Goal: Transaction & Acquisition: Purchase product/service

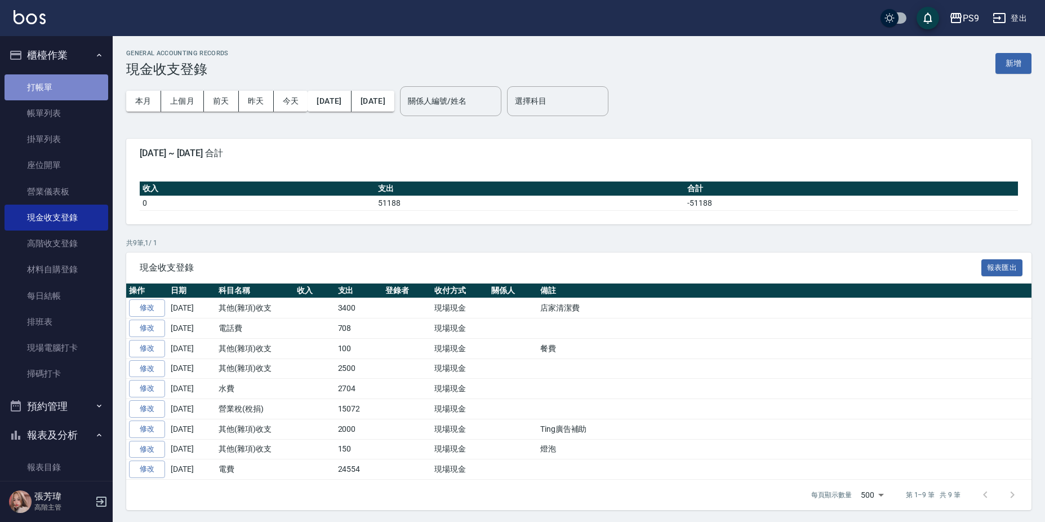
click at [82, 89] on link "打帳單" at bounding box center [57, 87] width 104 height 26
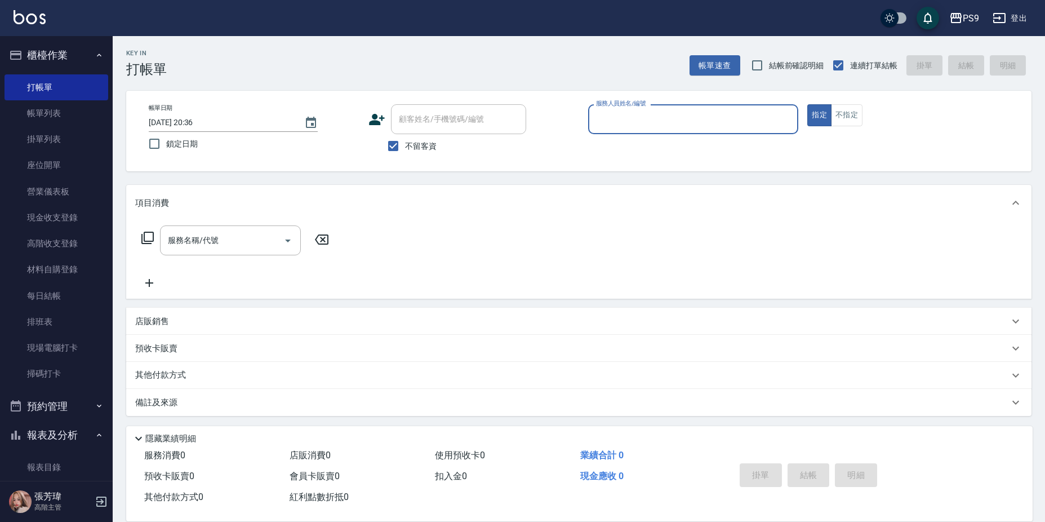
click at [424, 153] on label "不留客資" at bounding box center [408, 146] width 55 height 24
click at [405, 153] on input "不留客資" at bounding box center [393, 146] width 24 height 24
checkbox input "false"
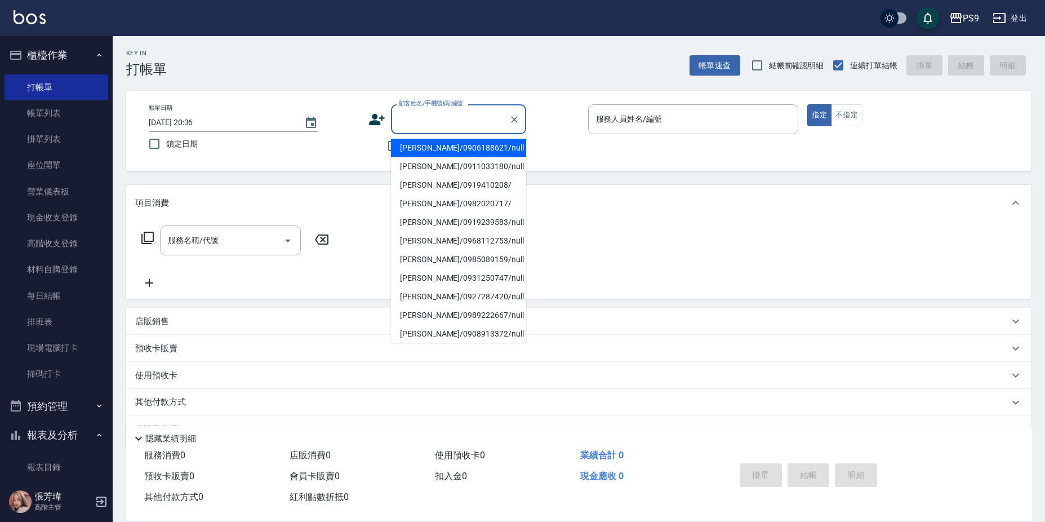
click at [444, 121] on input "顧客姓名/手機號碼/編號" at bounding box center [450, 119] width 108 height 20
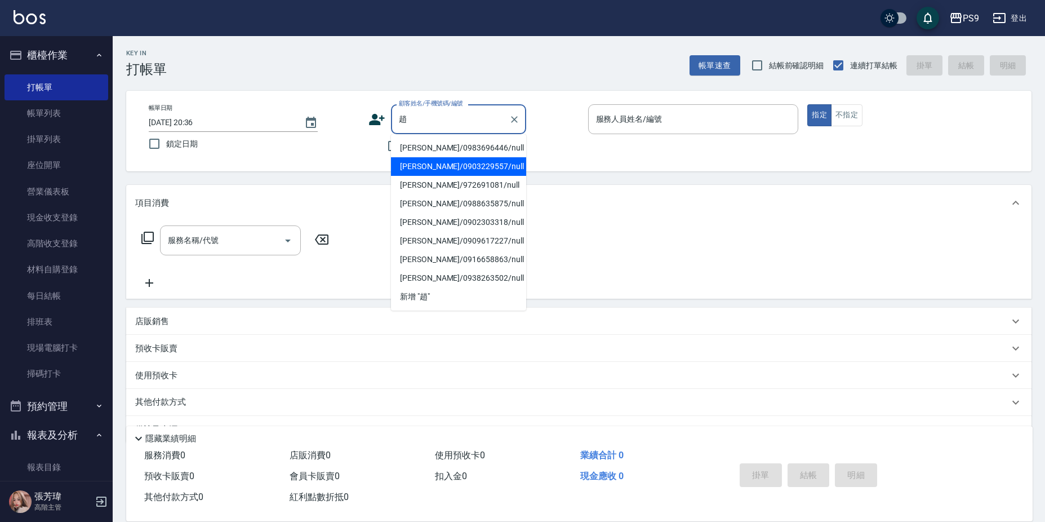
click at [425, 171] on li "[PERSON_NAME]/0903229557/null" at bounding box center [458, 166] width 135 height 19
type input "[PERSON_NAME]/0903229557/null"
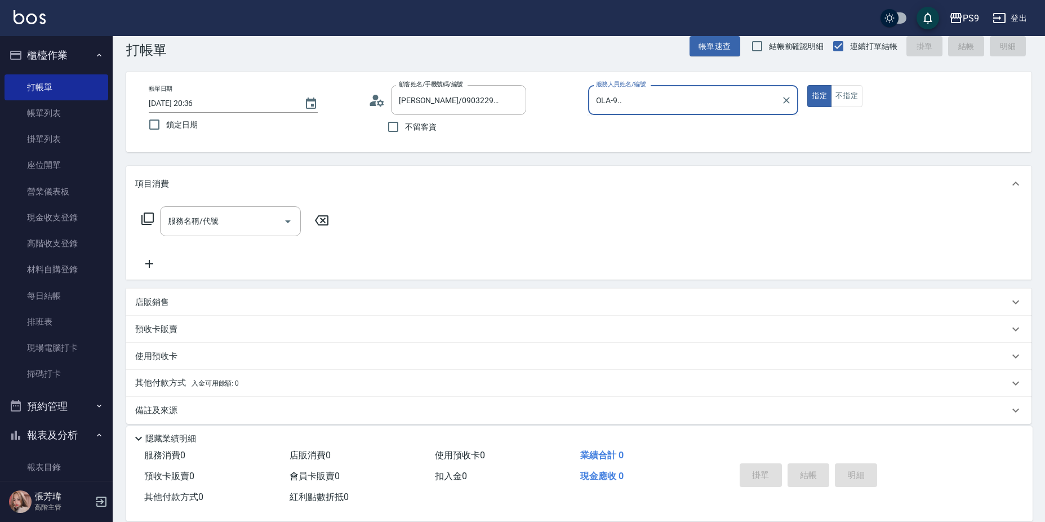
scroll to position [29, 0]
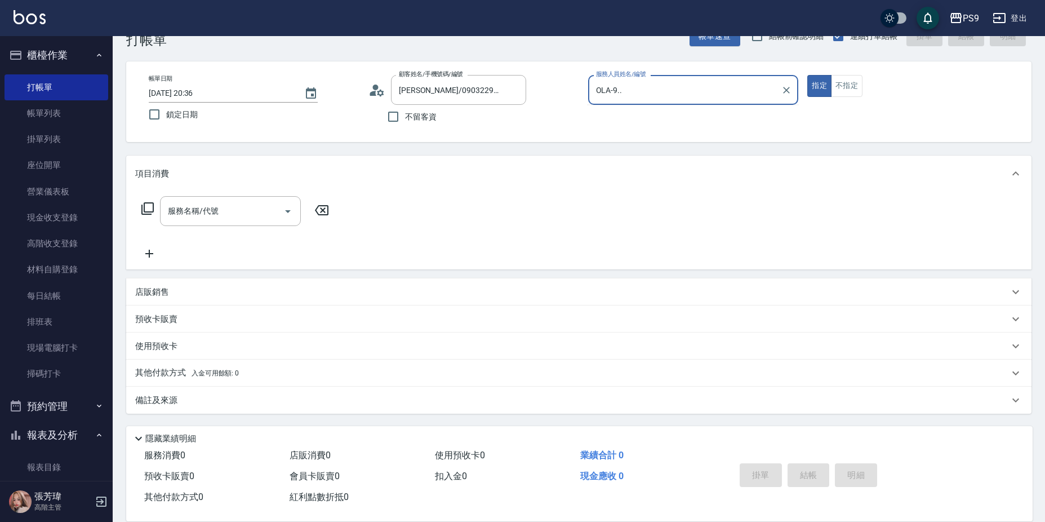
click at [702, 103] on div "OLA-9.. 服務人員姓名/編號" at bounding box center [693, 90] width 211 height 30
type input "OLA-9"
click at [807, 75] on button "指定" at bounding box center [819, 86] width 24 height 22
type button "true"
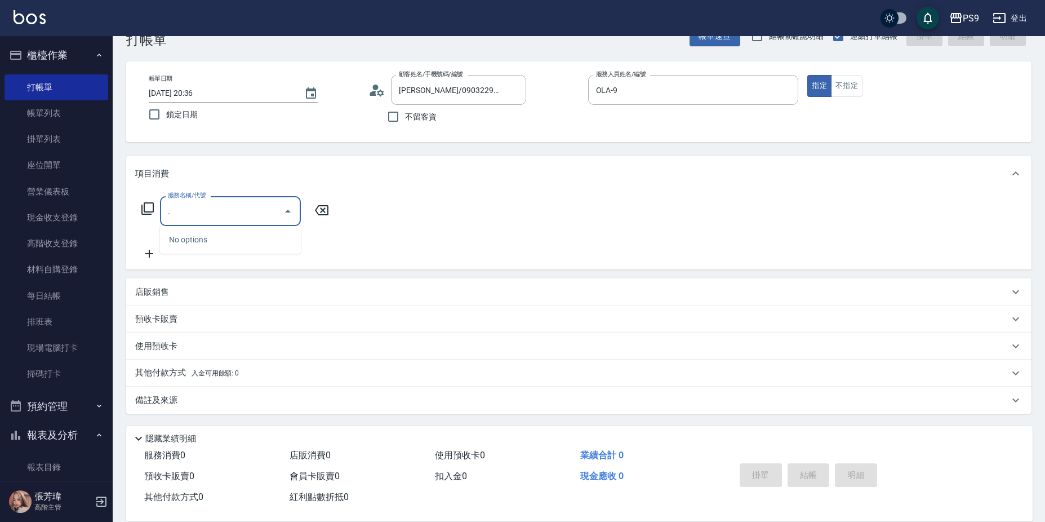
type input "."
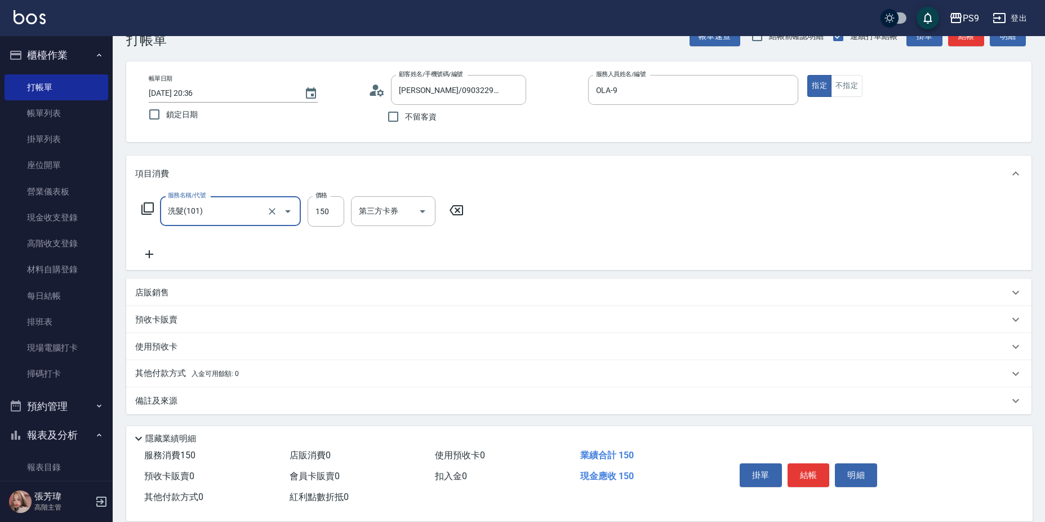
type input "洗髮(101)"
click at [534, 216] on icon at bounding box center [530, 210] width 28 height 14
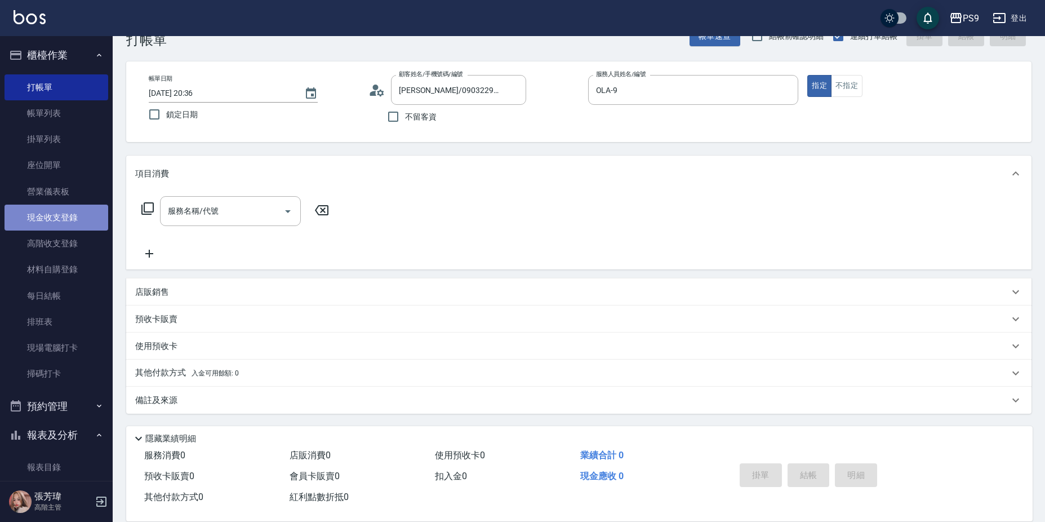
click at [69, 217] on link "現金收支登錄" at bounding box center [57, 217] width 104 height 26
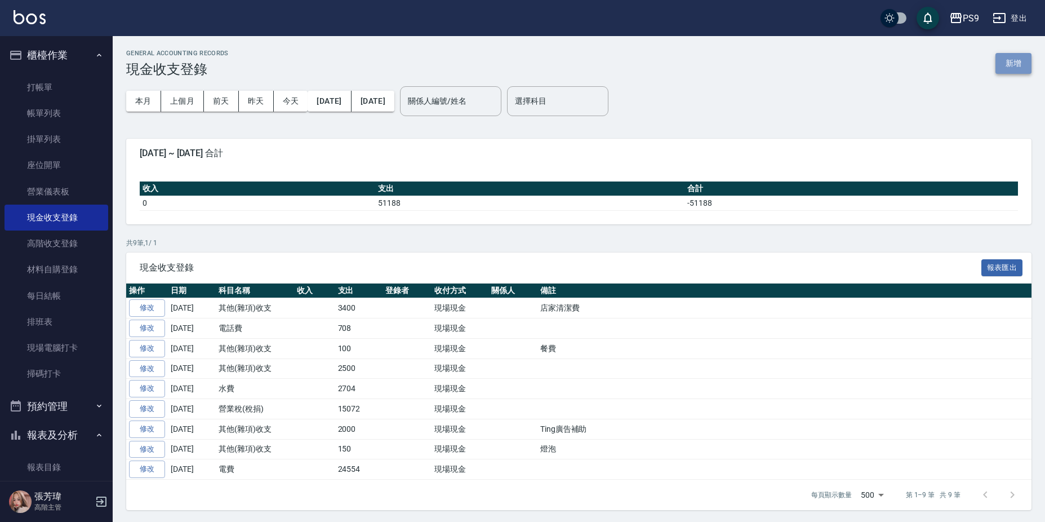
click at [1021, 68] on button "新增" at bounding box center [1013, 63] width 36 height 21
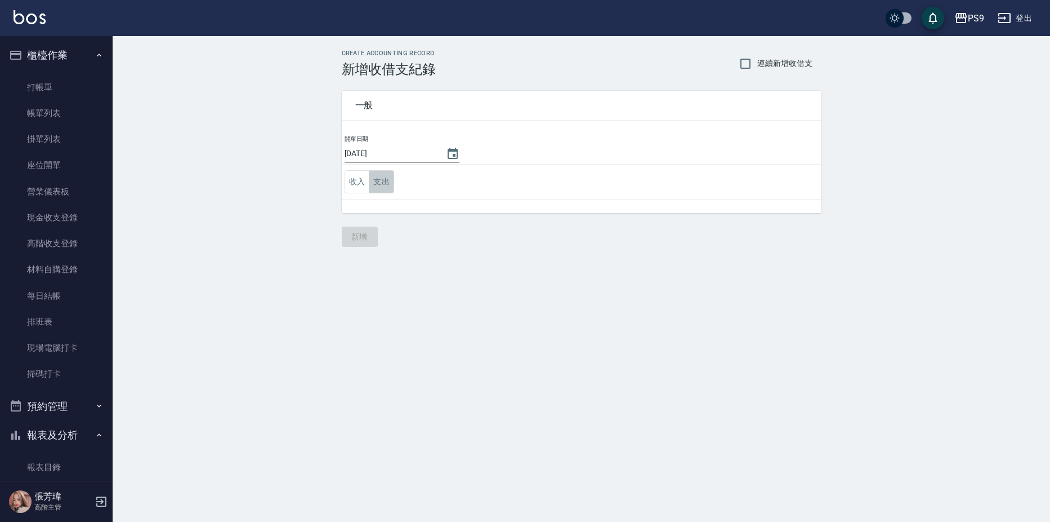
click at [386, 187] on button "支出" at bounding box center [381, 181] width 25 height 23
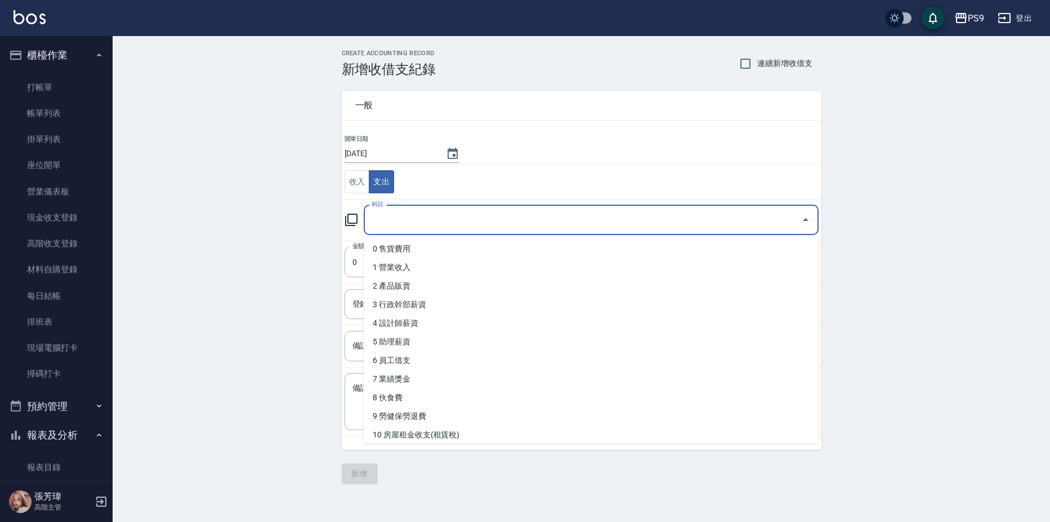
click at [395, 226] on input "科目" at bounding box center [583, 220] width 428 height 20
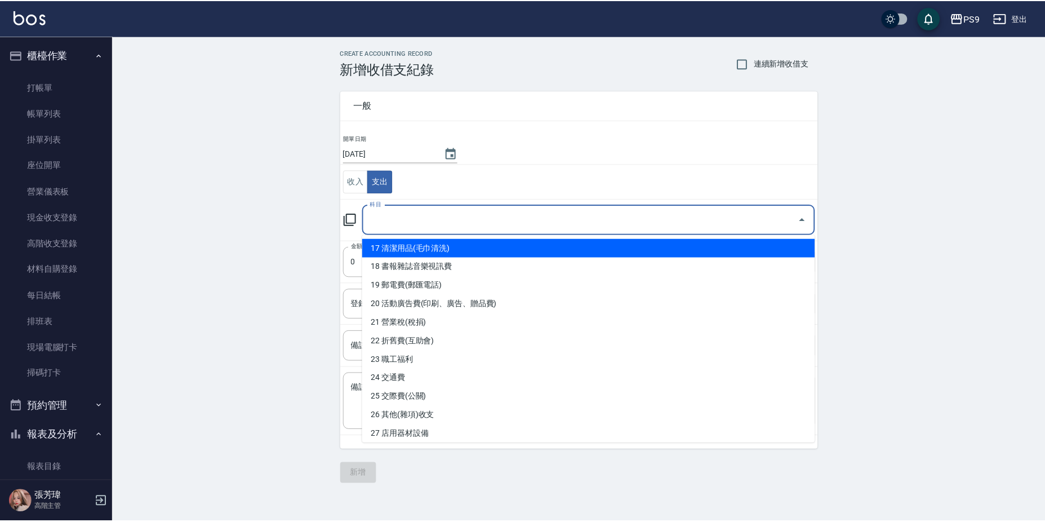
scroll to position [338, 0]
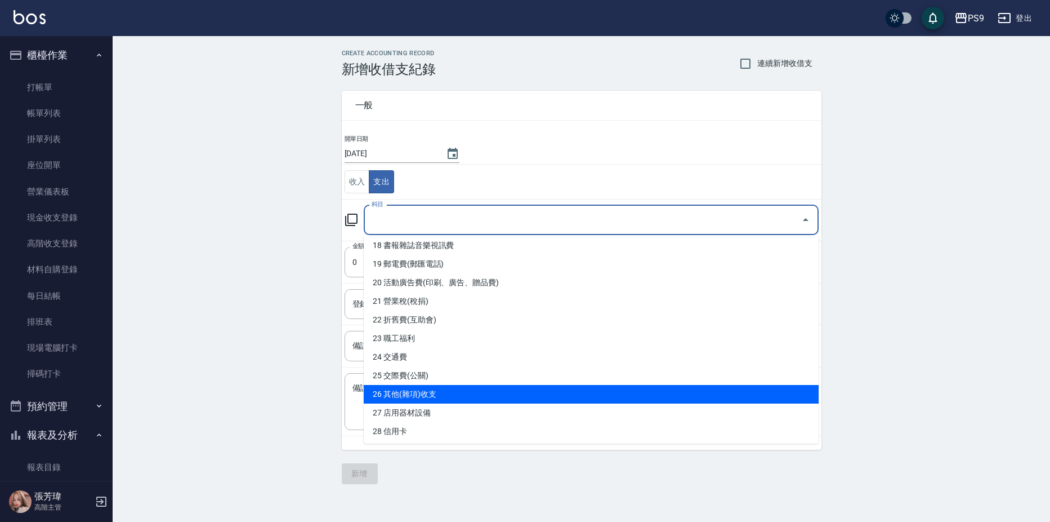
click at [421, 394] on li "26 其他(雜項)收支" at bounding box center [591, 394] width 455 height 19
type input "26 其他(雜項)收支"
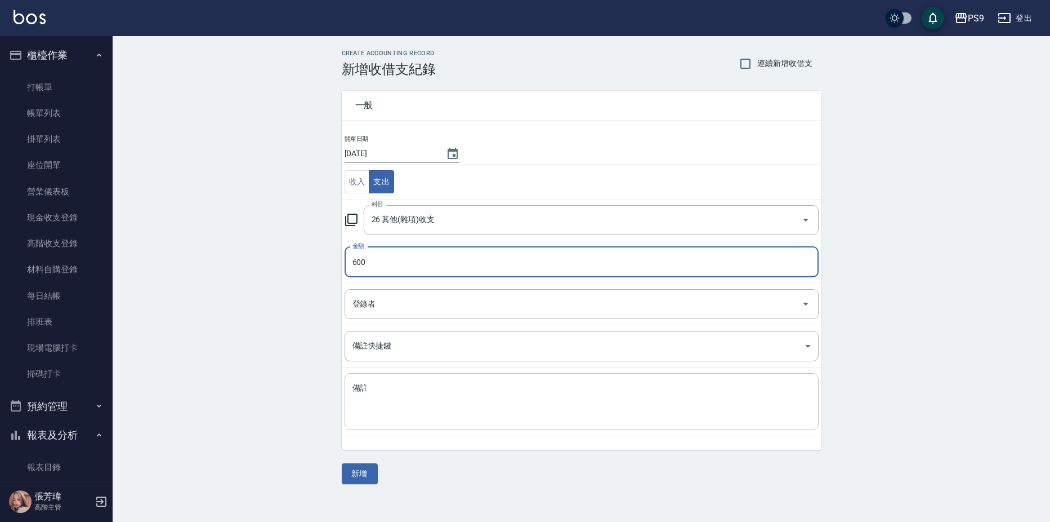
type input "600"
click at [409, 398] on textarea "備註" at bounding box center [582, 401] width 458 height 38
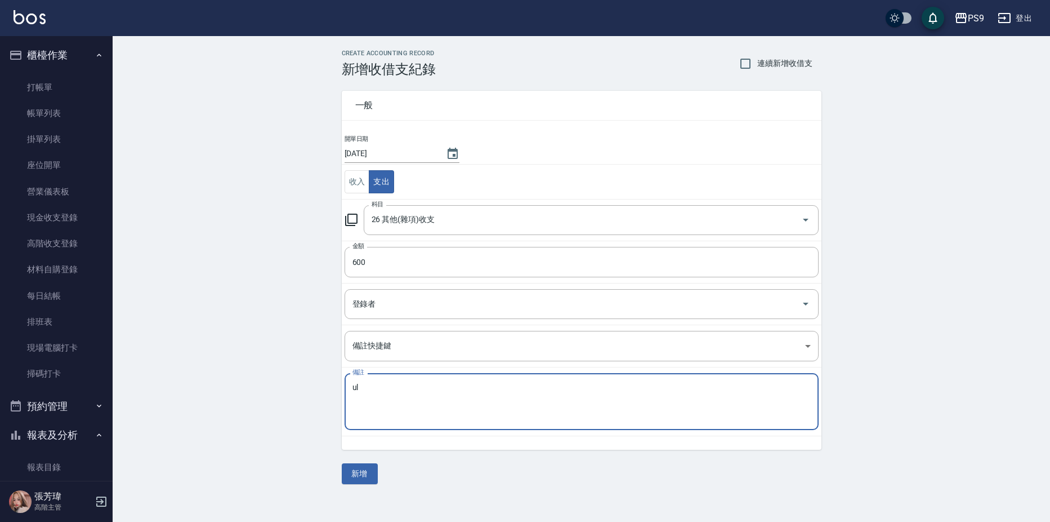
type textarea "u"
type textarea "鐵門遙控器"
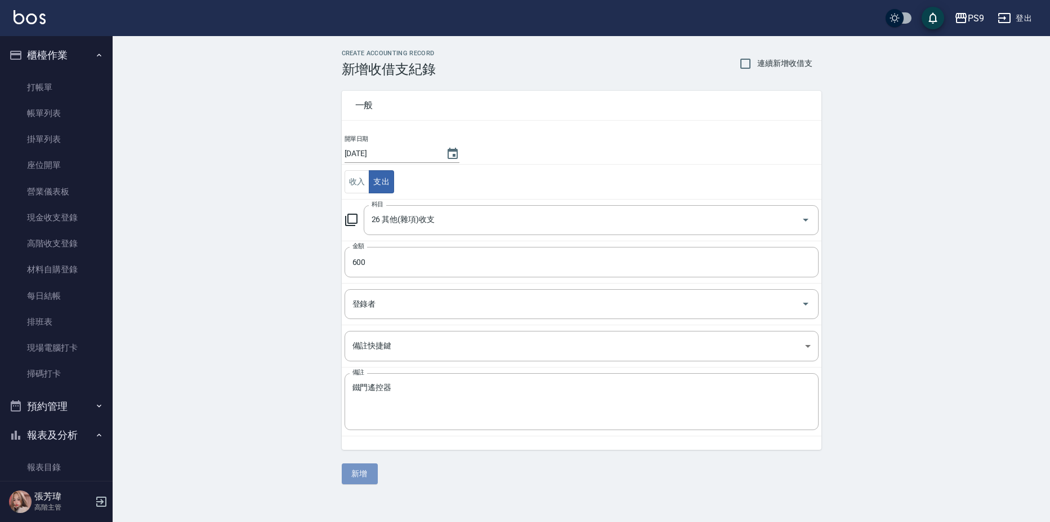
click at [364, 483] on button "新增" at bounding box center [360, 473] width 36 height 21
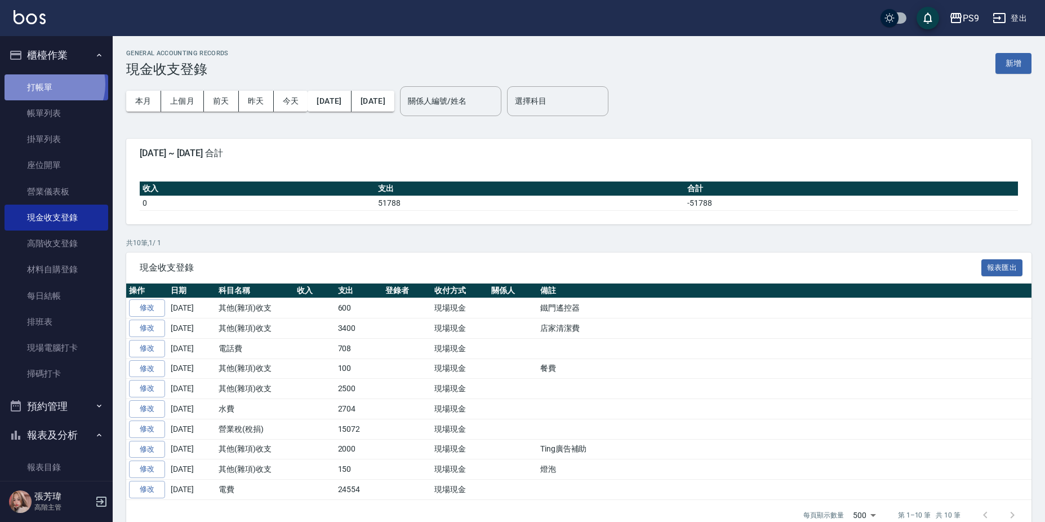
click at [50, 83] on link "打帳單" at bounding box center [57, 87] width 104 height 26
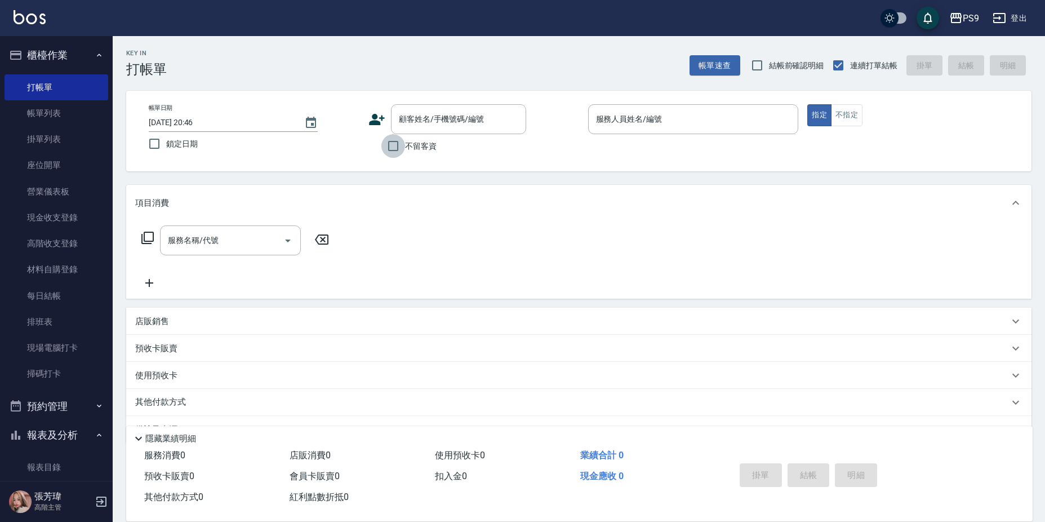
click at [400, 149] on input "不留客資" at bounding box center [393, 146] width 24 height 24
checkbox input "true"
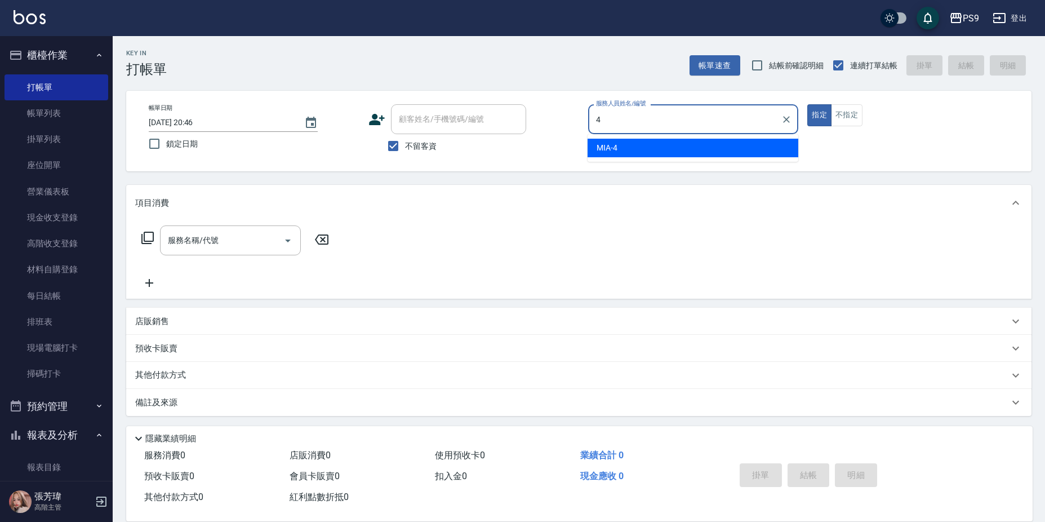
type input "MIA-4"
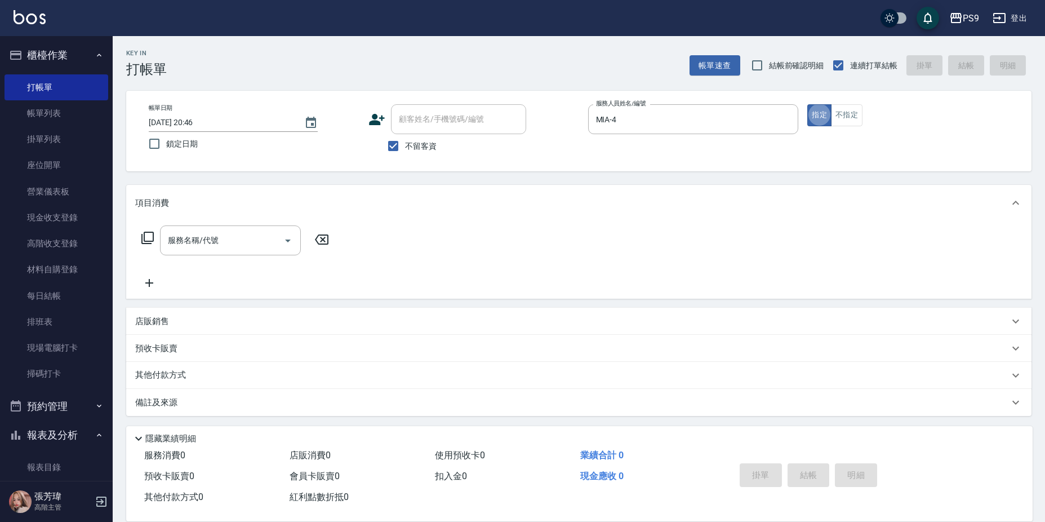
type button "true"
click at [846, 128] on div "帳單日期 [DATE] 20:46 鎖定日期 顧客姓名/手機號碼/編號 顧客姓名/手機號碼/編號 不留客資 服務人員姓名/編號 MIA-4 服務人員姓名/編號…" at bounding box center [579, 131] width 878 height 54
click at [840, 116] on button "不指定" at bounding box center [847, 115] width 32 height 22
type button "false"
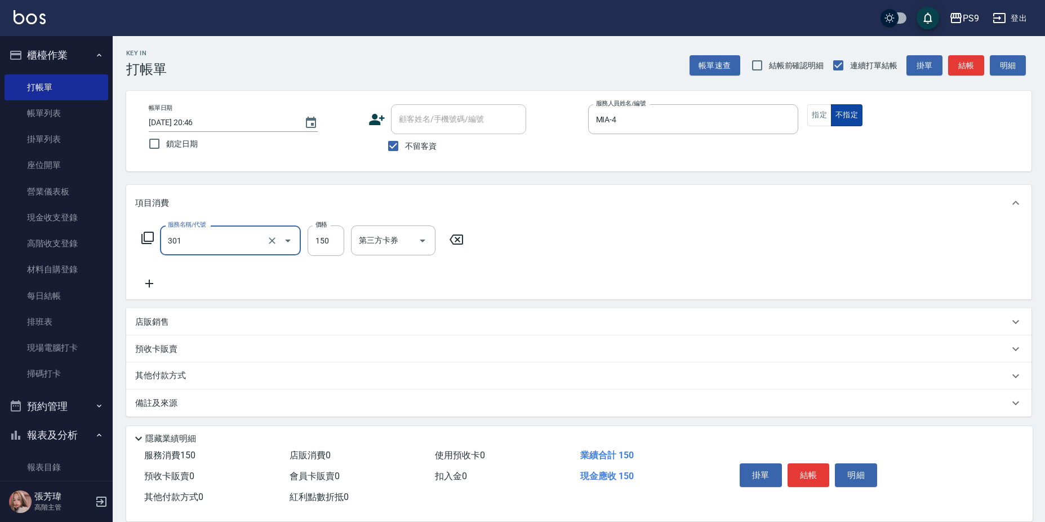
type input "剪-150(301)"
type input "300"
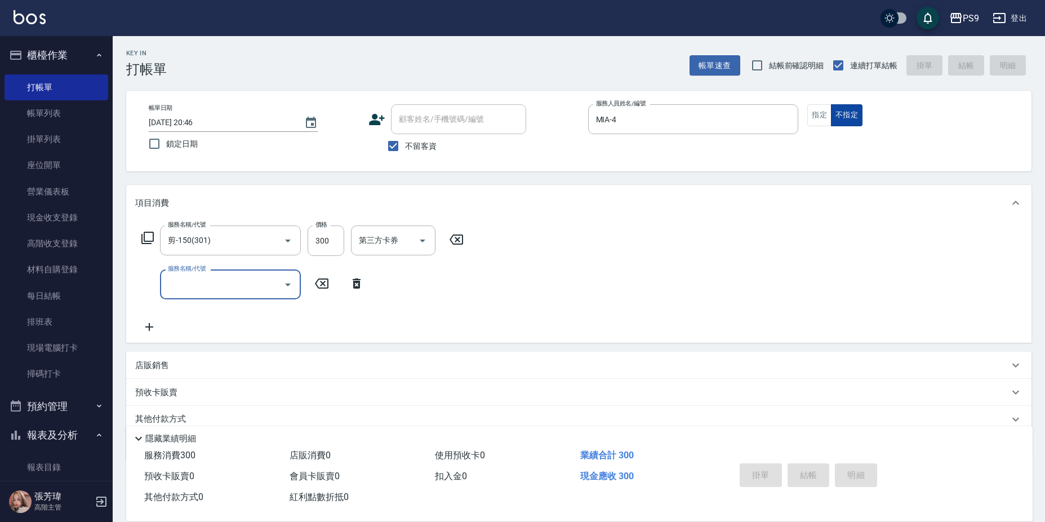
type input "[DATE] 20:47"
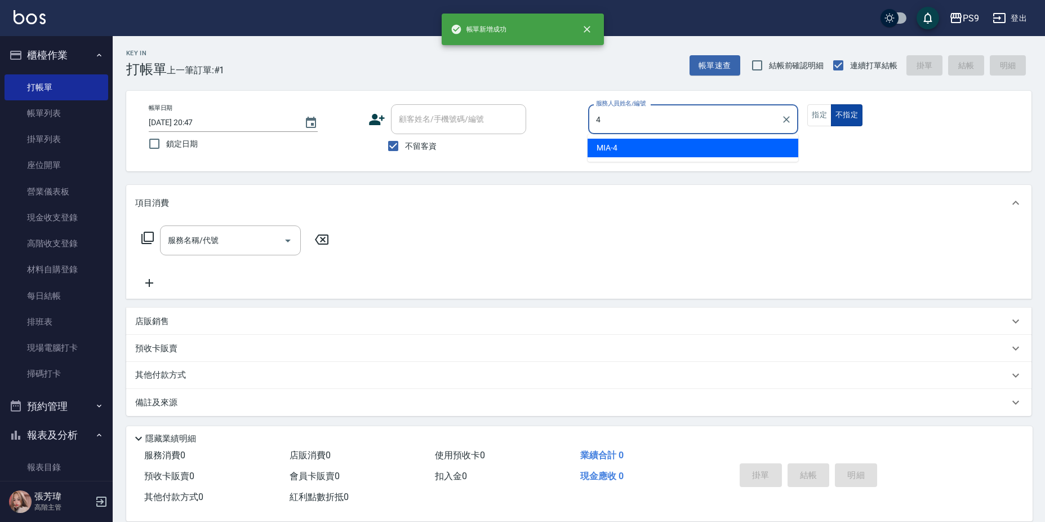
type input "MIA-4"
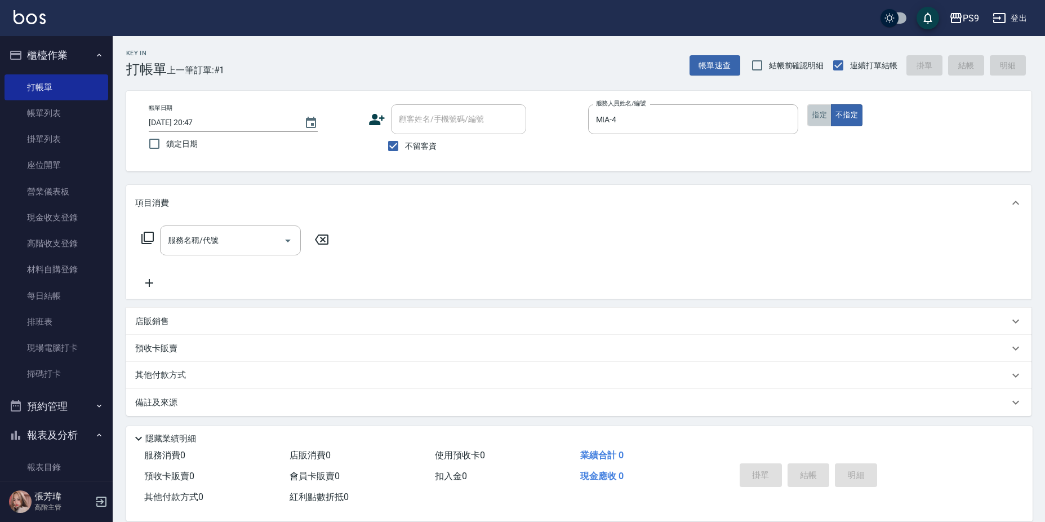
click at [825, 122] on button "指定" at bounding box center [819, 115] width 24 height 22
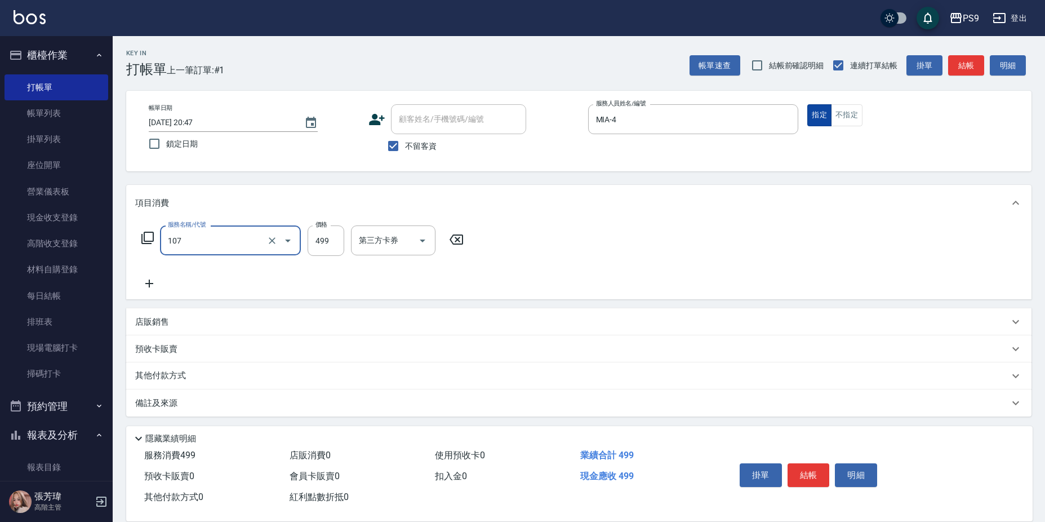
type input "舒活(107)"
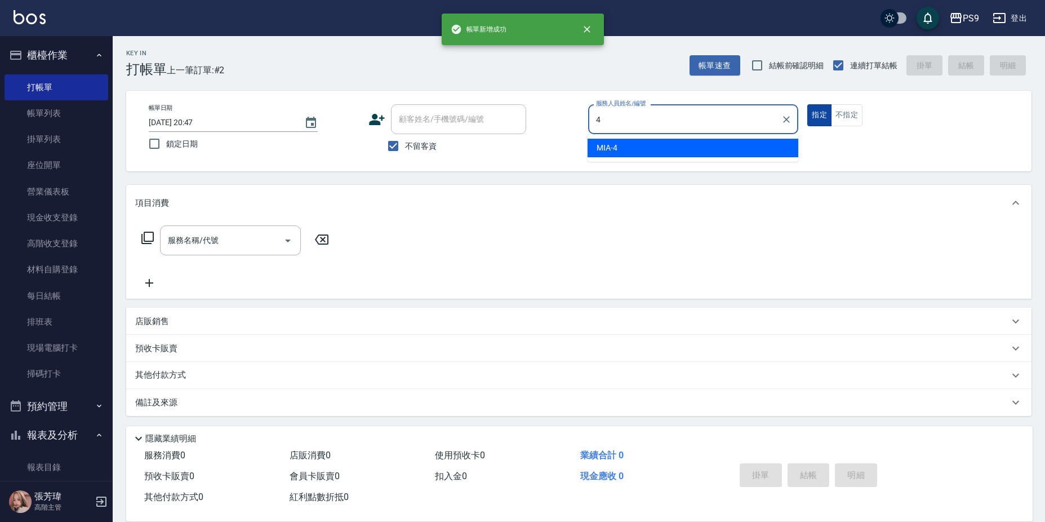
type input "MIA-4"
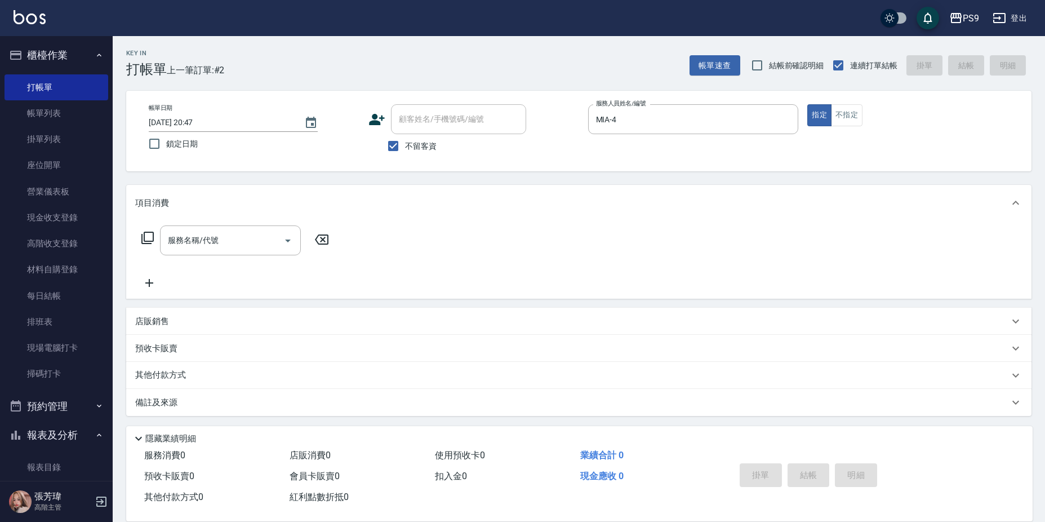
click at [849, 130] on div "帳單日期 [DATE] 20:47 鎖定日期 顧客姓名/手機號碼/編號 顧客姓名/手機號碼/編號 不留客資 服務人員姓名/編號 MIA-4 服務人員姓名/編號…" at bounding box center [579, 131] width 878 height 54
click at [845, 113] on button "不指定" at bounding box center [847, 115] width 32 height 22
click at [37, 106] on link "帳單列表" at bounding box center [57, 113] width 104 height 26
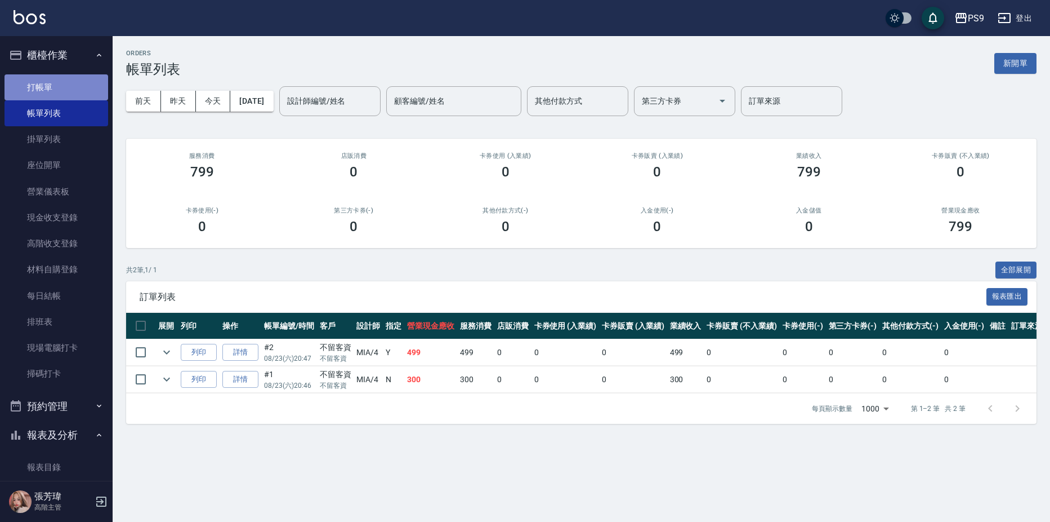
click at [56, 89] on link "打帳單" at bounding box center [57, 87] width 104 height 26
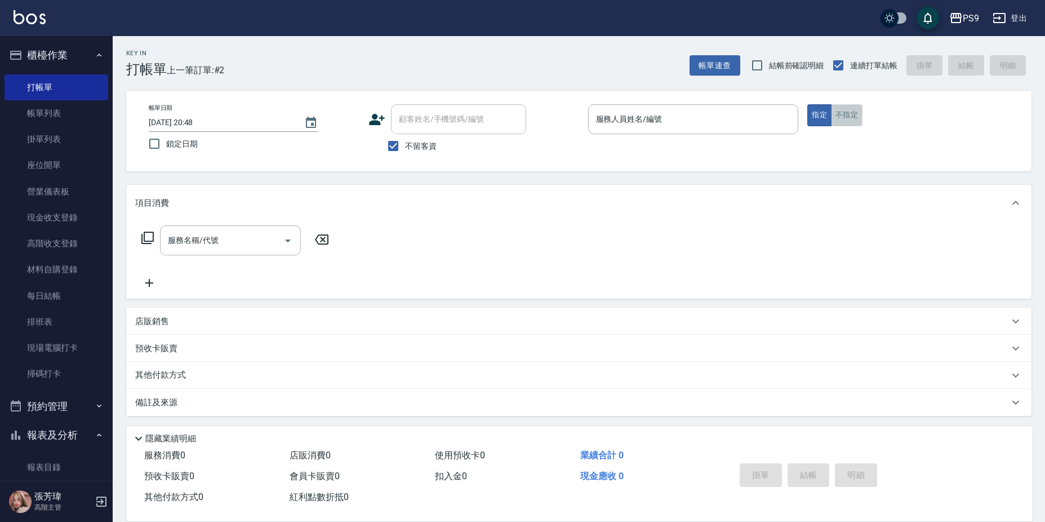
click at [850, 108] on button "不指定" at bounding box center [847, 115] width 32 height 22
click at [713, 124] on input "服務人員姓名/編號" at bounding box center [693, 119] width 201 height 20
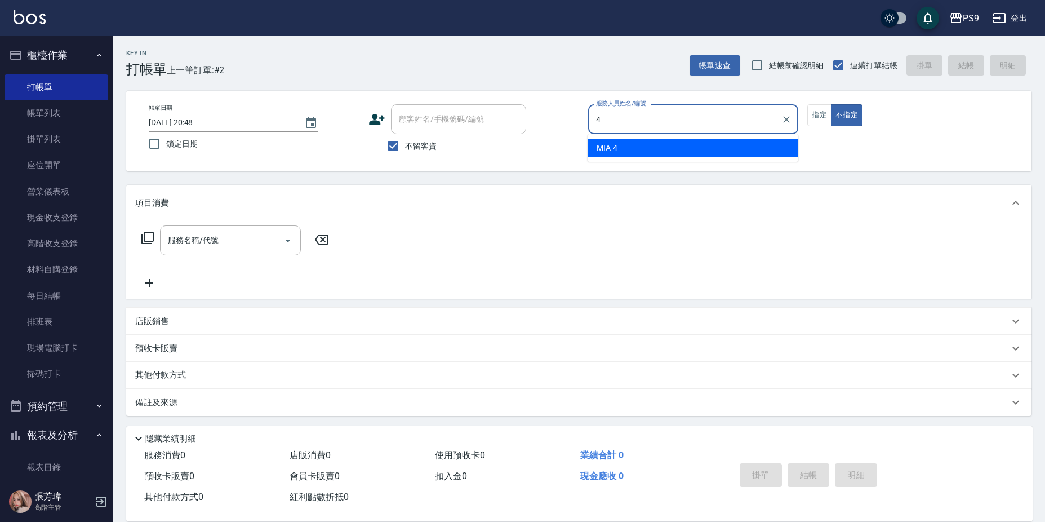
type input "MIA-4"
type button "false"
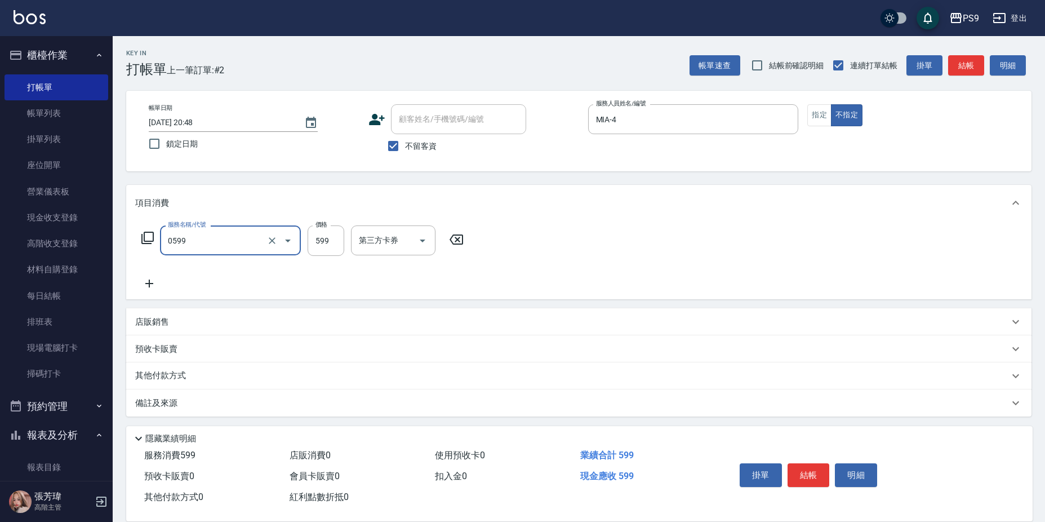
type input "[PERSON_NAME]599(0599)"
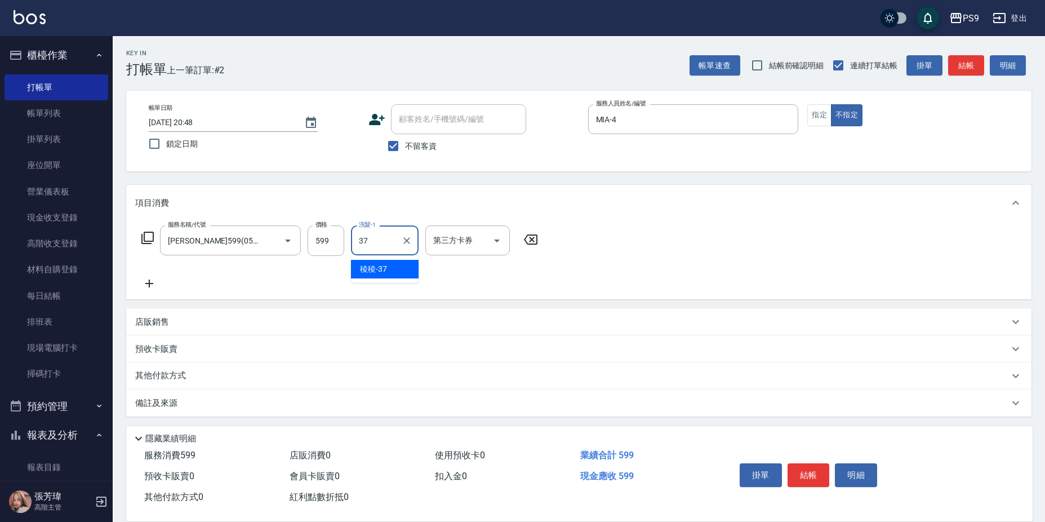
type input "稜稜-37"
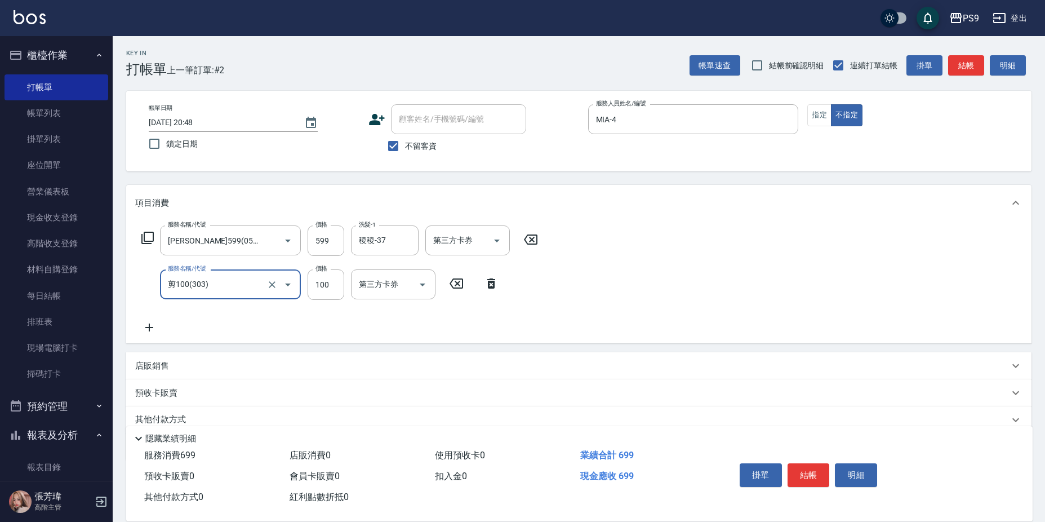
type input "剪100(303)"
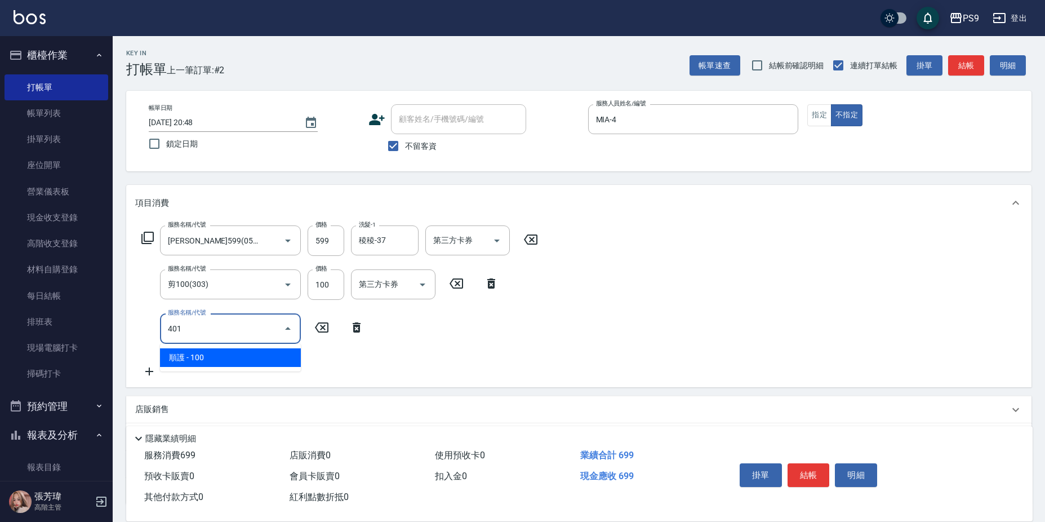
type input "順護(401)"
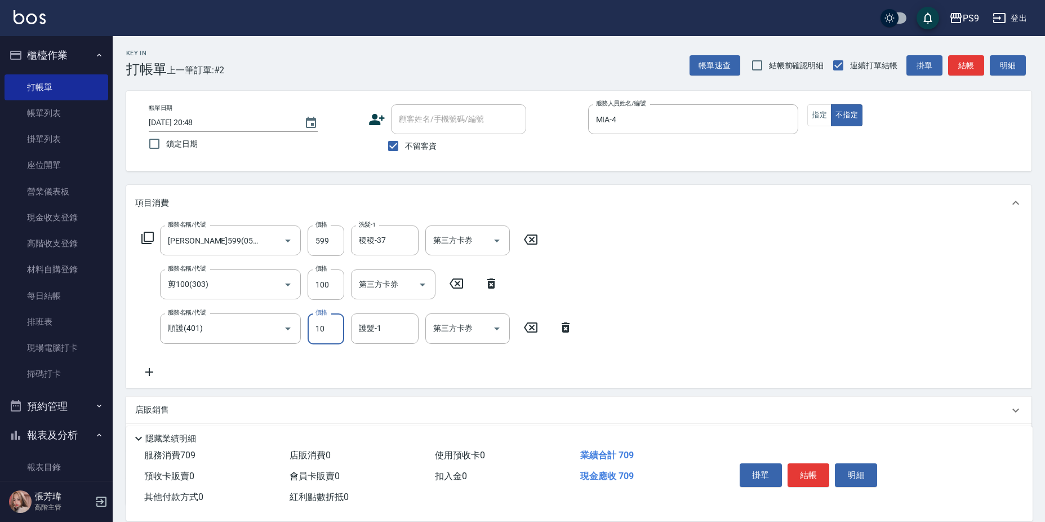
type input "100"
type input "稜稜-37"
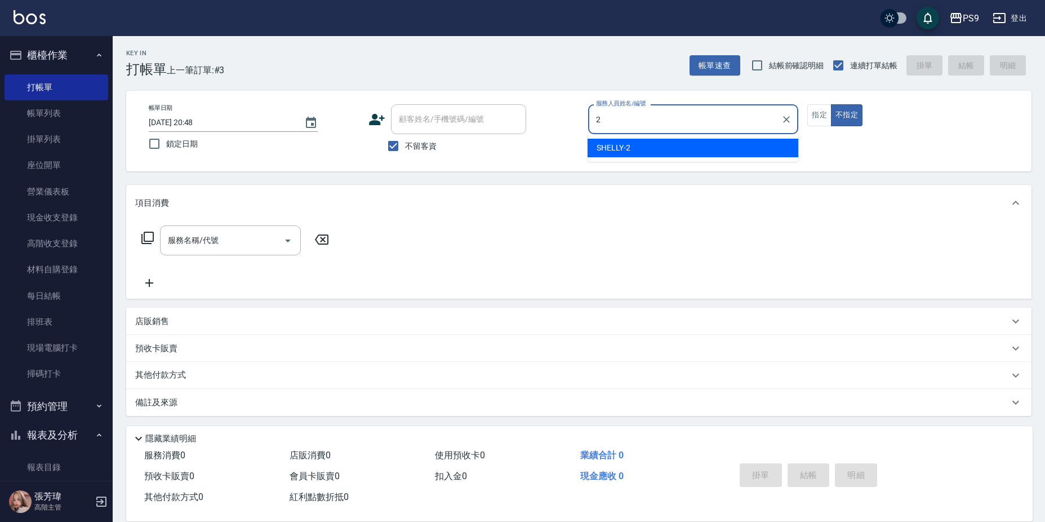
type input "SHELLY-2"
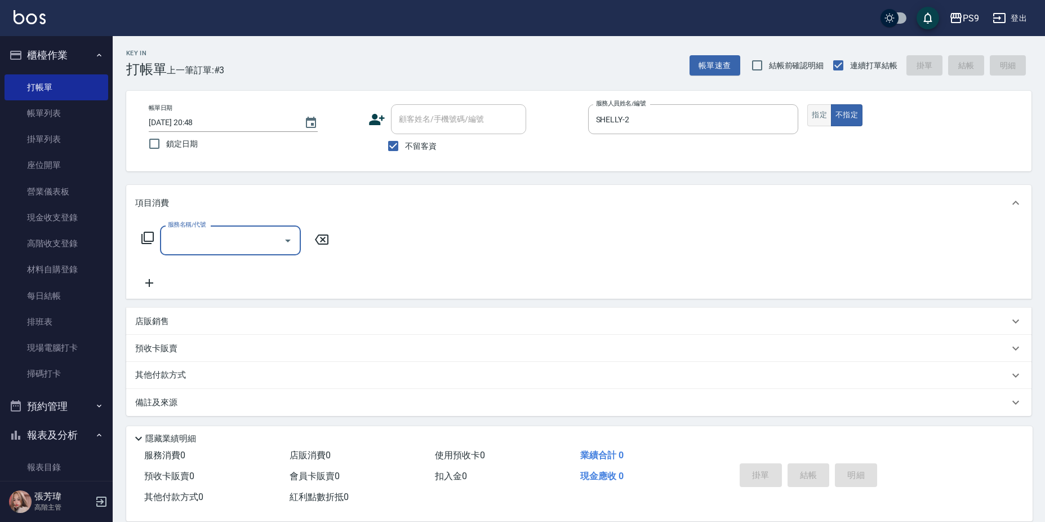
click at [814, 116] on button "指定" at bounding box center [819, 115] width 24 height 22
type button "true"
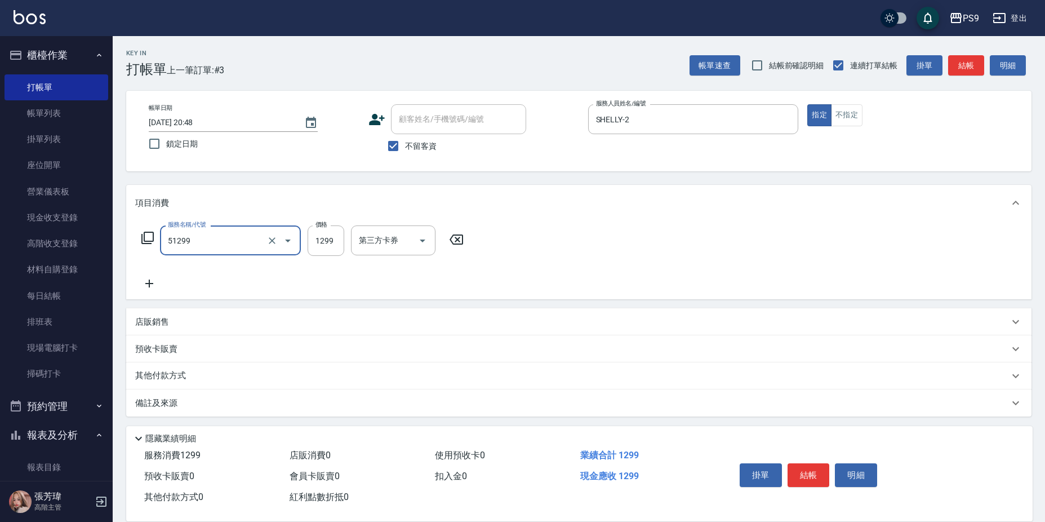
type input "2A燙髮套餐(51299)"
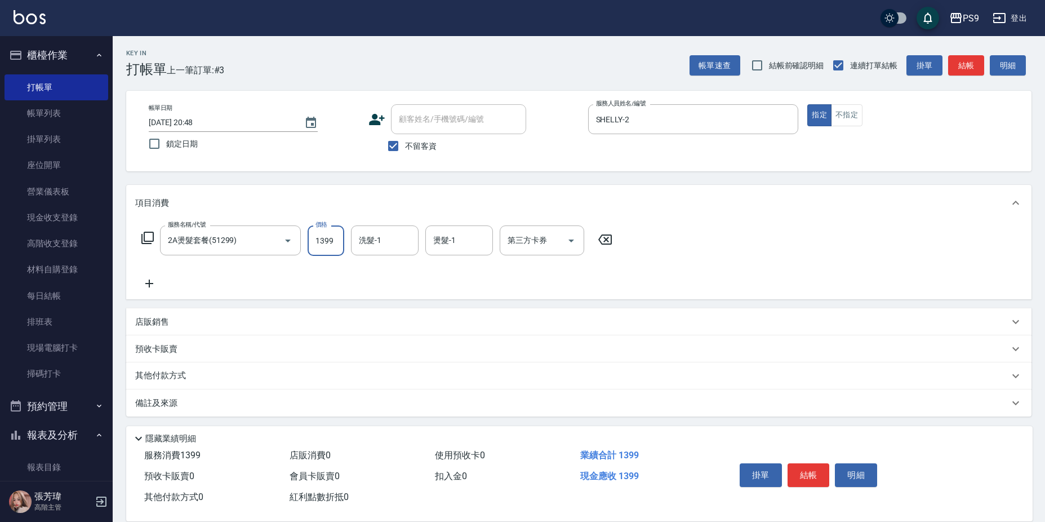
type input "1399"
type input "MIA-4"
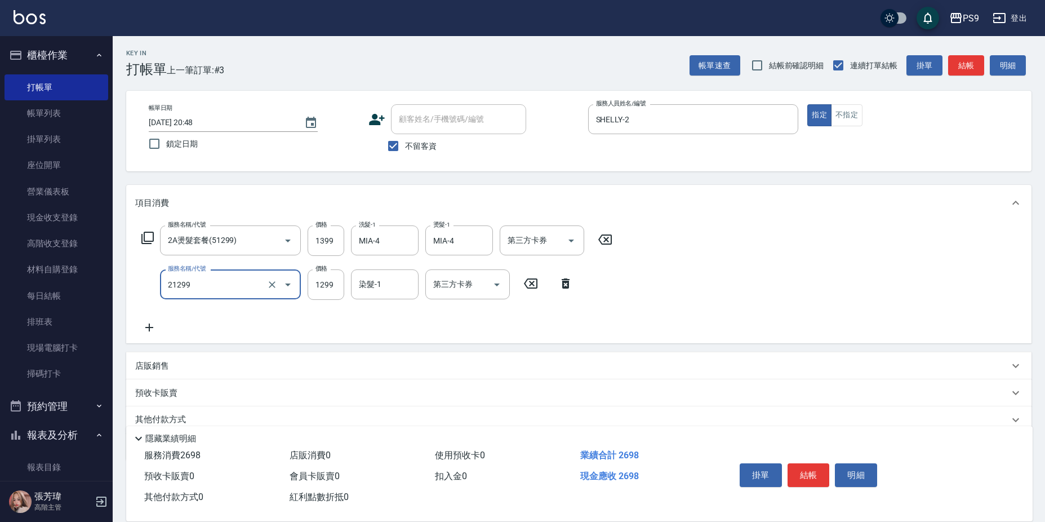
type input "2A染髮套餐(21299)"
type input "1399"
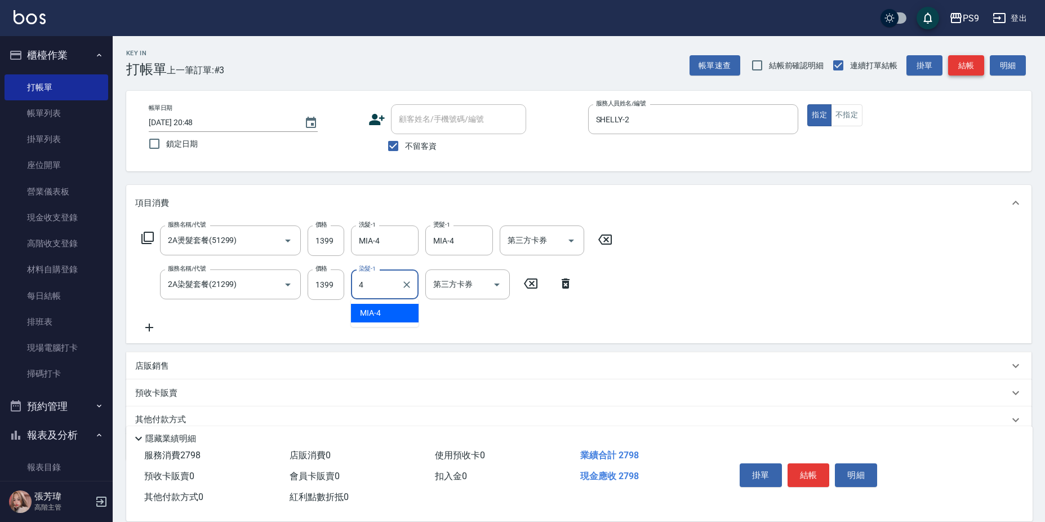
type input "MIA-4"
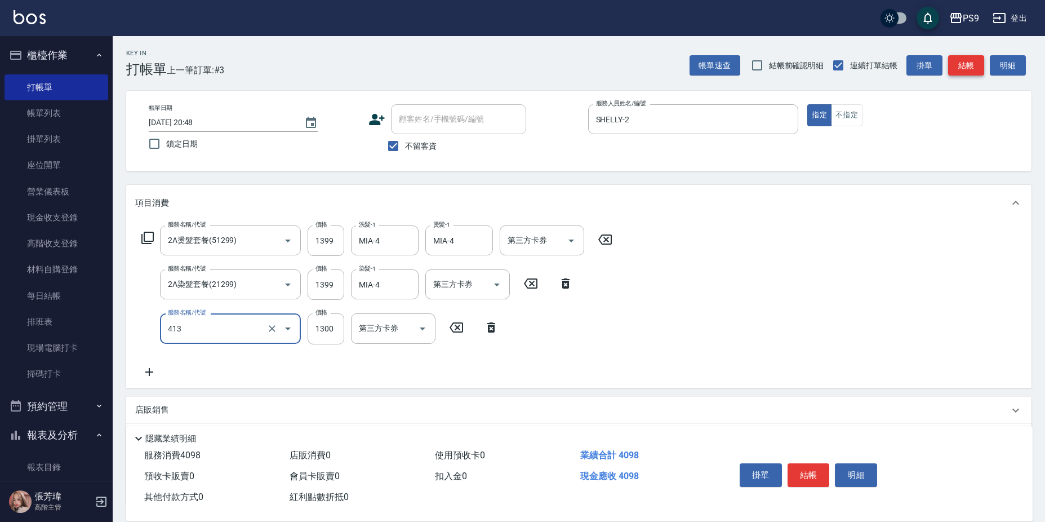
type input "鏡面護髮(413)"
type input "1200"
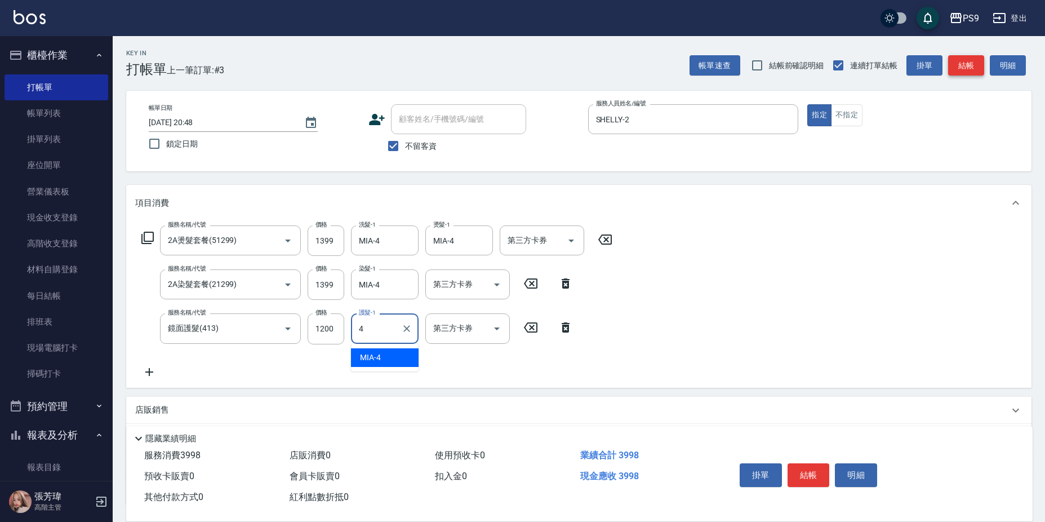
type input "MIA-4"
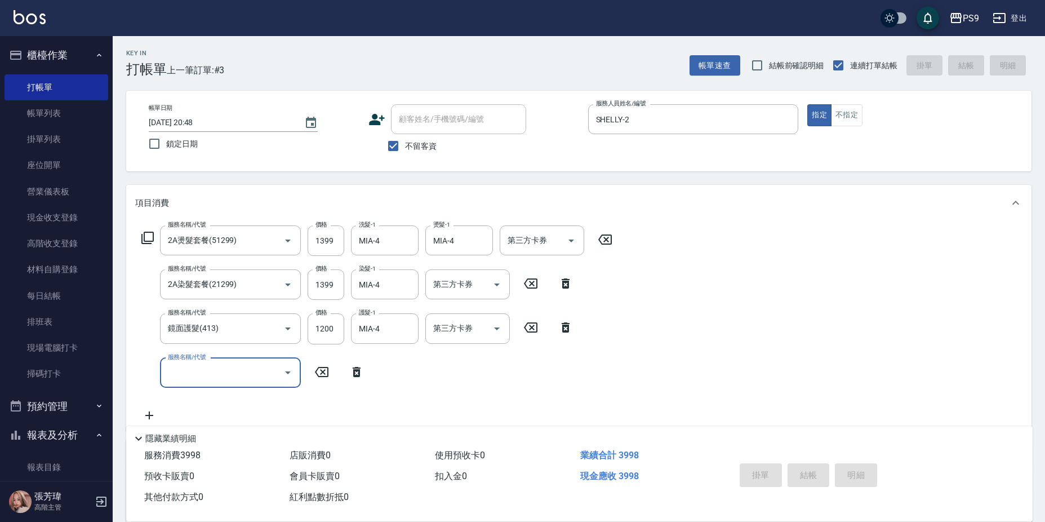
type input "[DATE] 20:49"
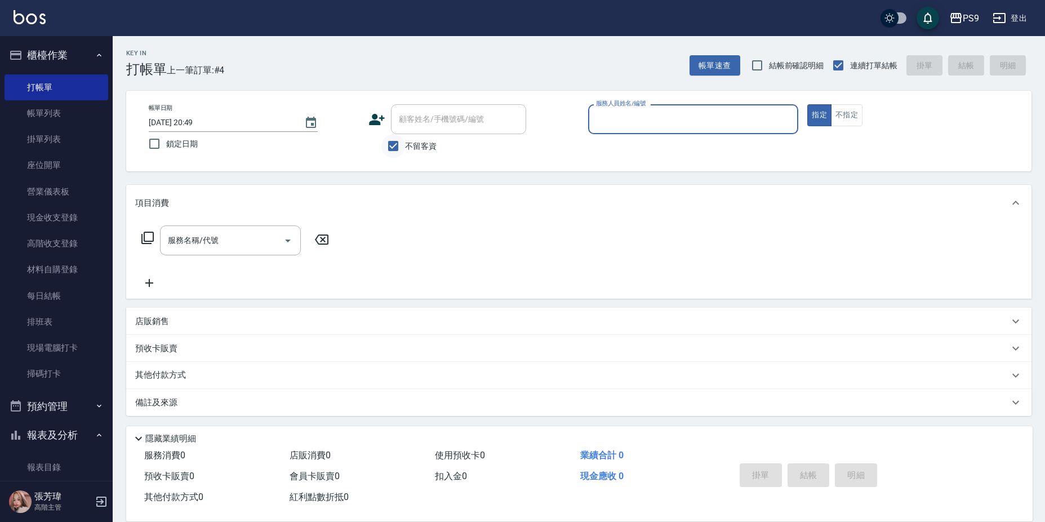
click at [398, 154] on input "不留客資" at bounding box center [393, 146] width 24 height 24
checkbox input "false"
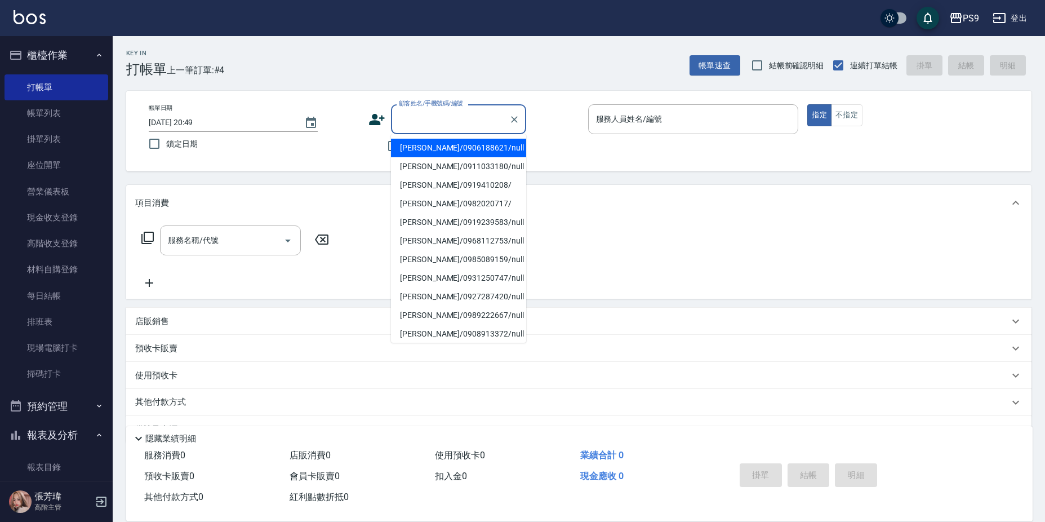
click at [397, 121] on input "顧客姓名/手機號碼/編號" at bounding box center [450, 119] width 108 height 20
type input "ㄔ"
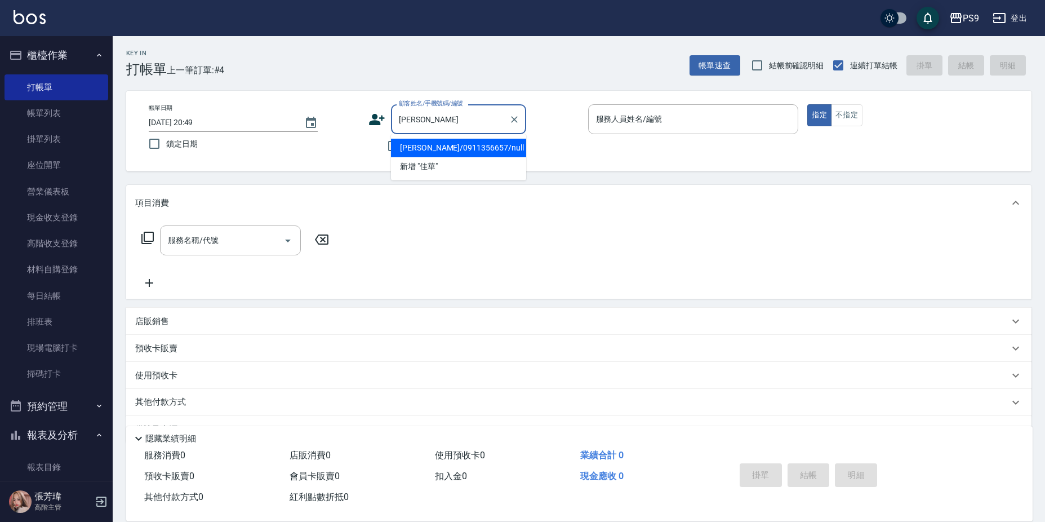
type input "[PERSON_NAME]/0911356657/null"
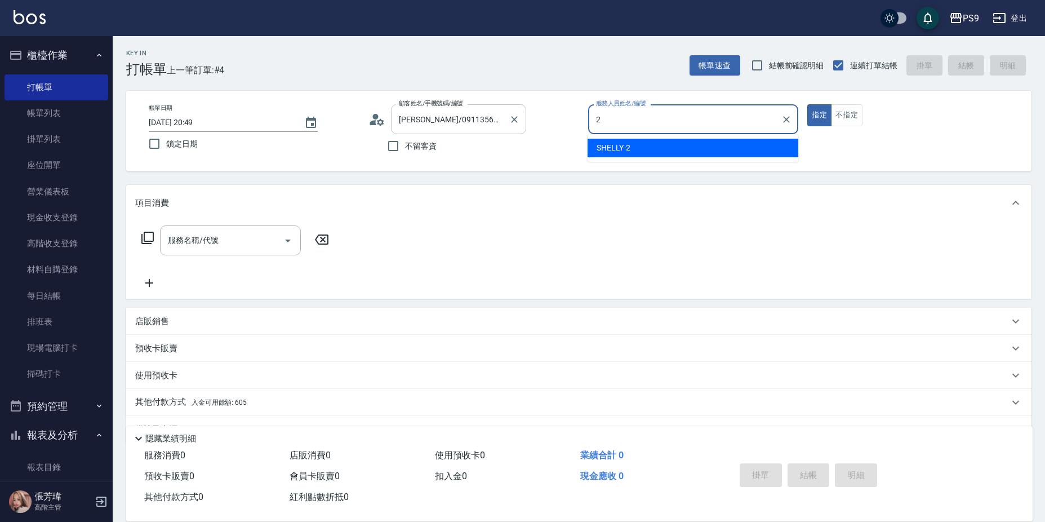
type input "SHELLY-2"
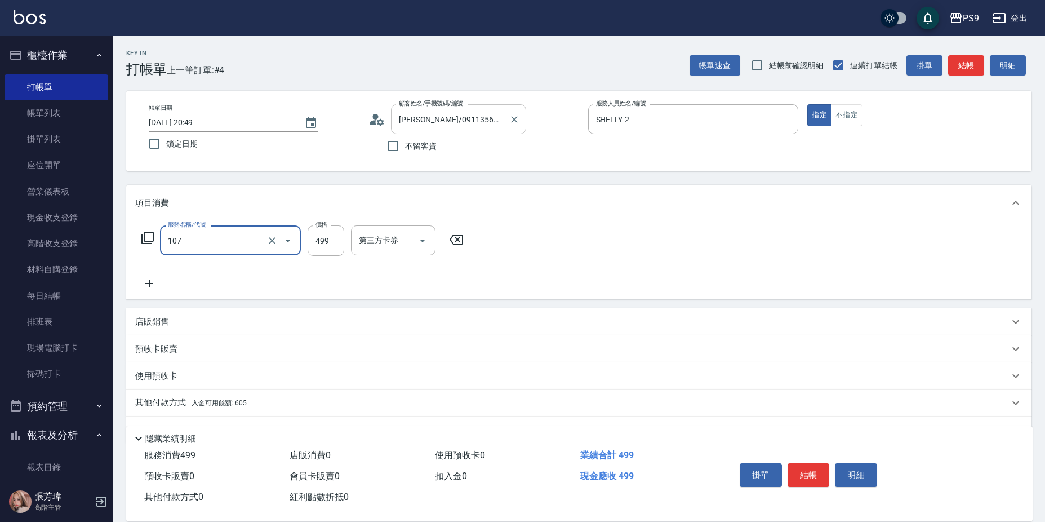
type input "舒活(107)"
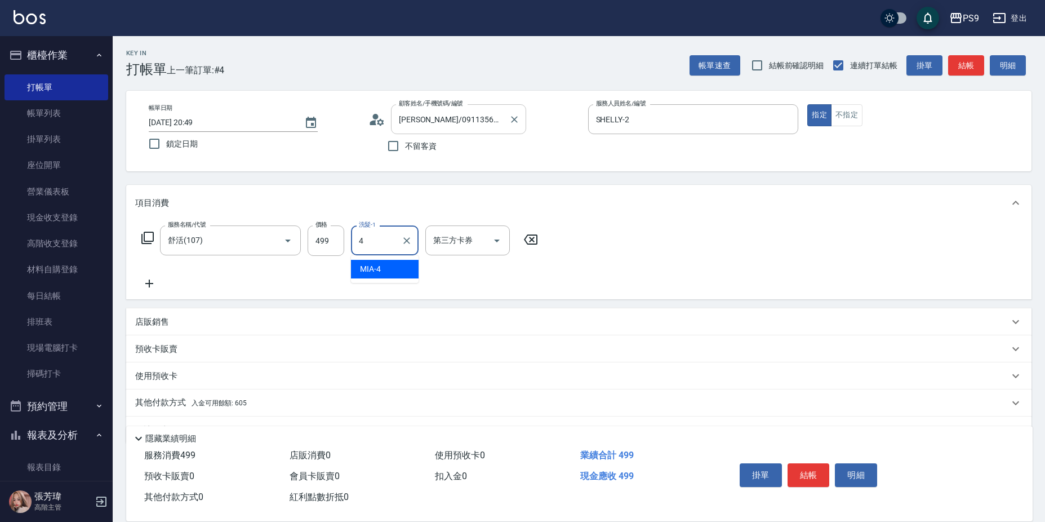
type input "MIA-4"
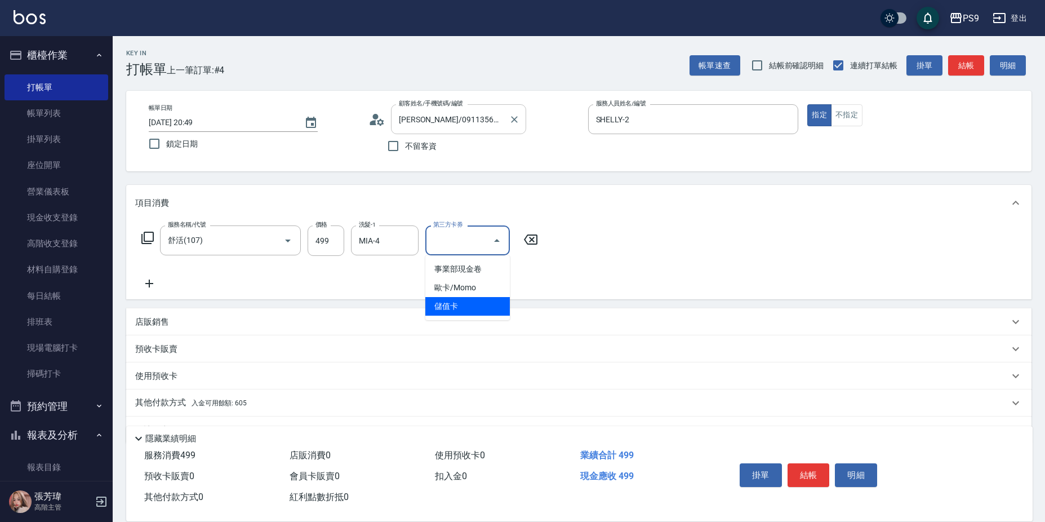
type input "儲值卡"
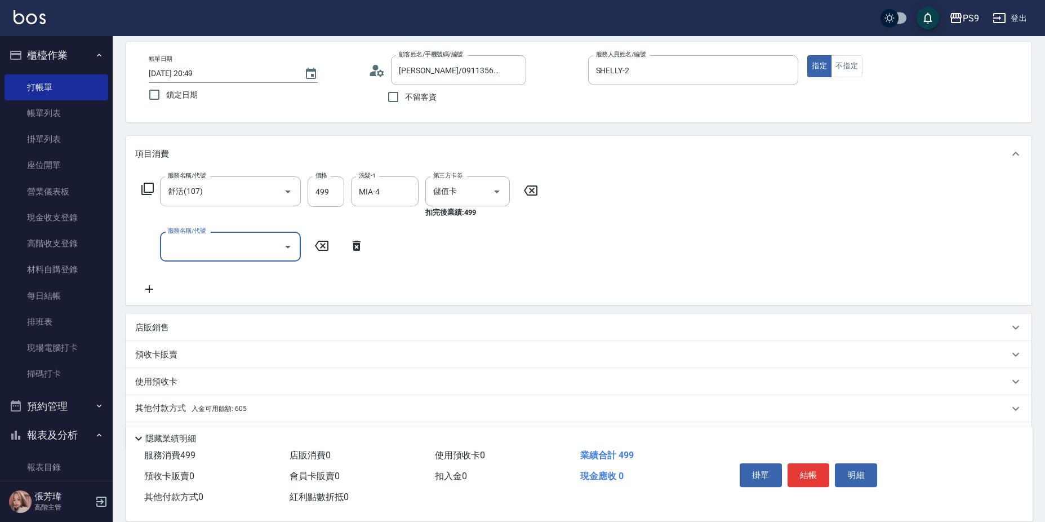
scroll to position [84, 0]
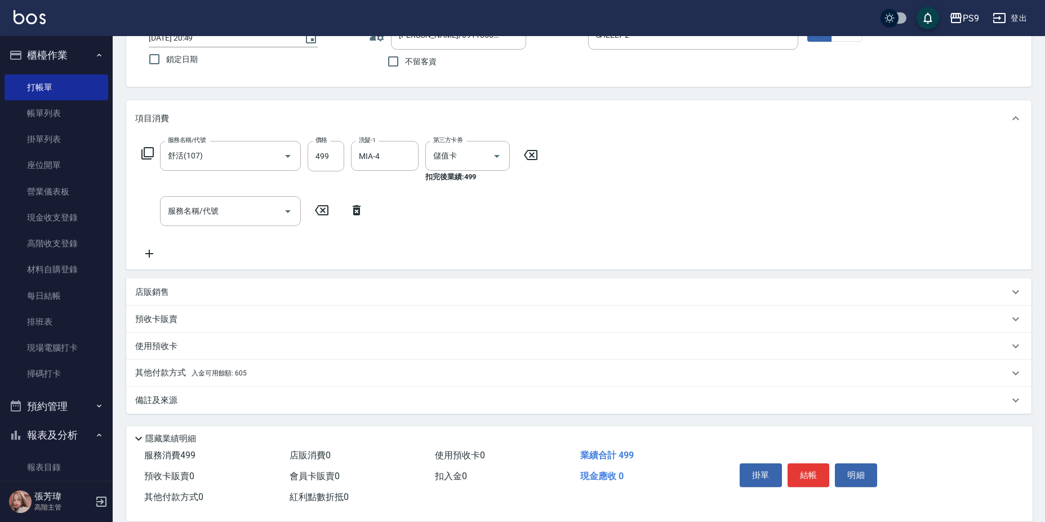
click at [194, 365] on div "其他付款方式 入金可用餘額: 605" at bounding box center [578, 372] width 905 height 27
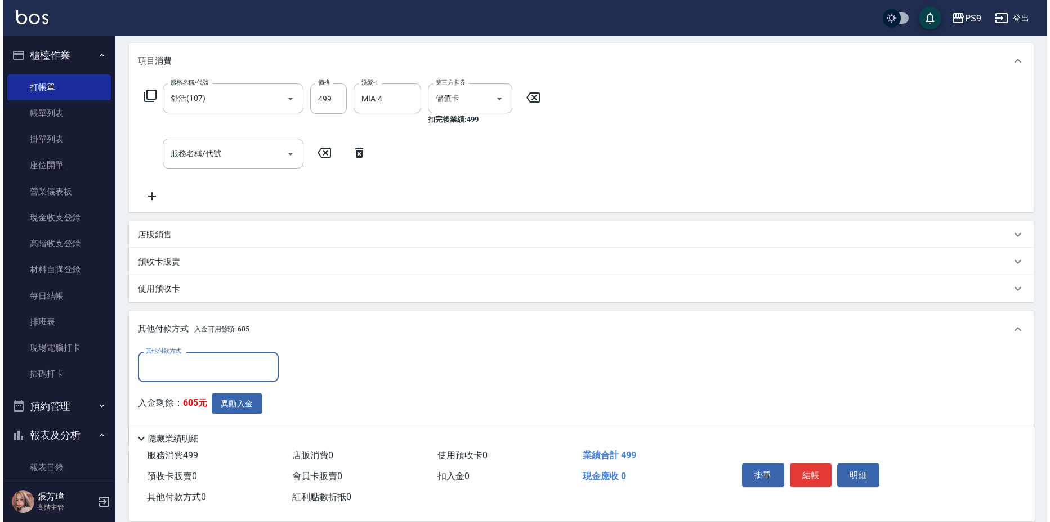
scroll to position [197, 0]
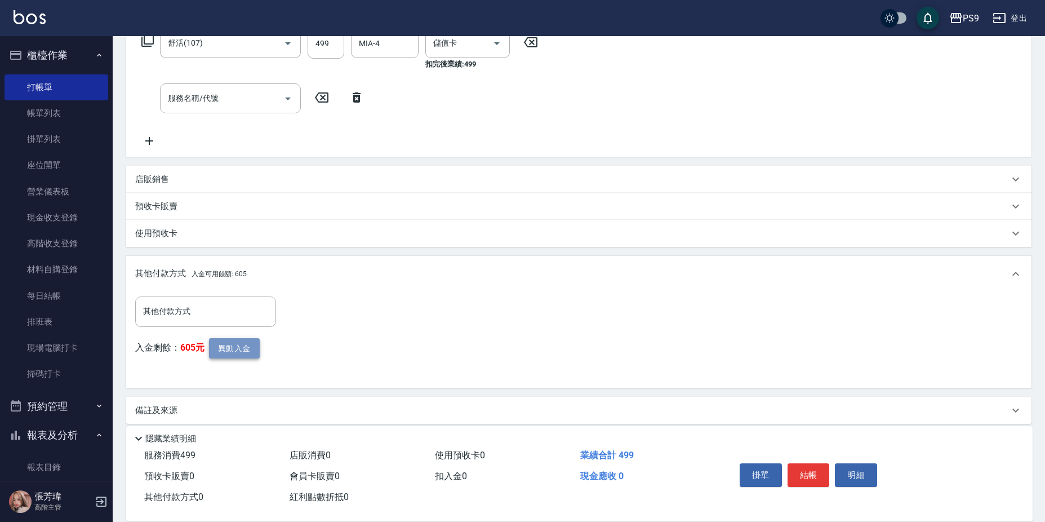
click at [249, 344] on button "異動入金" at bounding box center [234, 348] width 51 height 21
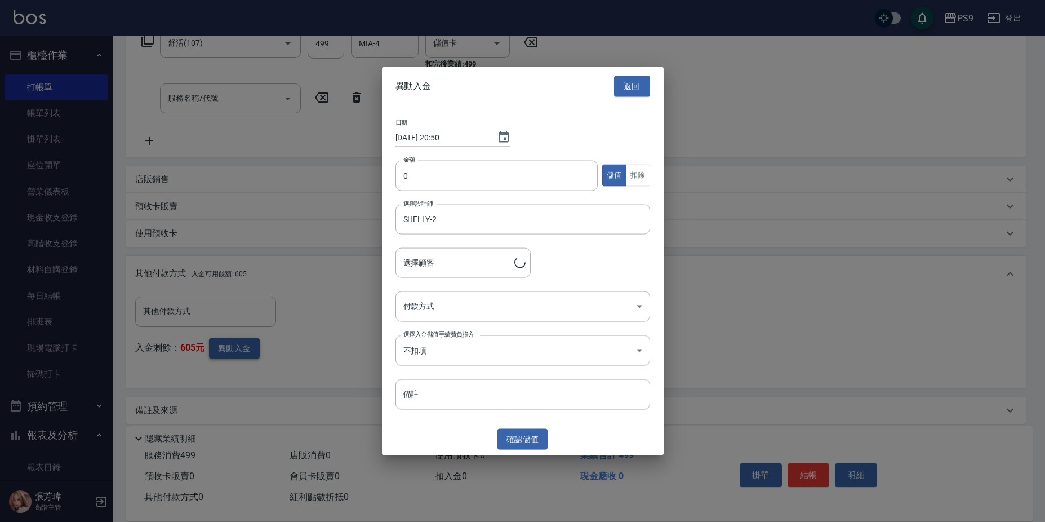
type input "[PERSON_NAME]/0911356657"
click at [458, 180] on input "0" at bounding box center [499, 175] width 203 height 30
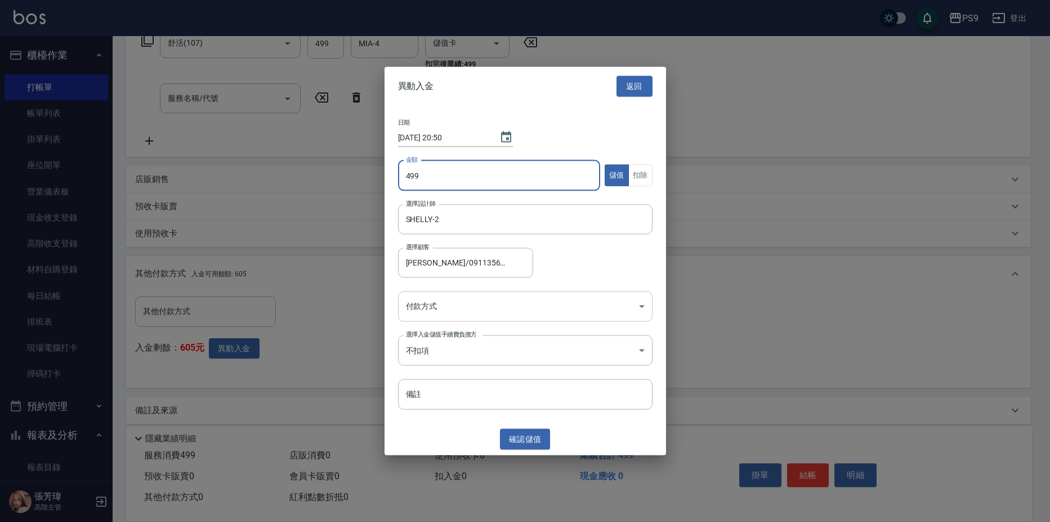
type input "499"
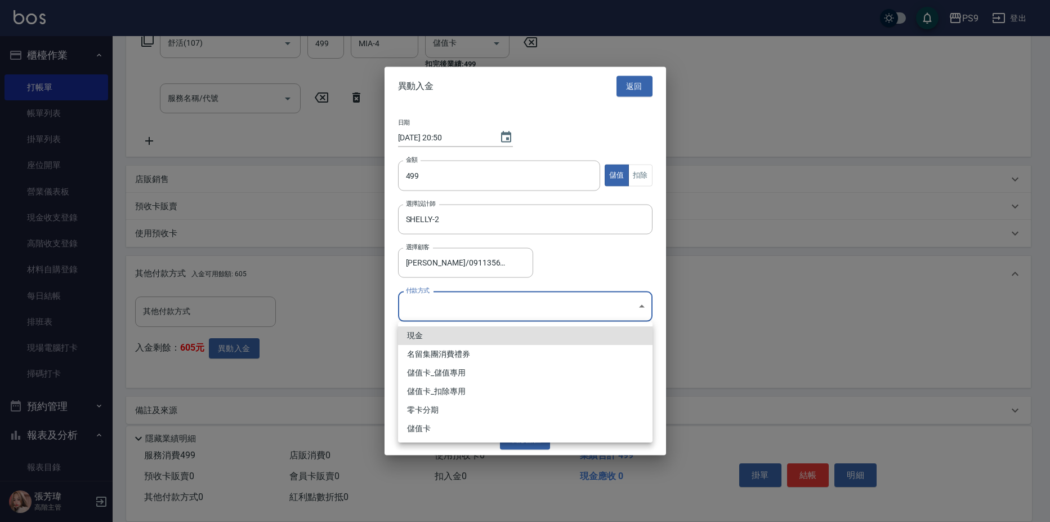
click at [553, 302] on body "PS9 登出 櫃檯作業 打帳單 帳單列表 掛單列表 座位開單 營業儀表板 現金收支登錄 高階收支登錄 材料自購登錄 每日結帳 排班表 現場電腦打卡 掃碼打卡 …" at bounding box center [525, 167] width 1050 height 729
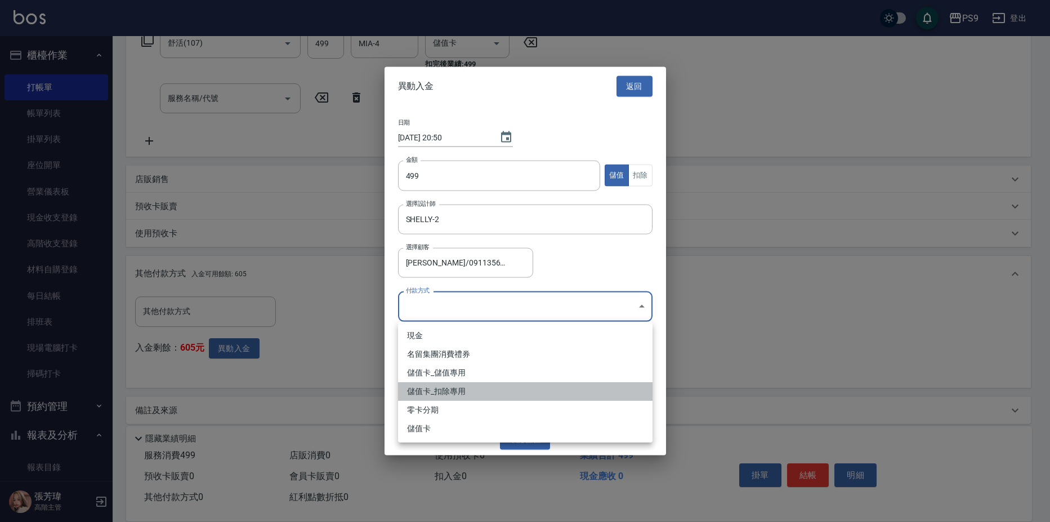
click at [516, 388] on li "儲值卡_扣除專用" at bounding box center [525, 391] width 255 height 19
type input "儲值卡_扣除專用"
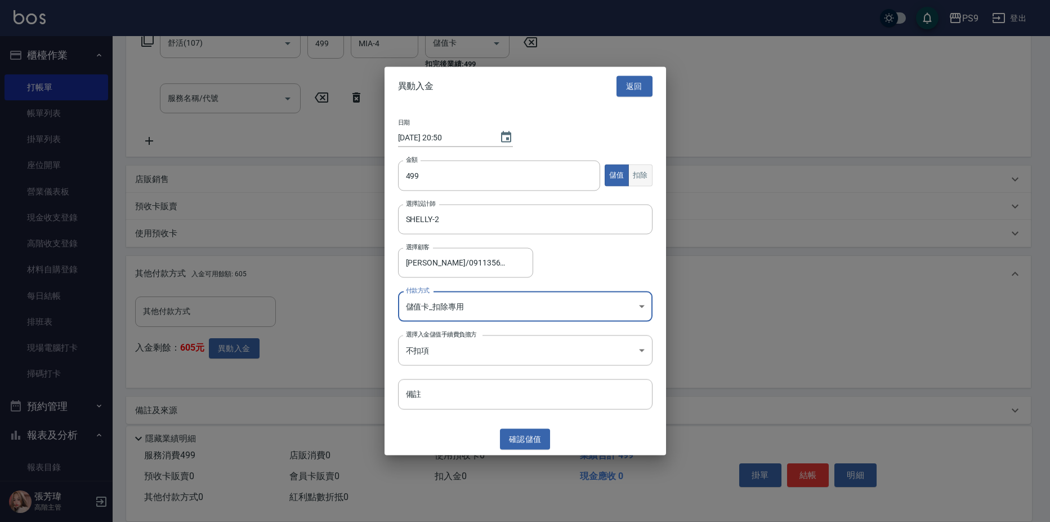
click at [634, 167] on button "扣除" at bounding box center [641, 175] width 24 height 22
click at [522, 432] on button "確認 扣除" at bounding box center [525, 439] width 51 height 21
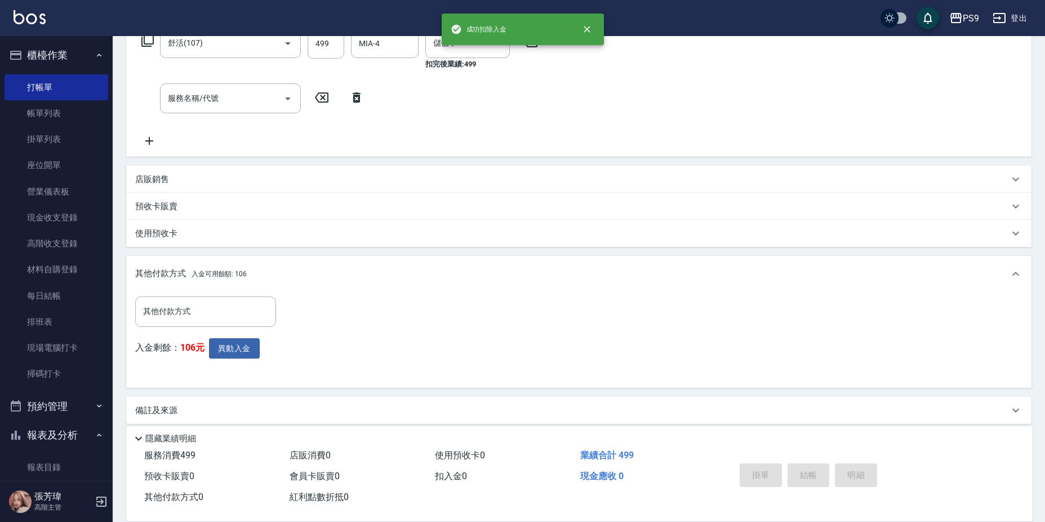
type input "[DATE] 20:50"
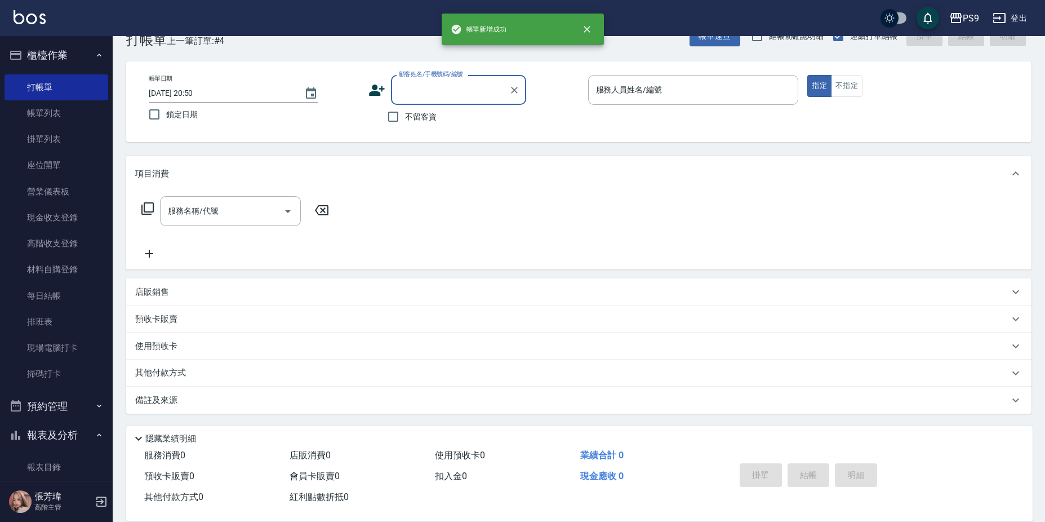
scroll to position [0, 0]
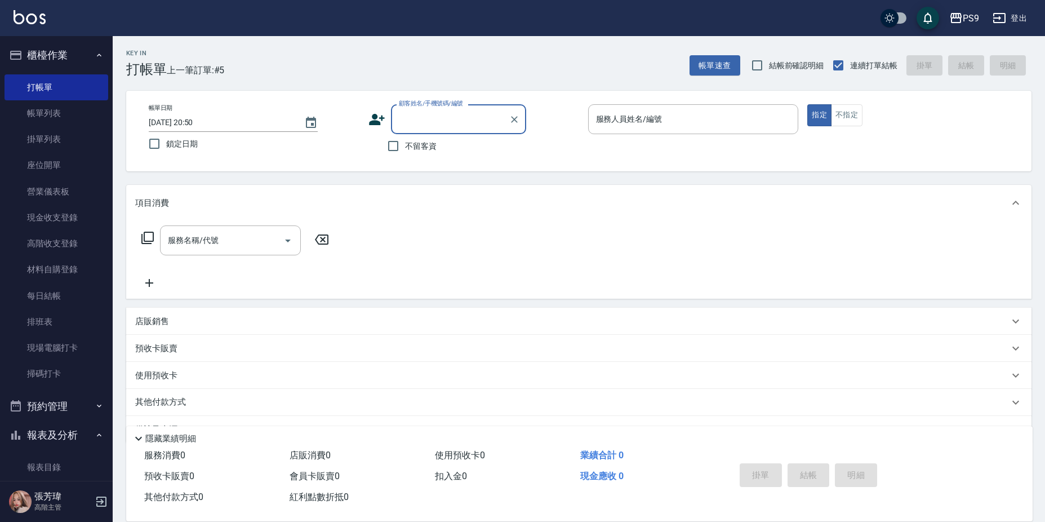
type input "u"
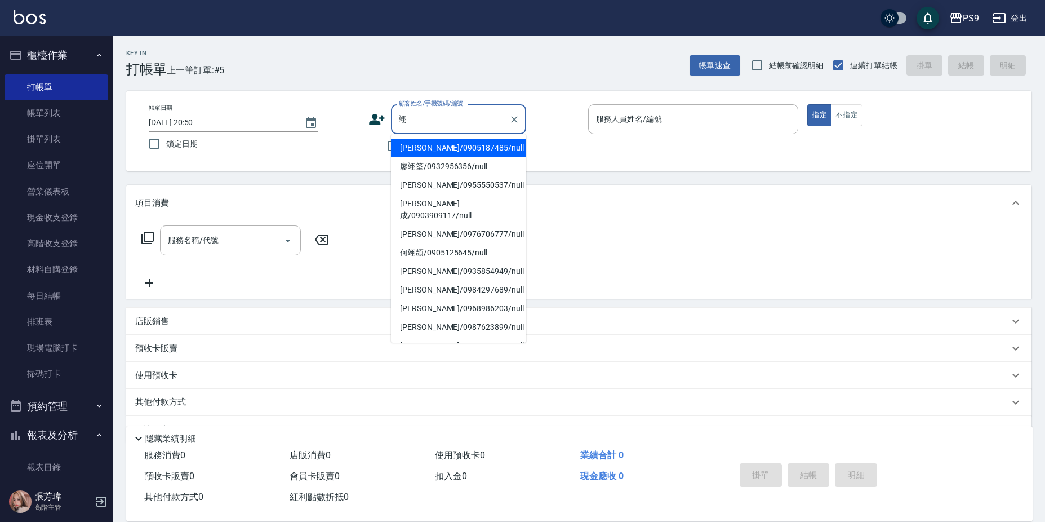
click at [491, 167] on li "廖翊筌/0932956356/null" at bounding box center [458, 166] width 135 height 19
type input "廖翊筌/0932956356/null"
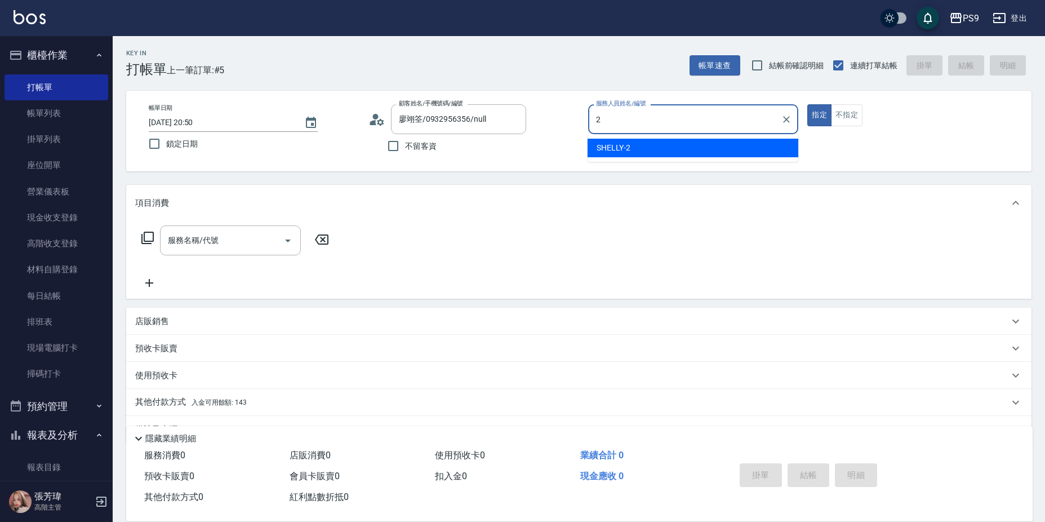
type input "SHELLY-2"
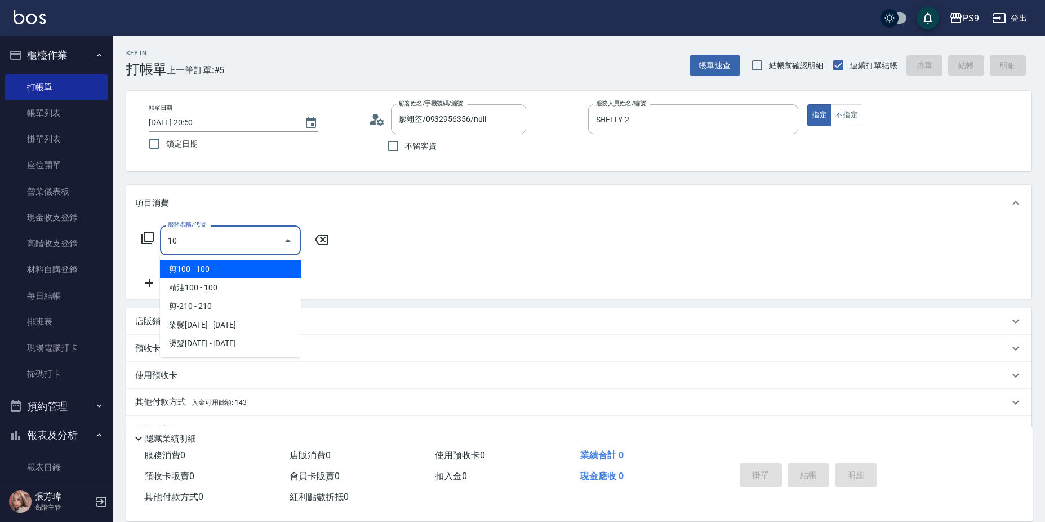
type input "101"
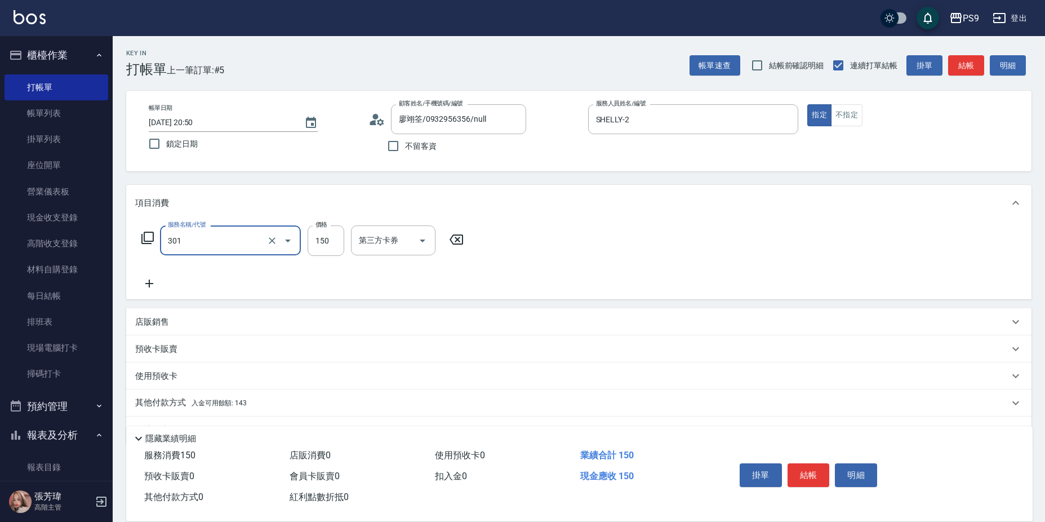
type input "剪-150(301)"
type input "400"
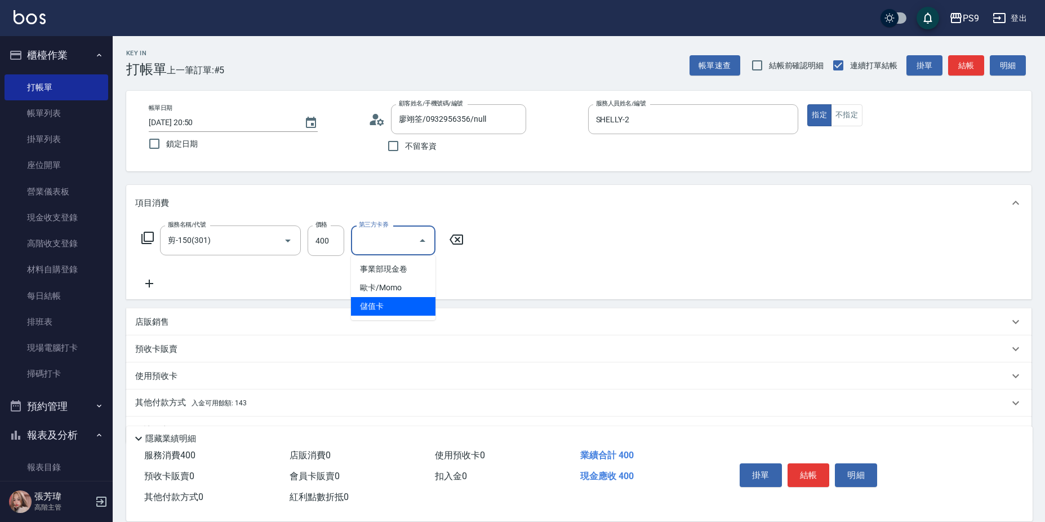
type input "儲值卡"
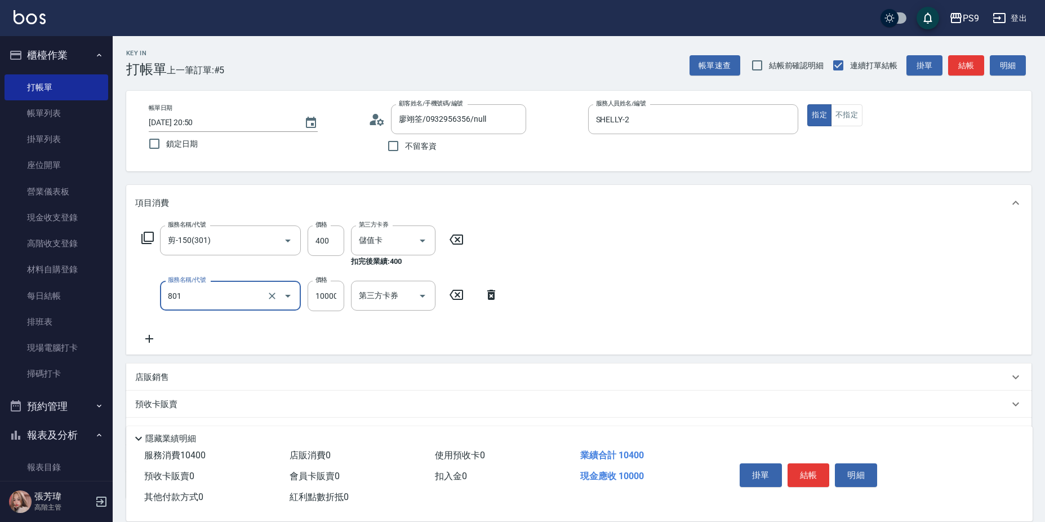
type input "頂級豪華OVC1(801)"
type input "3000"
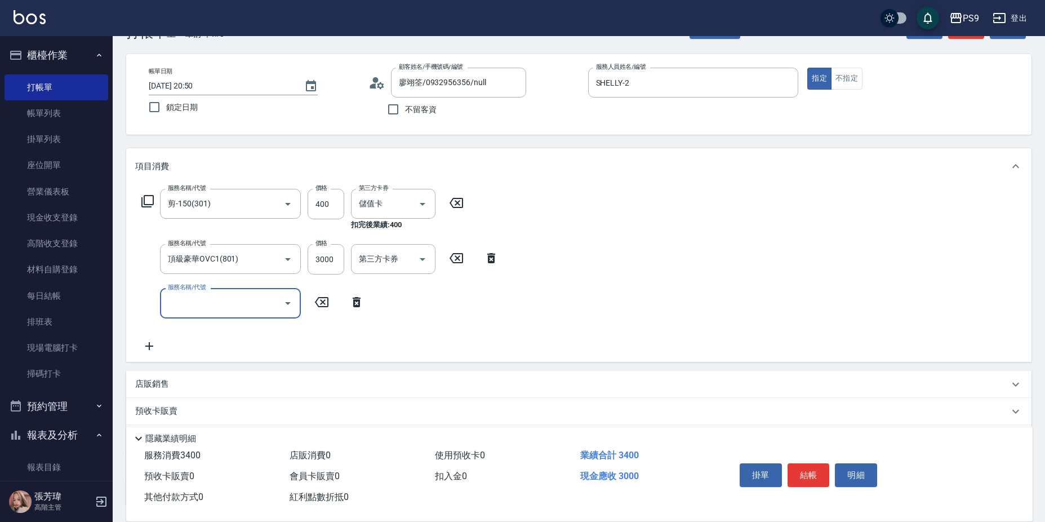
scroll to position [113, 0]
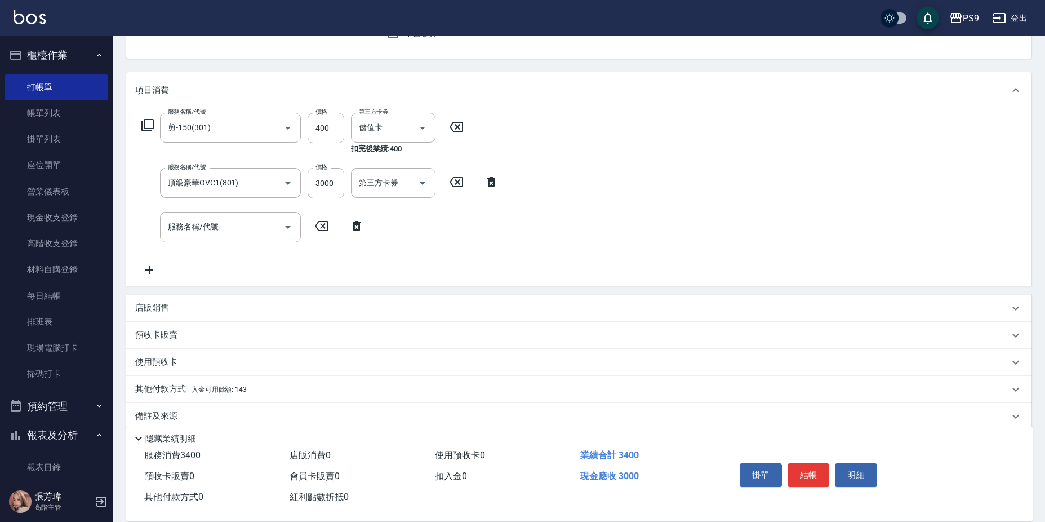
click at [268, 395] on div "其他付款方式 入金可用餘額: 143" at bounding box center [572, 389] width 874 height 12
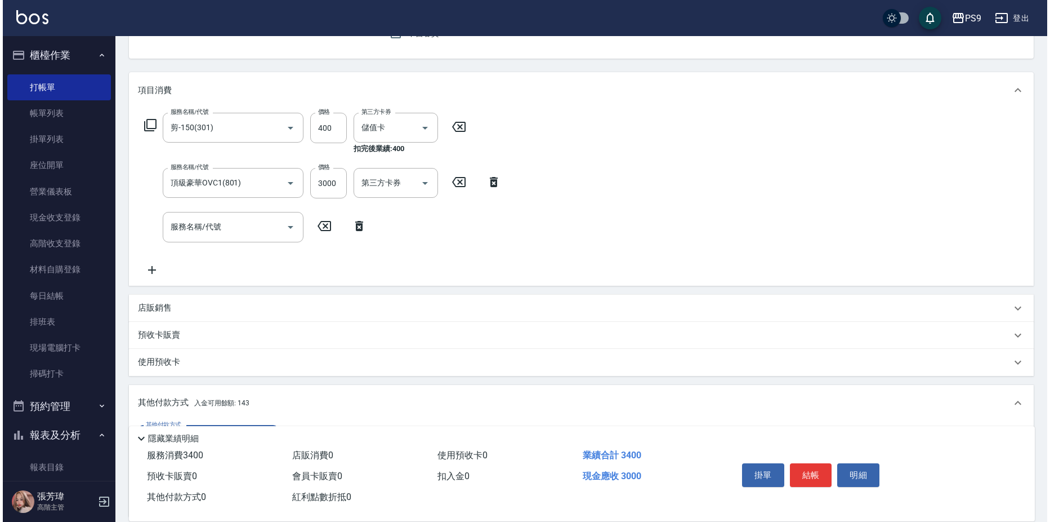
scroll to position [251, 0]
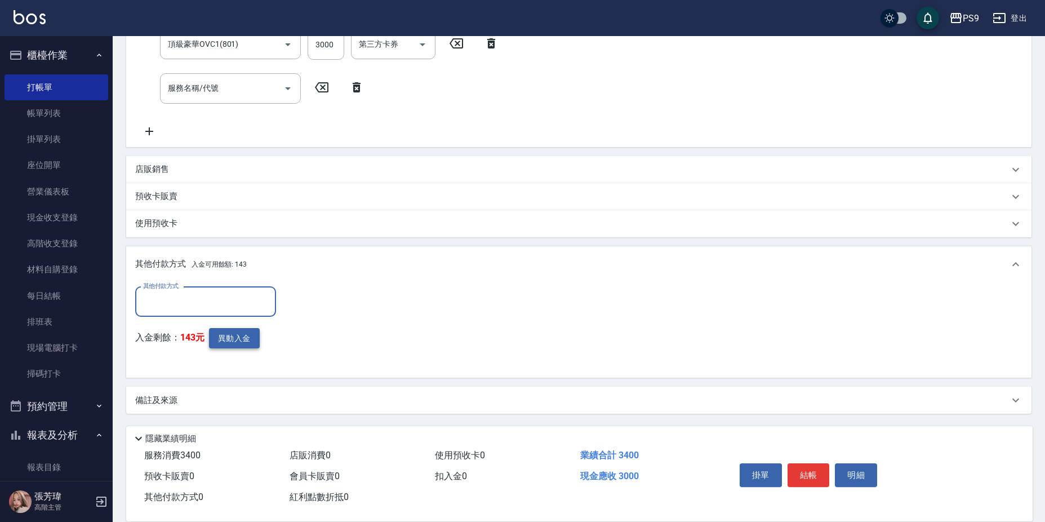
click at [244, 341] on button "異動入金" at bounding box center [234, 338] width 51 height 21
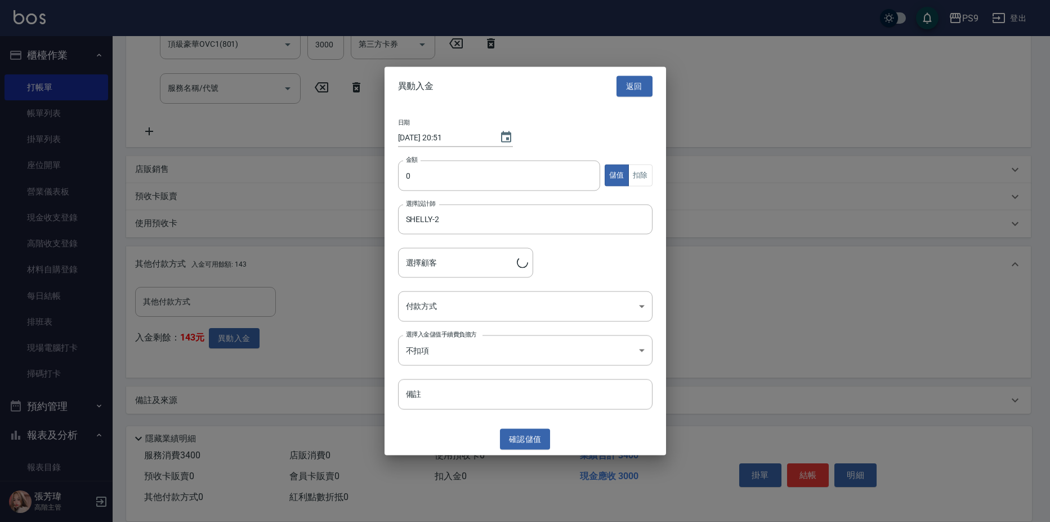
type input "廖翊筌/0932956356"
click at [426, 177] on input "0" at bounding box center [499, 175] width 203 height 30
type input "3000"
click at [474, 305] on body "PS9 登出 櫃檯作業 打帳單 帳單列表 掛單列表 座位開單 營業儀表板 現金收支登錄 高階收支登錄 材料自購登錄 每日結帳 排班表 現場電腦打卡 掃碼打卡 …" at bounding box center [525, 135] width 1050 height 773
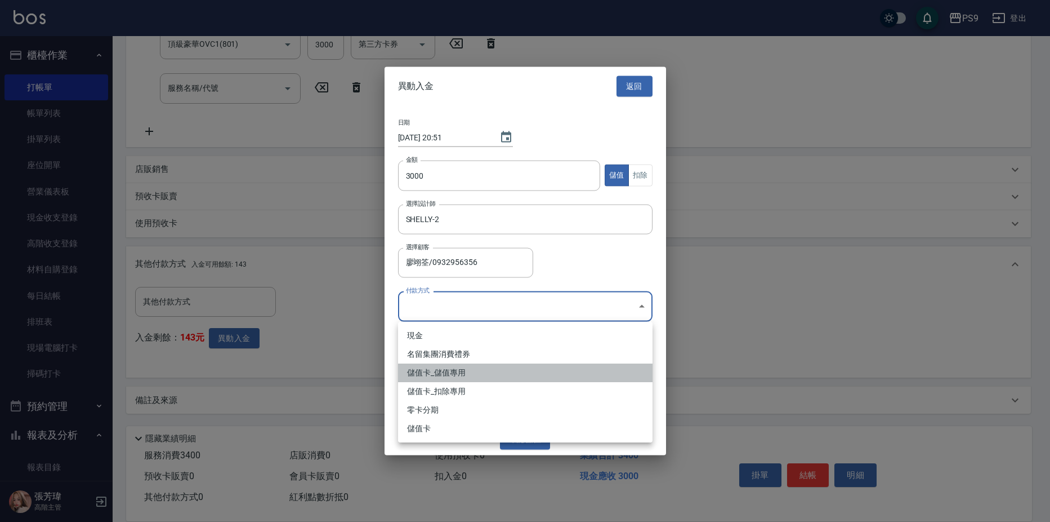
click at [484, 376] on li "儲值卡_儲值專用" at bounding box center [525, 372] width 255 height 19
type input "儲值卡_儲值專用"
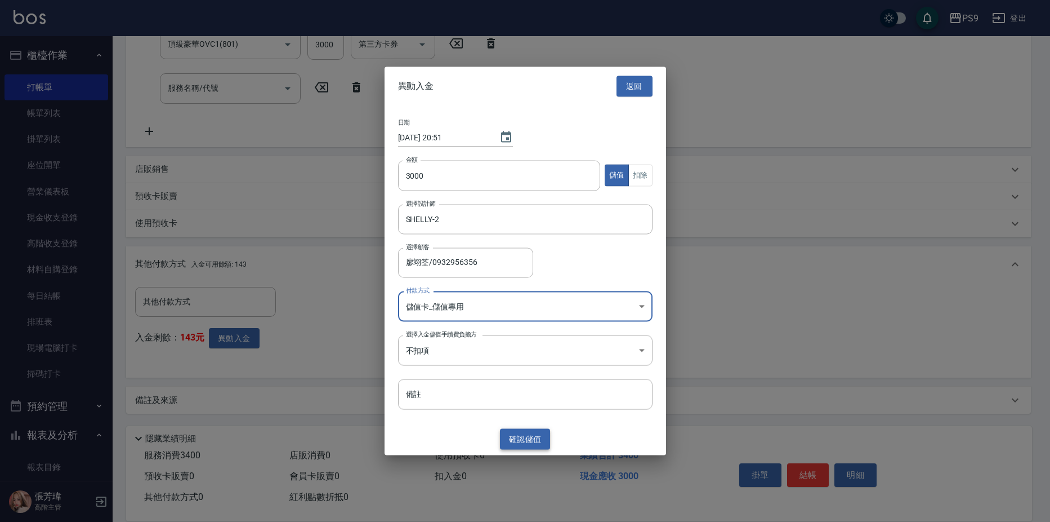
click at [522, 444] on button "確認 儲值" at bounding box center [525, 439] width 51 height 21
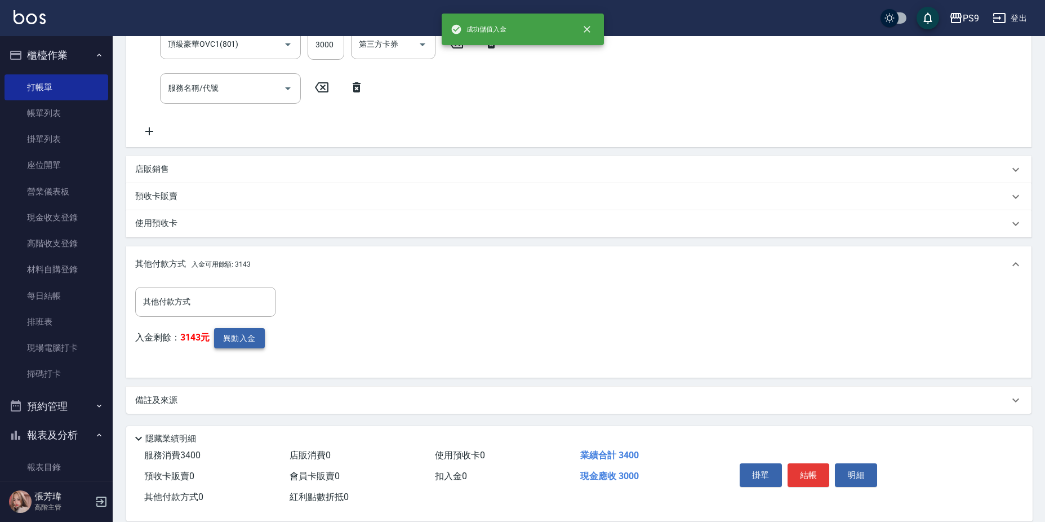
click at [242, 339] on button "異動入金" at bounding box center [239, 338] width 51 height 21
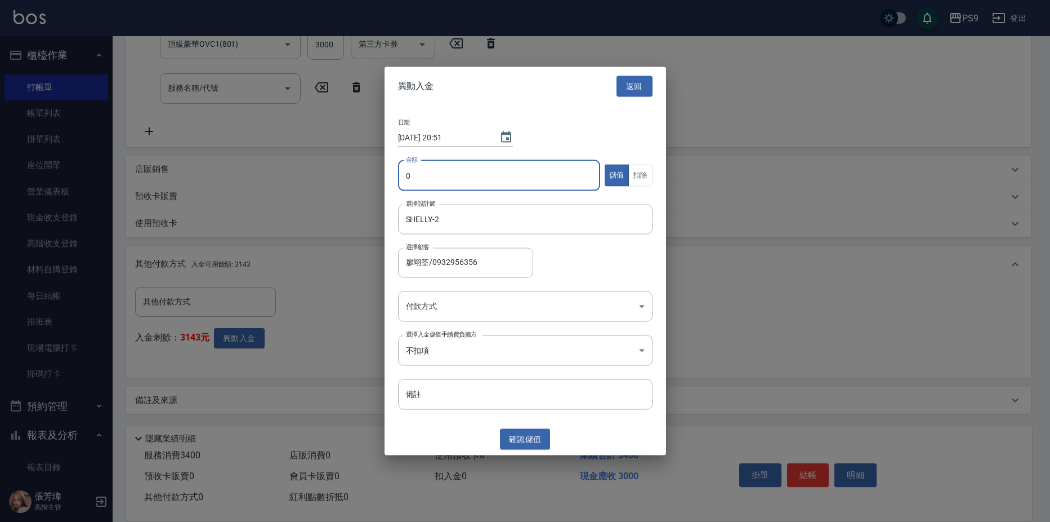
click at [428, 183] on input "0" at bounding box center [499, 175] width 203 height 30
type input "400"
click at [645, 168] on button "扣除" at bounding box center [641, 175] width 24 height 22
click at [529, 310] on body "PS9 登出 櫃檯作業 打帳單 帳單列表 掛單列表 座位開單 營業儀表板 現金收支登錄 高階收支登錄 材料自購登錄 每日結帳 排班表 現場電腦打卡 掃碼打卡 …" at bounding box center [525, 135] width 1050 height 773
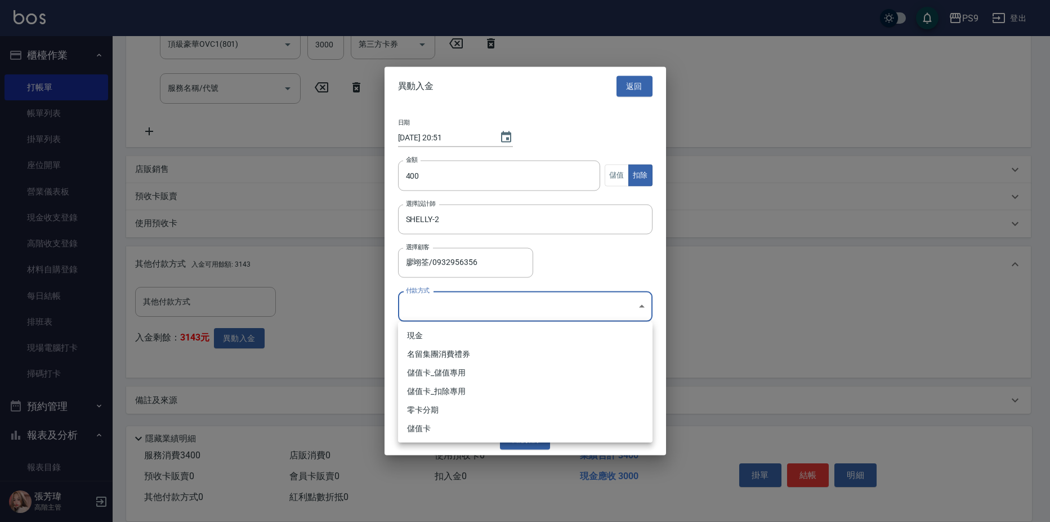
click at [513, 399] on li "儲值卡_扣除專用" at bounding box center [525, 391] width 255 height 19
type input "儲值卡_扣除專用"
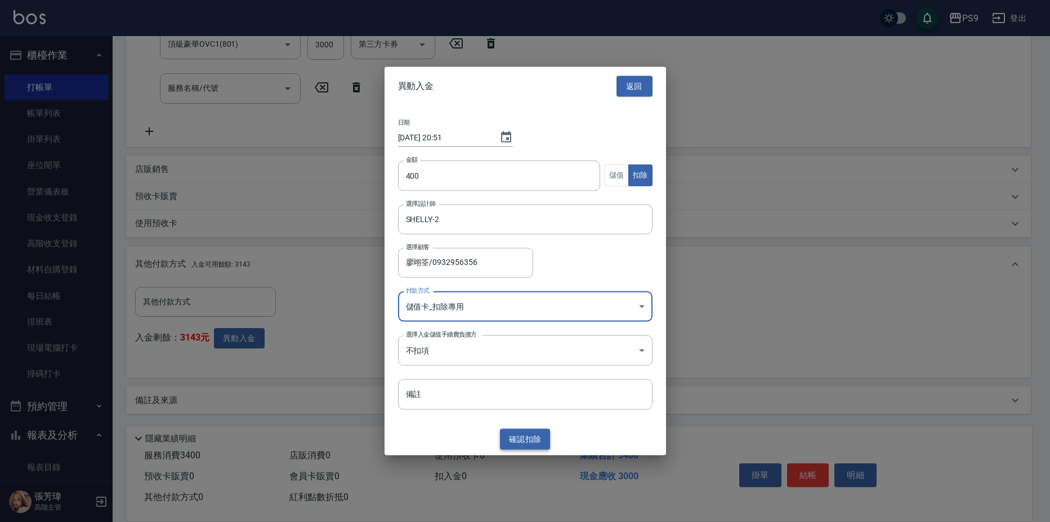
click at [526, 439] on button "確認 扣除" at bounding box center [525, 439] width 51 height 21
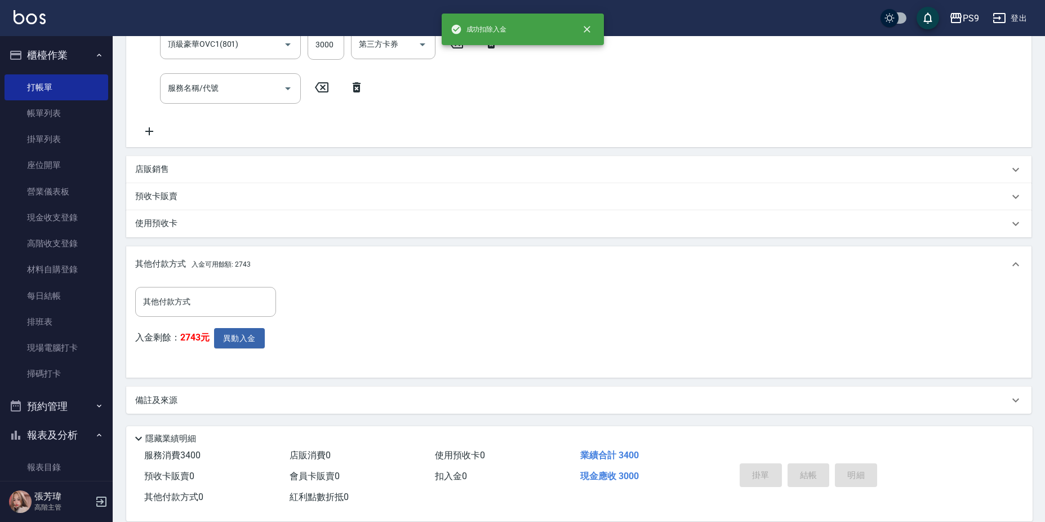
type input "[DATE] 20:52"
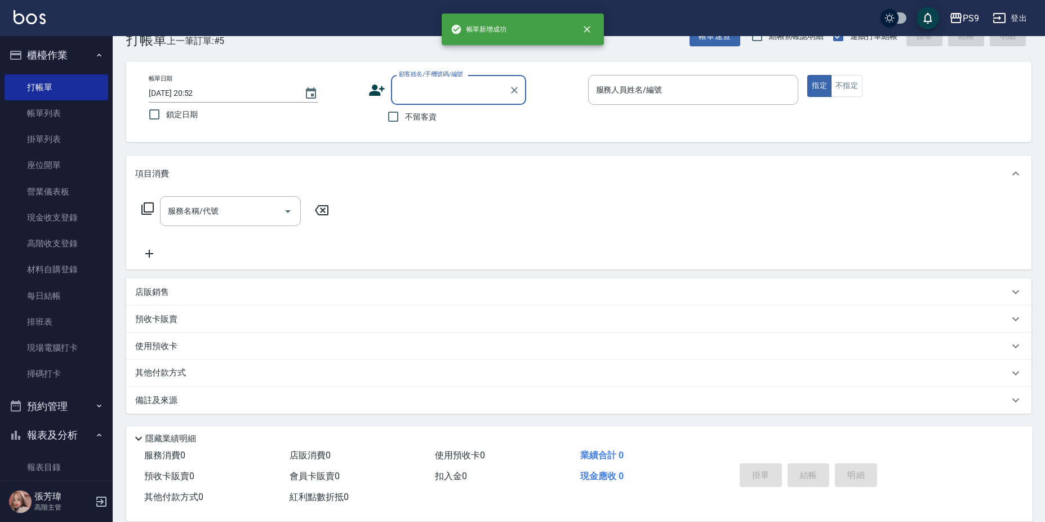
scroll to position [0, 0]
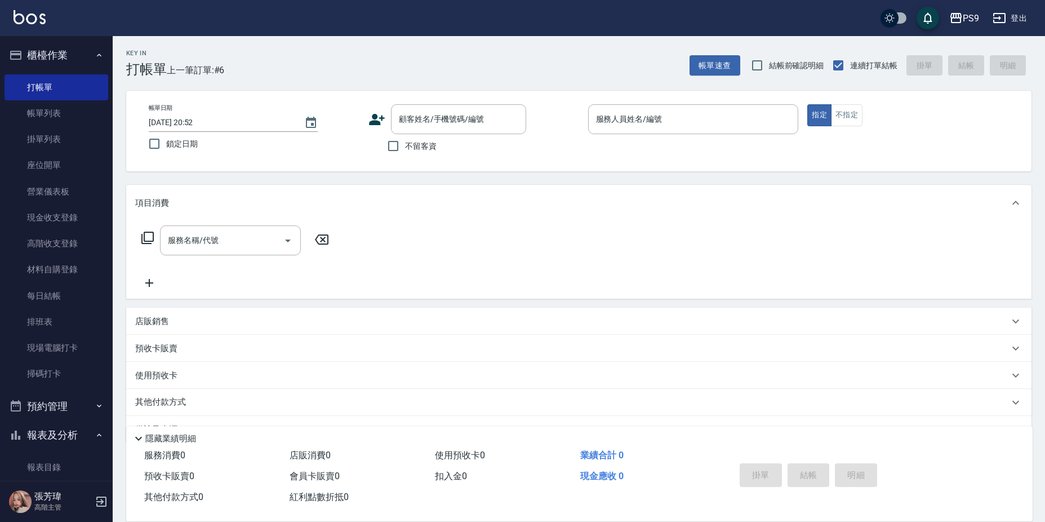
click at [412, 154] on label "不留客資" at bounding box center [408, 146] width 55 height 24
click at [405, 154] on input "不留客資" at bounding box center [393, 146] width 24 height 24
checkbox input "true"
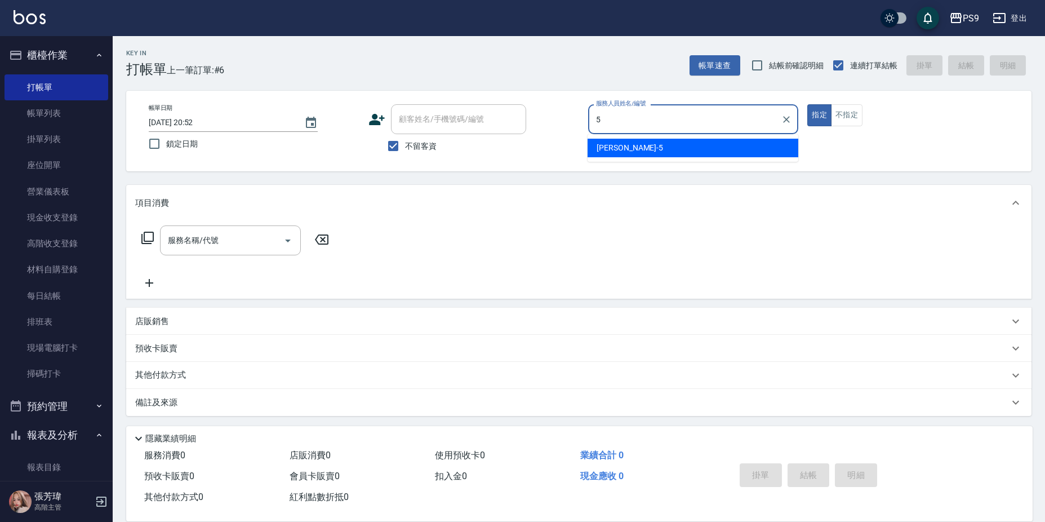
type input "[PERSON_NAME]-5"
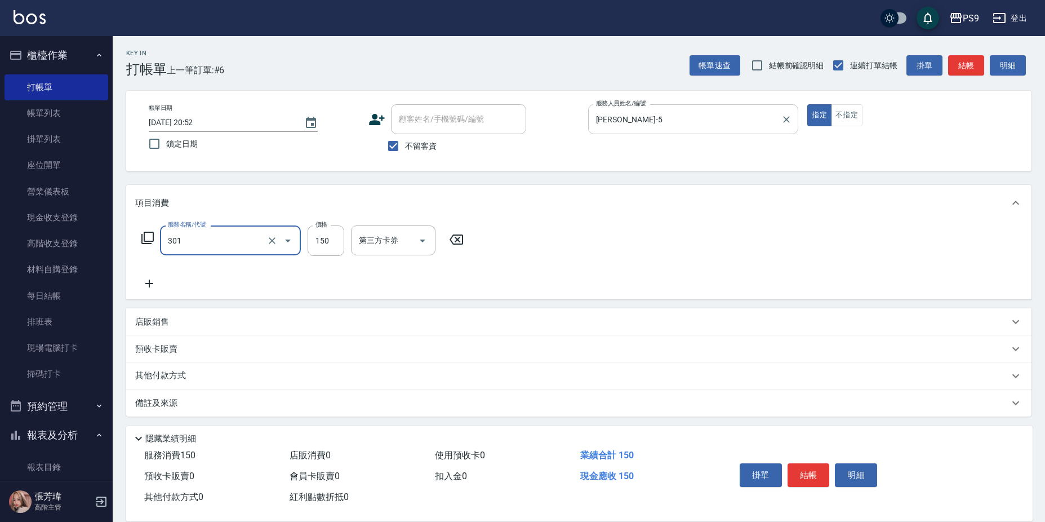
type input "剪-150(301)"
type input "500"
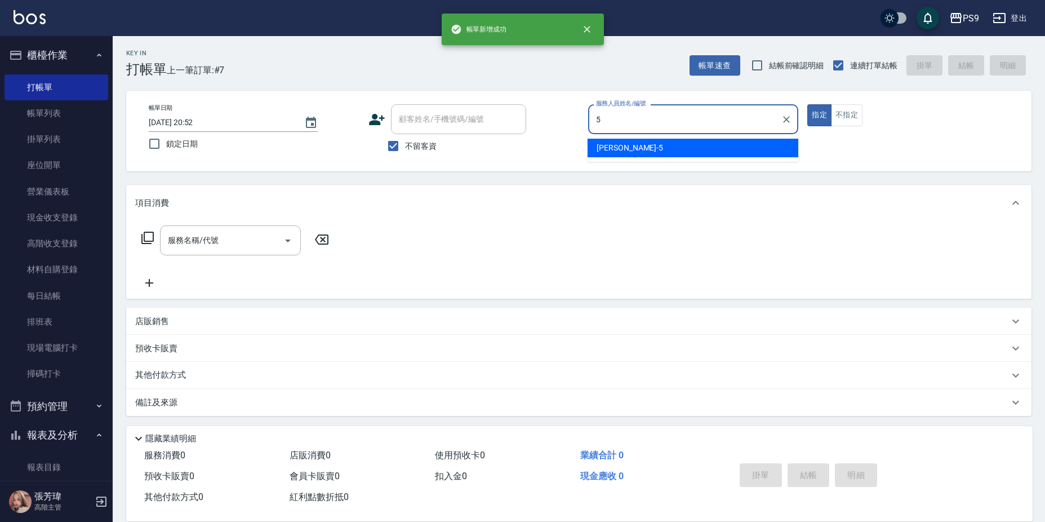
type input "[PERSON_NAME]-5"
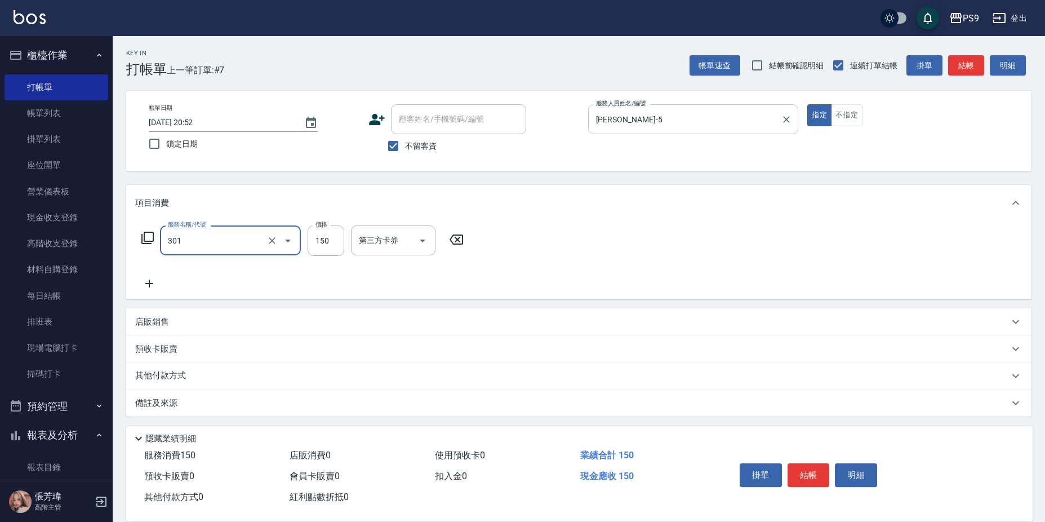
type input "剪-150(301)"
type input "500"
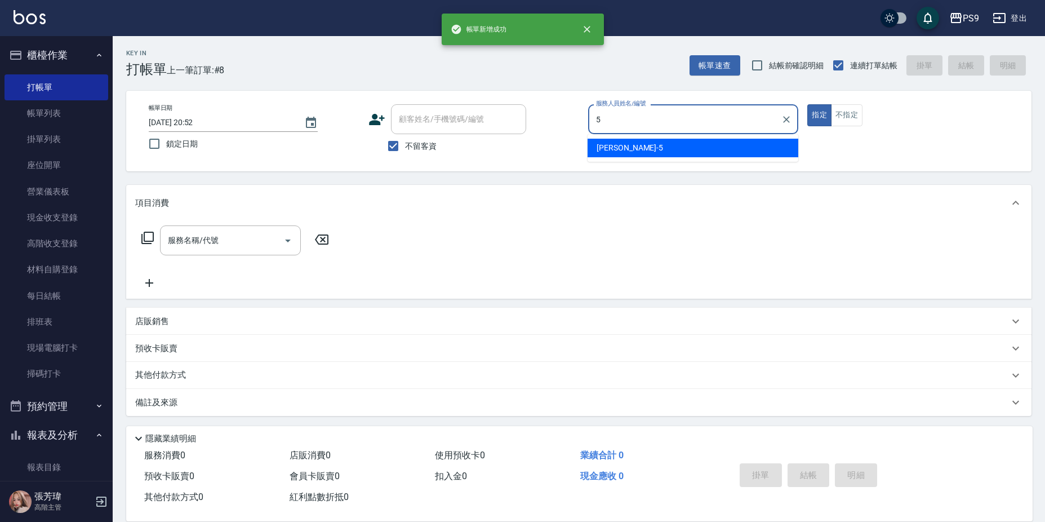
type input "[PERSON_NAME]-5"
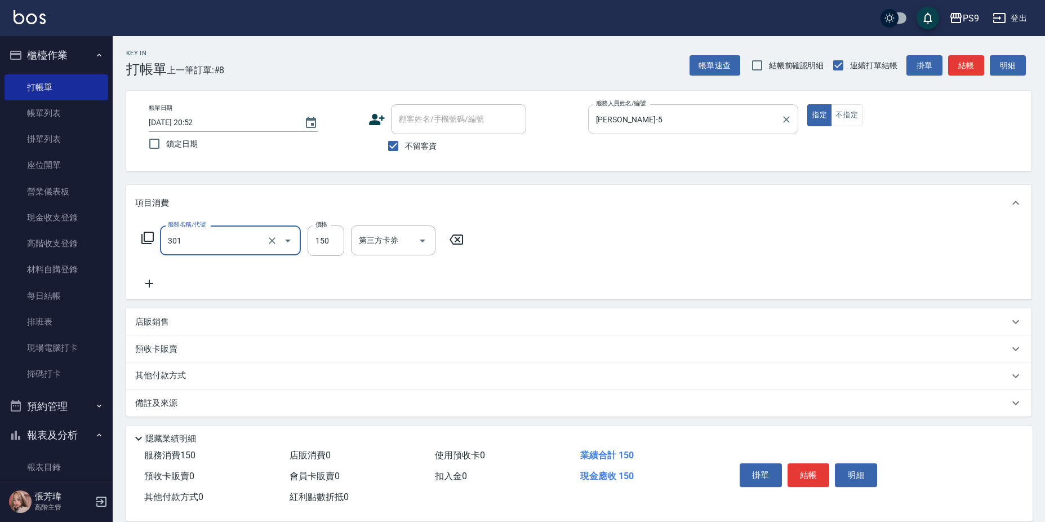
type input "剪-150(301)"
type input "500"
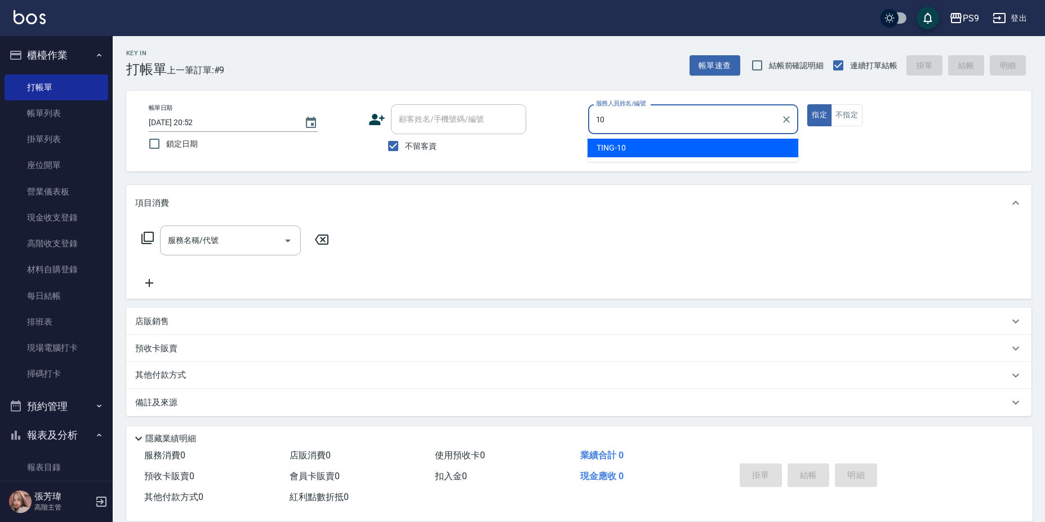
type input "TING-10"
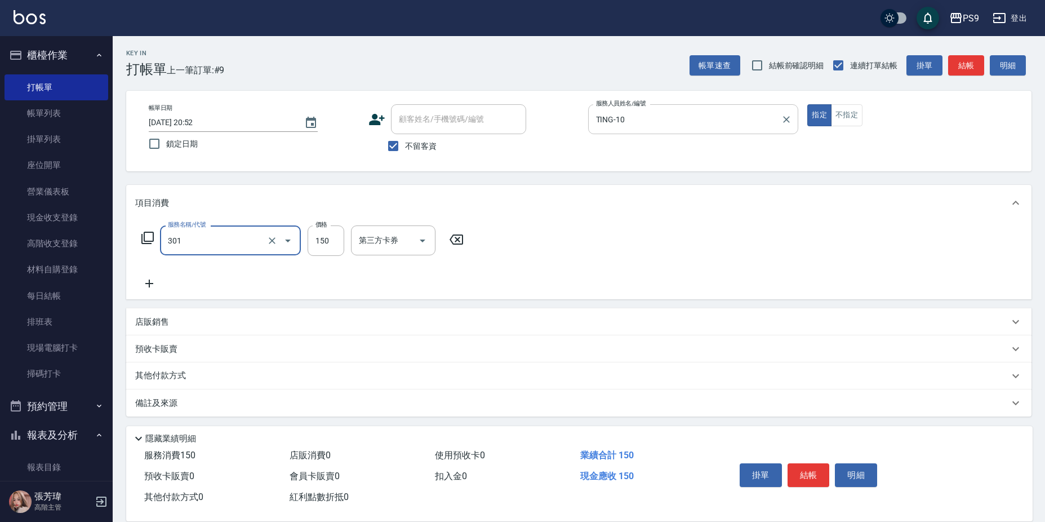
type input "剪-150(301)"
type input "350"
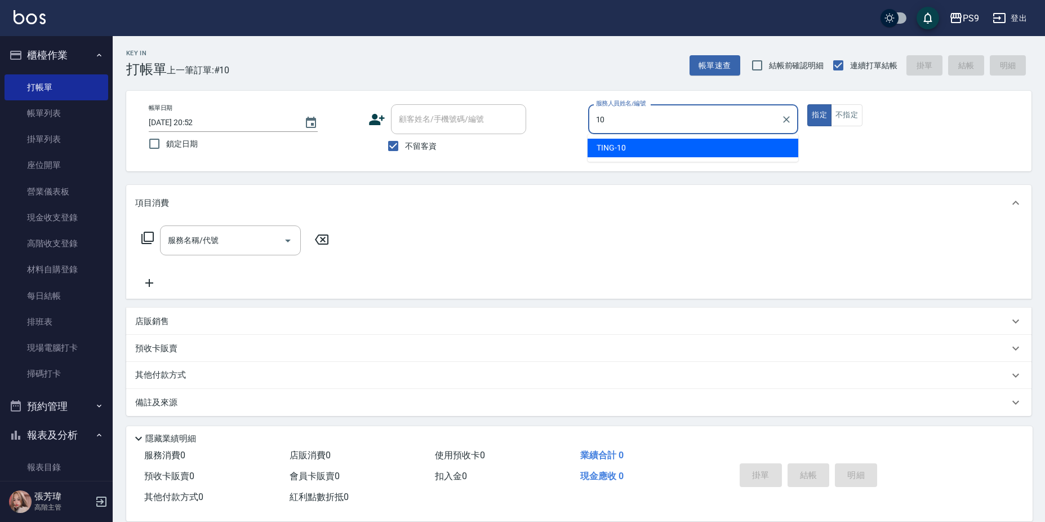
type input "TING-10"
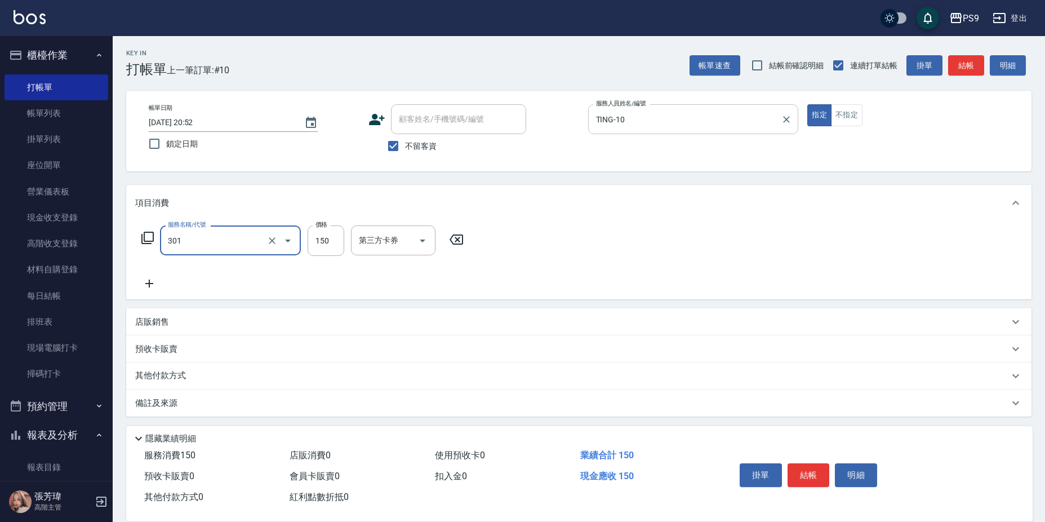
type input "剪-150(301)"
type input "300"
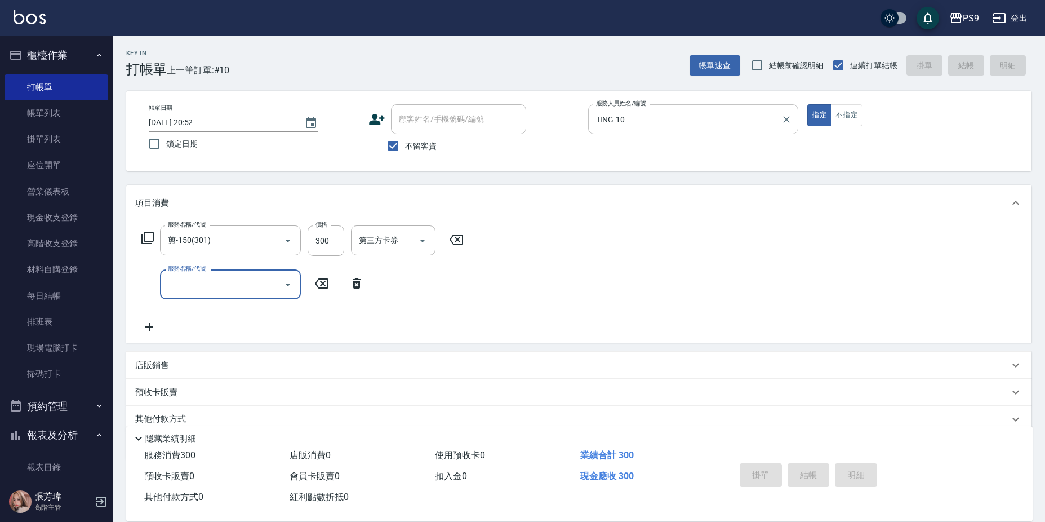
type input "[DATE] 20:53"
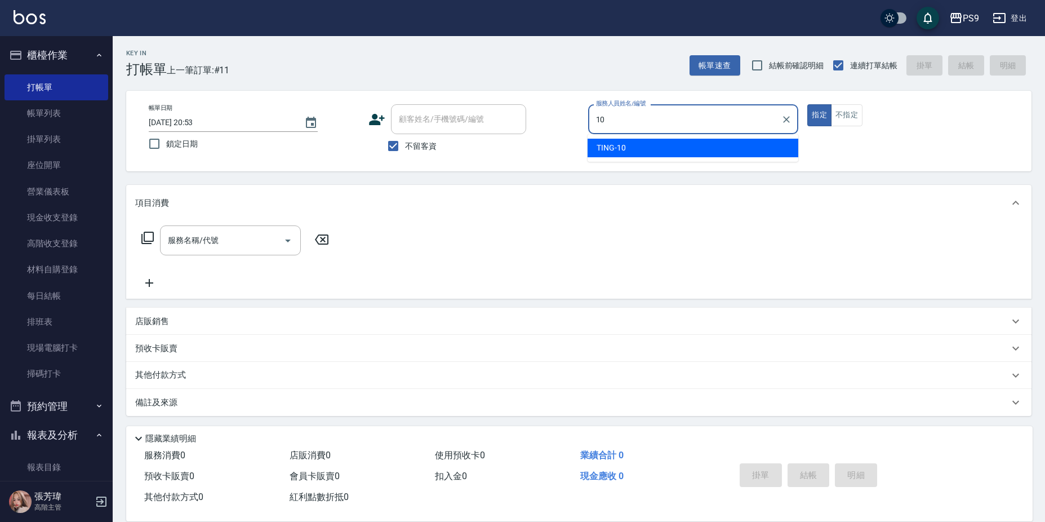
type input "TING-10"
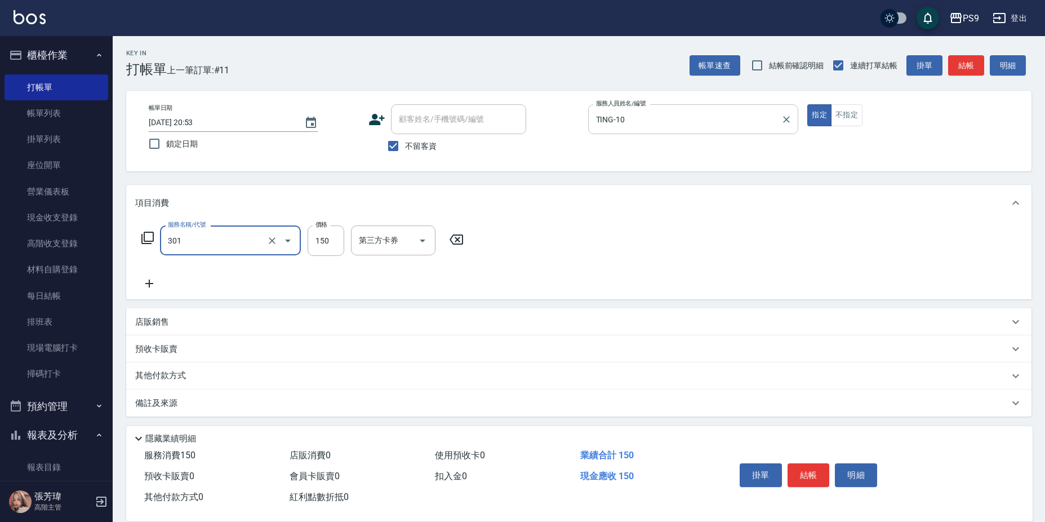
type input "剪-150(301)"
type input "350"
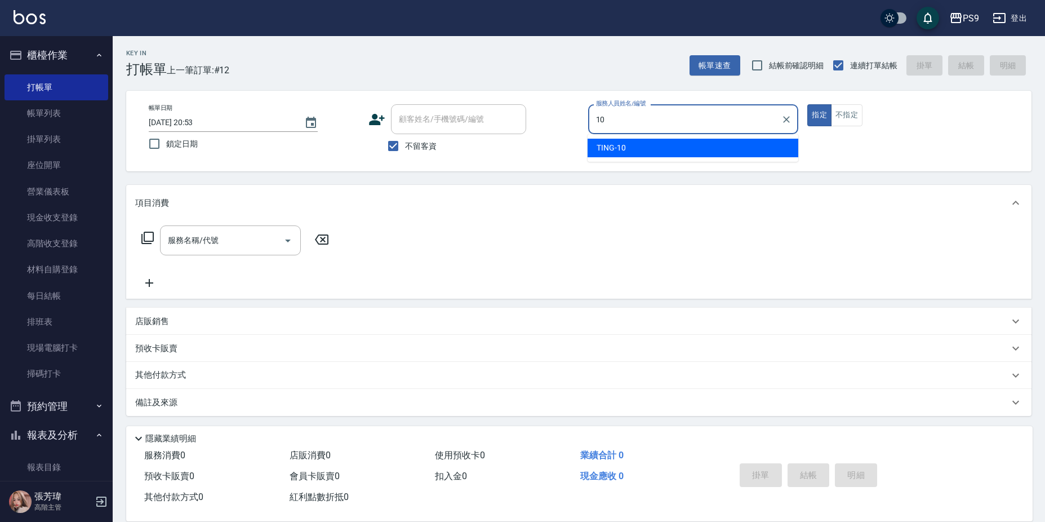
type input "TING-10"
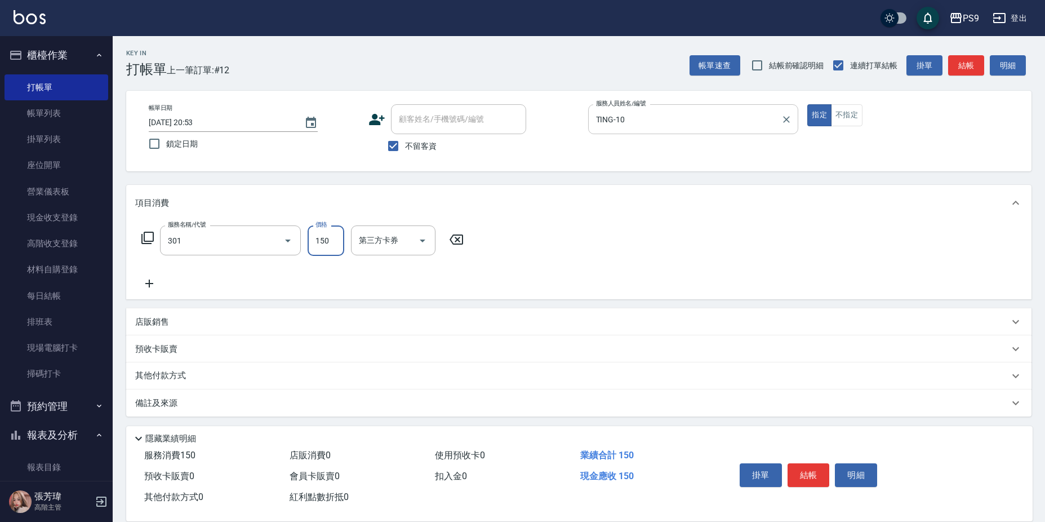
type input "剪-150(301)"
type input "350"
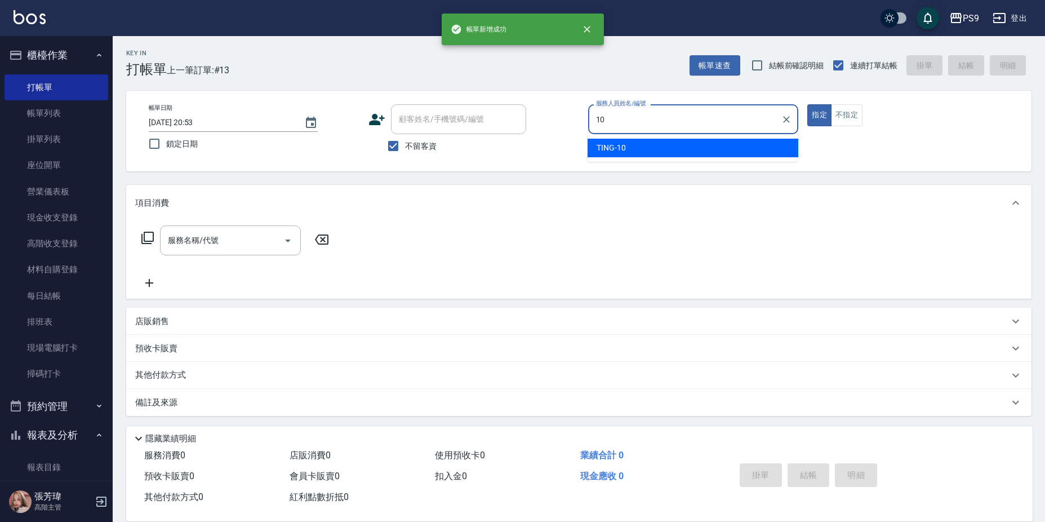
type input "TING-10"
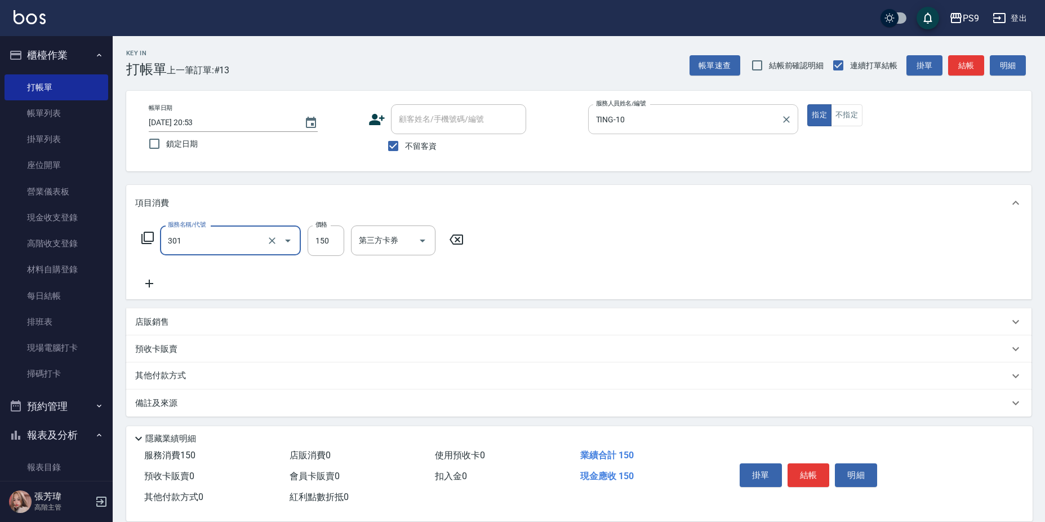
type input "剪-150(301)"
type input "400"
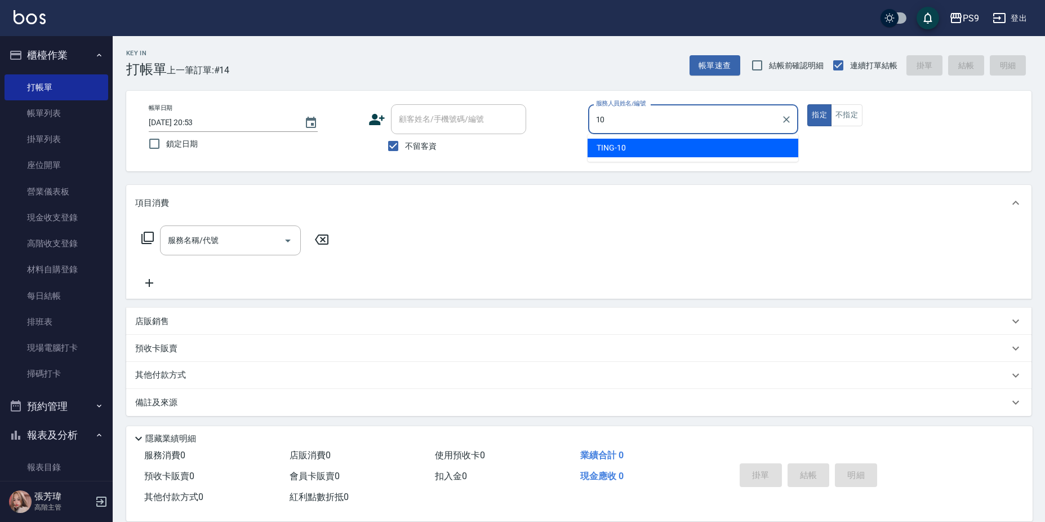
type input "TING-10"
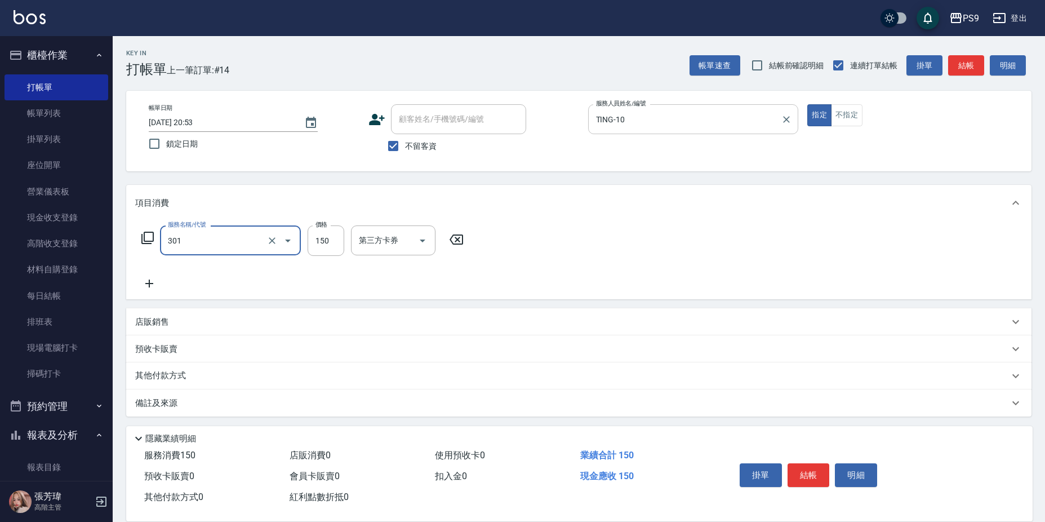
type input "剪-150(301)"
type input "350"
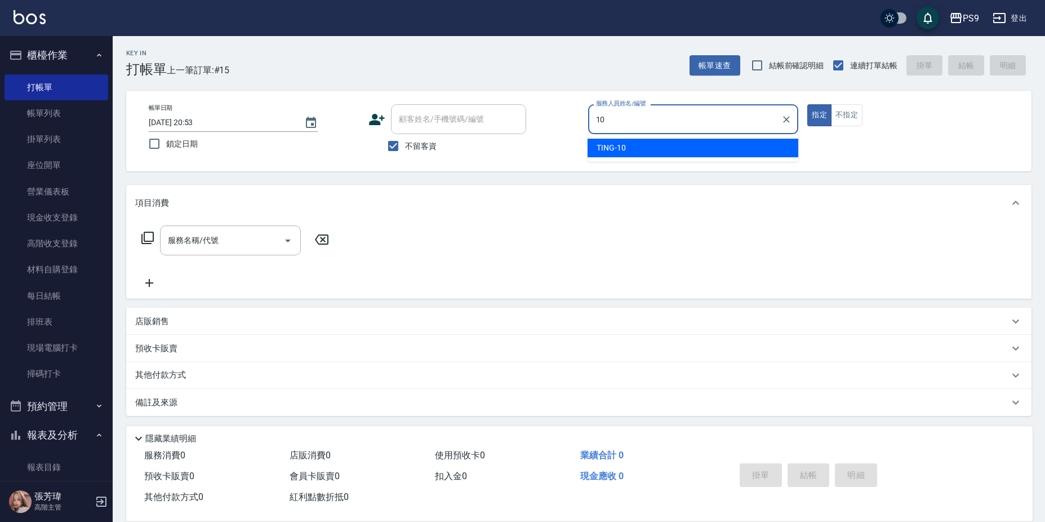
type input "TING-10"
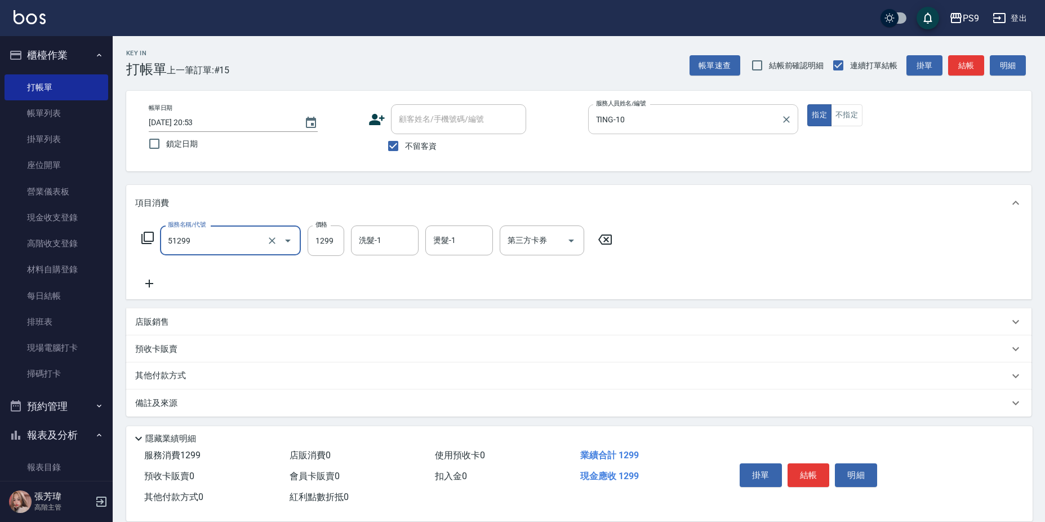
type input "2A燙髮套餐(51299)"
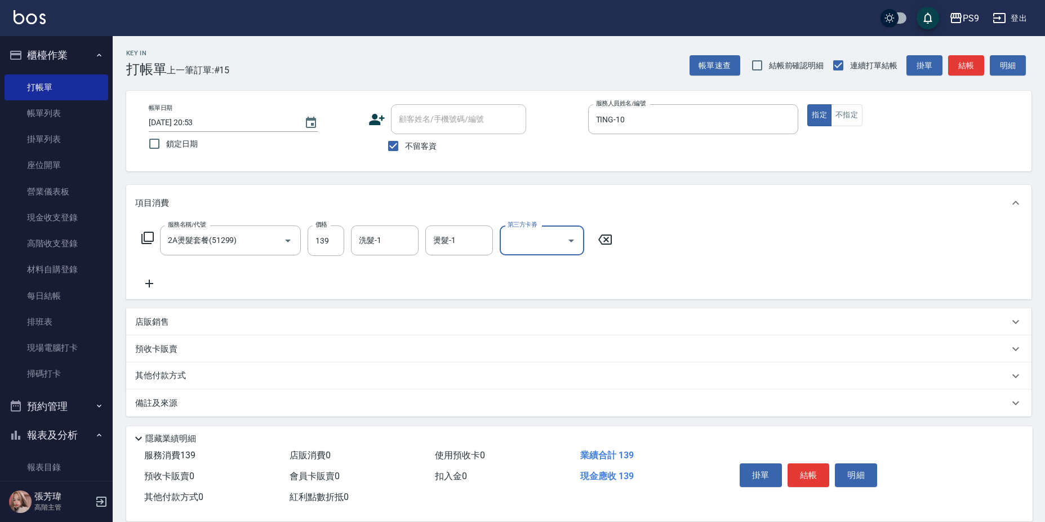
click at [349, 228] on div "服務名稱/代號 2A燙髮套餐(51299) 服務名稱/代號 價格 139 價格 洗髮-1 洗髮-1 燙髮-1 燙髮-1 第三方卡券 第三方卡券" at bounding box center [377, 240] width 484 height 30
click at [327, 235] on input "139" at bounding box center [326, 240] width 37 height 30
click at [328, 243] on input "139" at bounding box center [326, 240] width 37 height 30
click at [295, 290] on div "服務名稱/代號 2A燙髮套餐(51299) 服務名稱/代號 價格 139 價格 洗髮-1 洗髮-1 燙髮-1 燙髮-1 第三方卡券 第三方卡券" at bounding box center [377, 257] width 484 height 65
click at [320, 247] on input "139" at bounding box center [326, 240] width 37 height 30
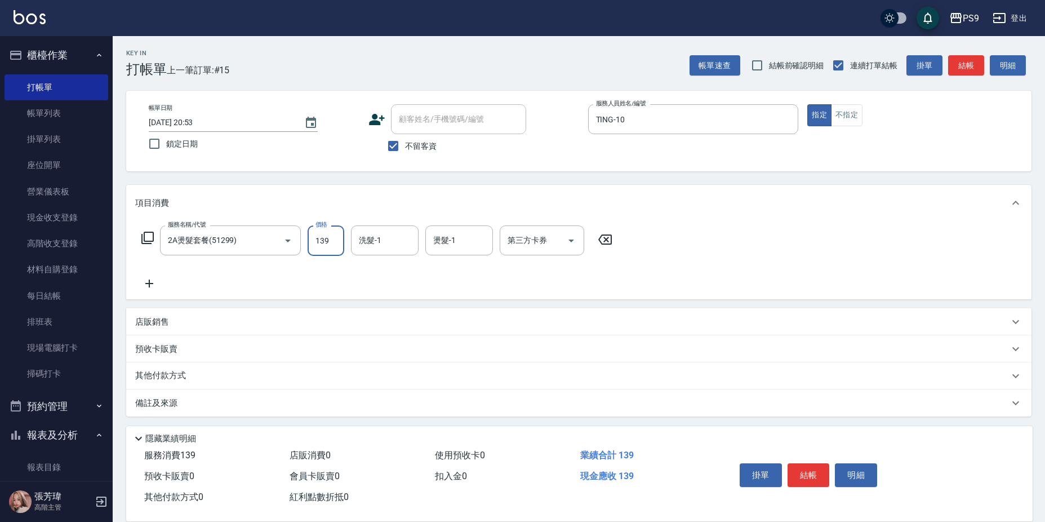
type input "1399"
click at [291, 308] on div "店販銷售 服務人員姓名/編號 服務人員姓名/編號 商品代號/名稱 商品代號/名稱" at bounding box center [578, 321] width 905 height 27
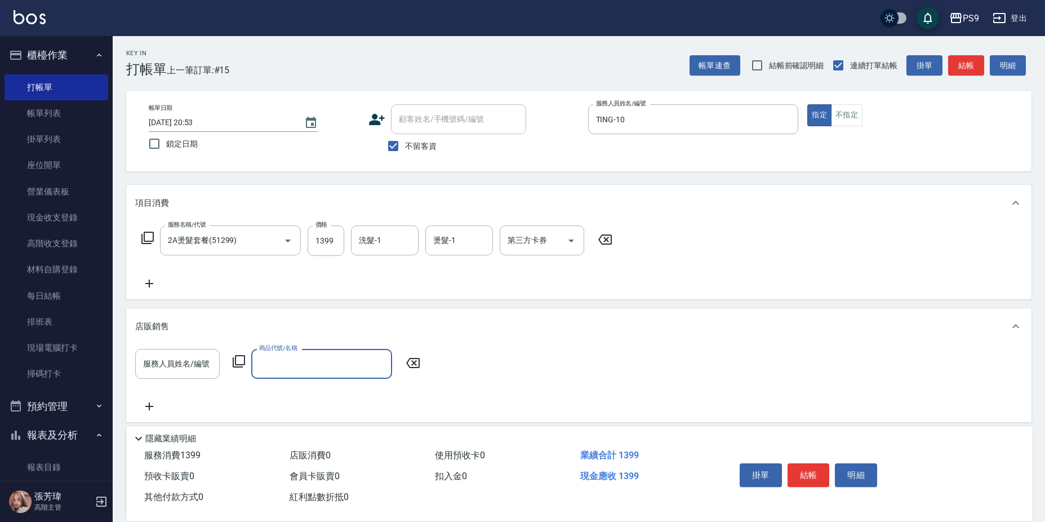
click at [421, 235] on form "洗髮-1 洗髮-1" at bounding box center [388, 240] width 74 height 30
click at [380, 248] on input "洗髮-1" at bounding box center [384, 240] width 57 height 20
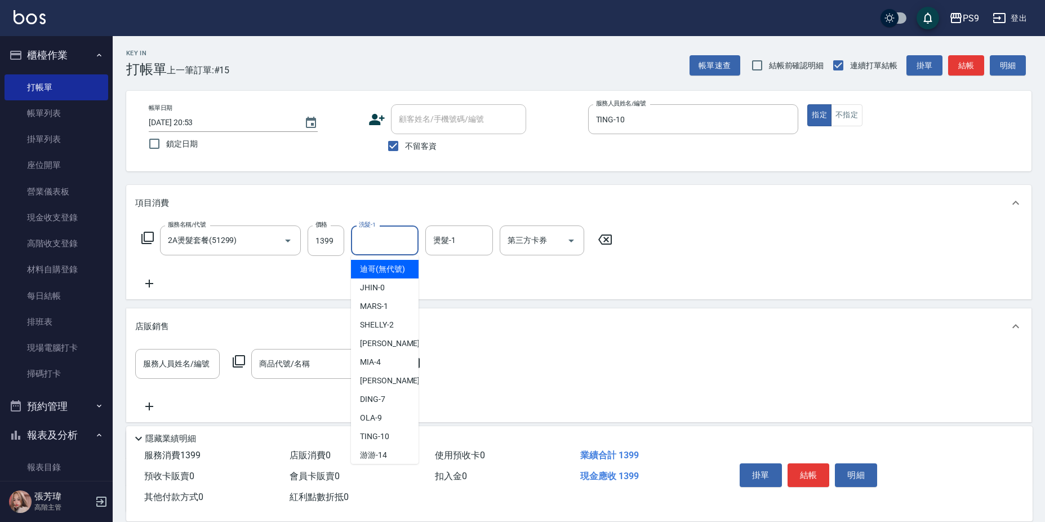
type input "迪哥(無代號)"
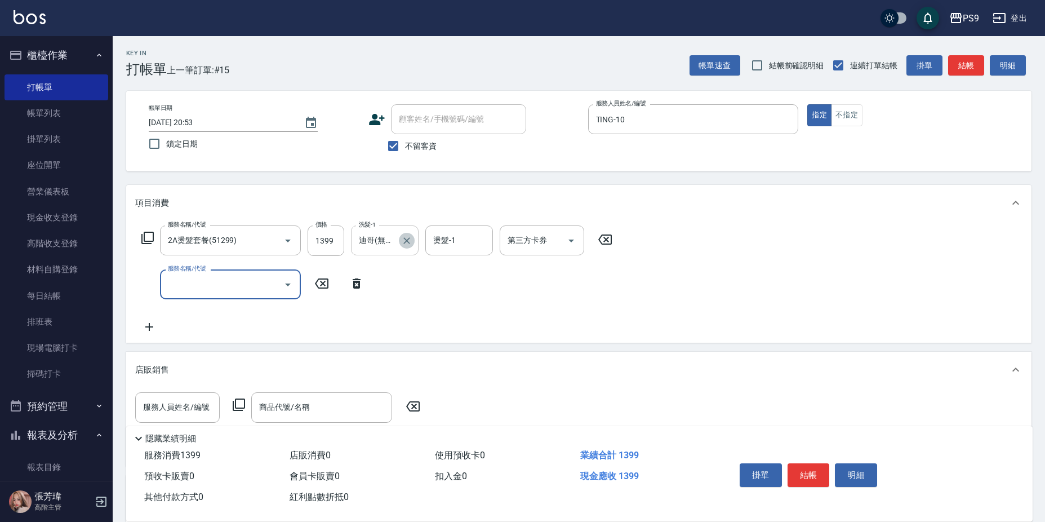
click at [412, 239] on button "Clear" at bounding box center [407, 241] width 16 height 16
click at [542, 323] on div "服務名稱/代號 2A燙髮套餐(51299) 服務名稱/代號 價格 1399 價格 洗髮-1 洗髮-1 燙髮-1 燙髮-1 第三方卡券 第三方卡券 服務名稱/代…" at bounding box center [377, 279] width 484 height 108
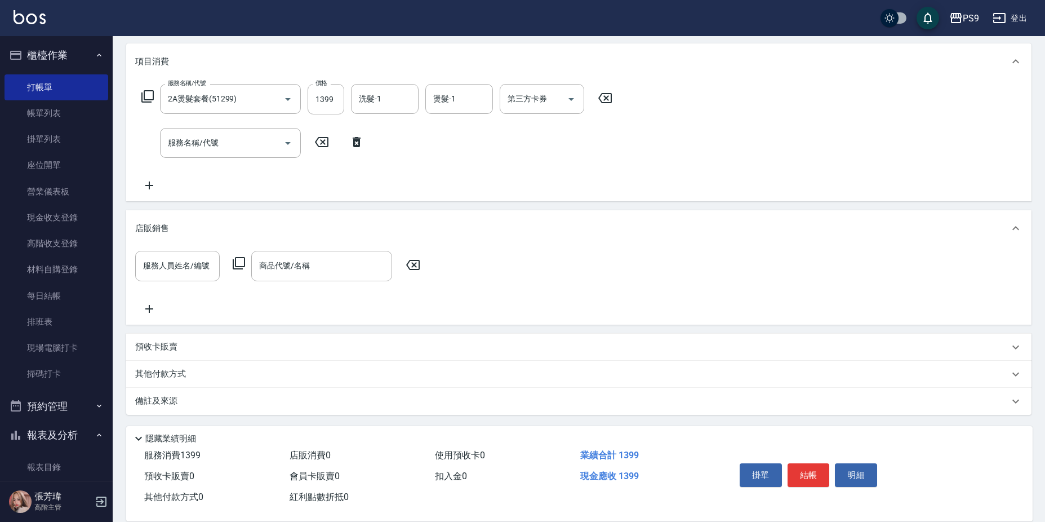
scroll to position [143, 0]
click at [183, 349] on div "預收卡販賣" at bounding box center [572, 346] width 874 height 12
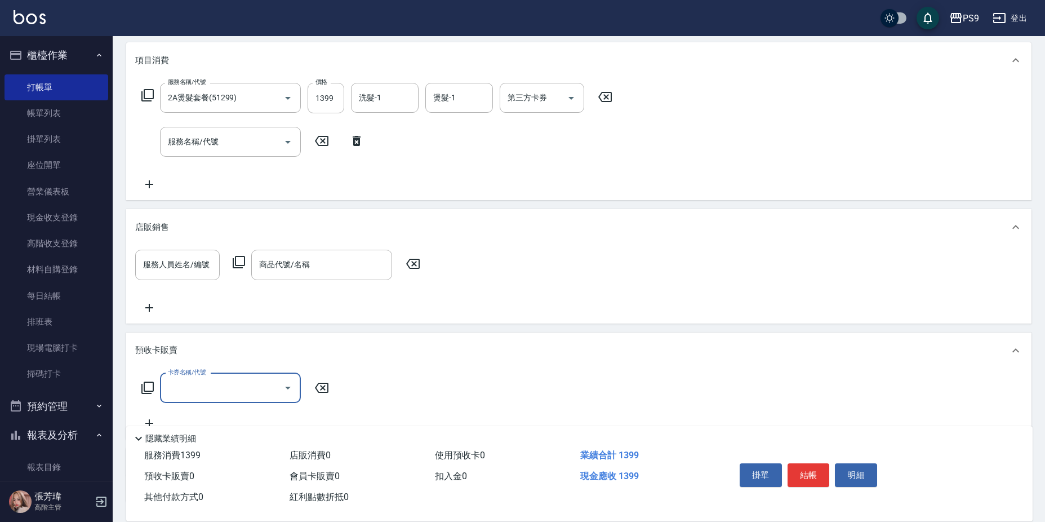
scroll to position [0, 0]
type input "1"
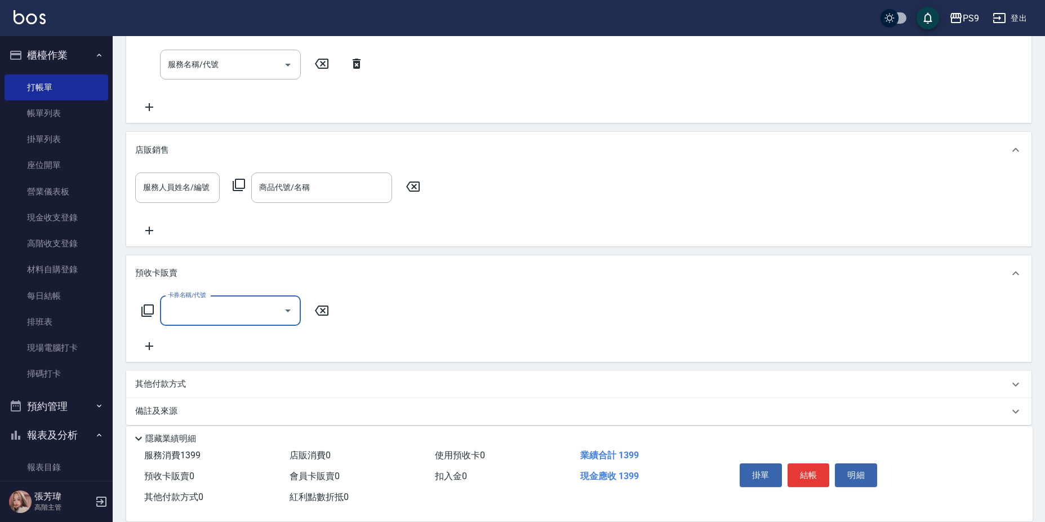
scroll to position [231, 0]
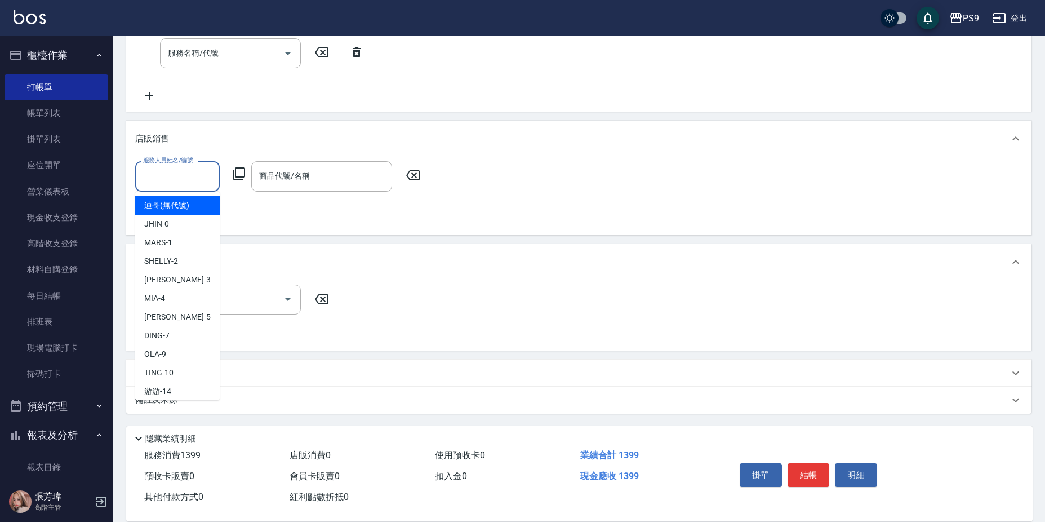
click at [175, 183] on input "服務人員姓名/編號" at bounding box center [177, 176] width 74 height 20
type input "TING-10"
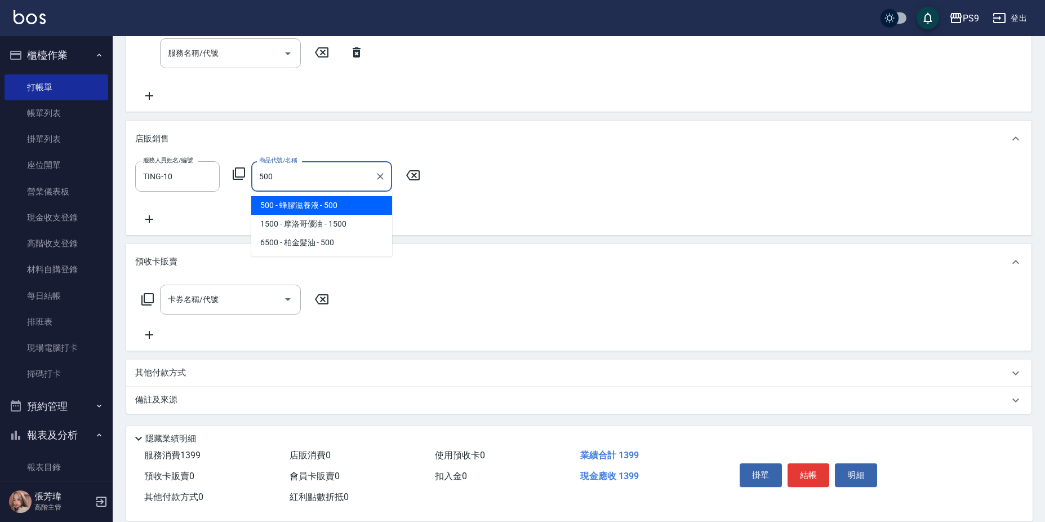
type input "蜂膠滋養液"
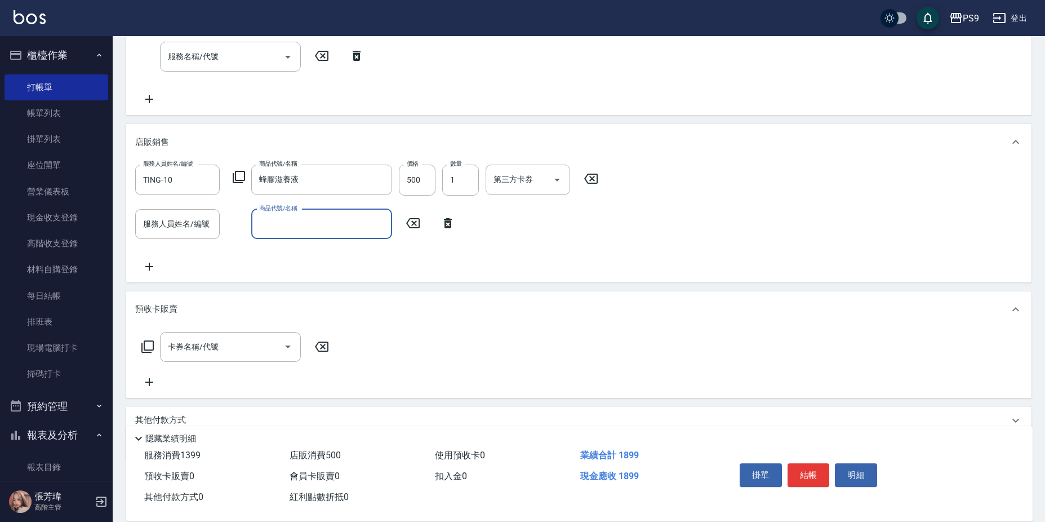
scroll to position [0, 0]
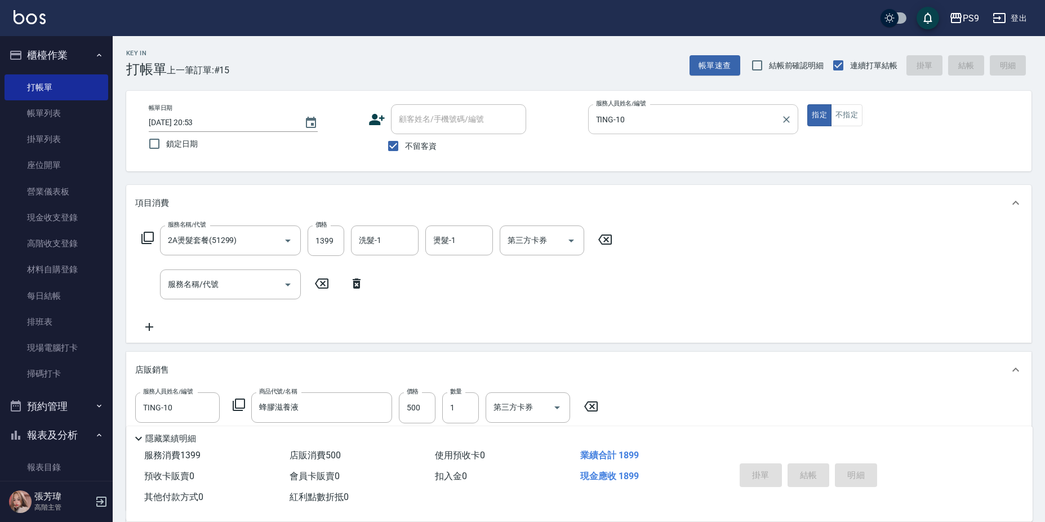
type input "[DATE] 20:55"
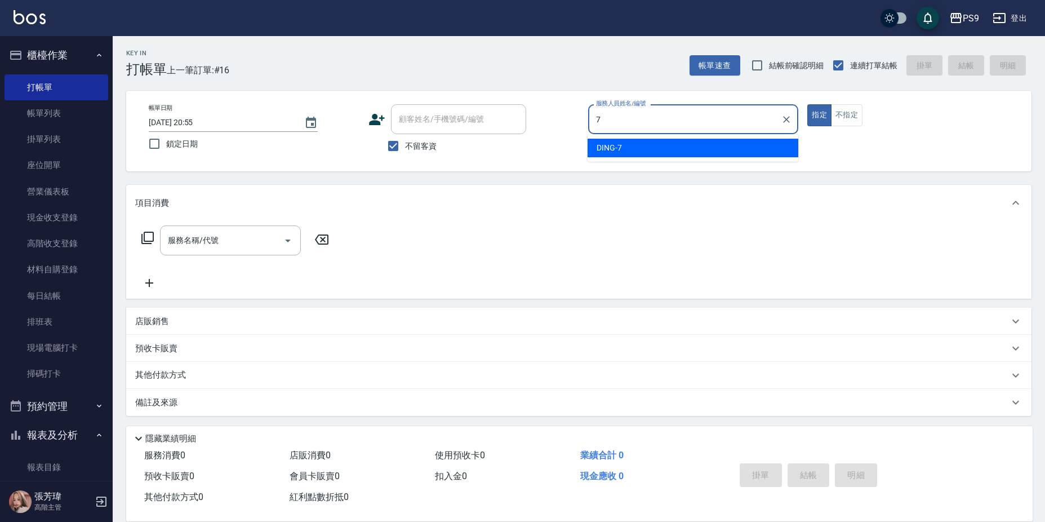
type input "DING-7"
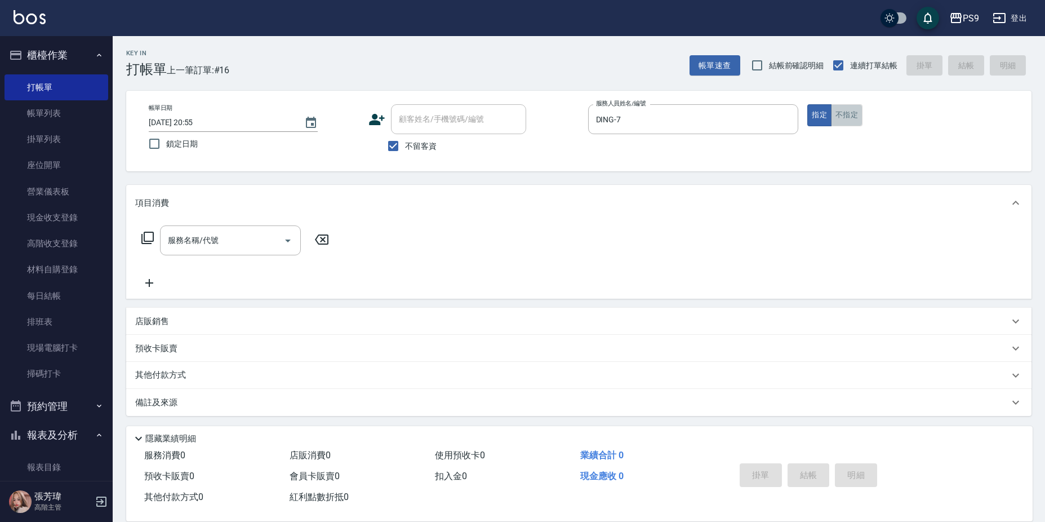
click at [854, 119] on button "不指定" at bounding box center [847, 115] width 32 height 22
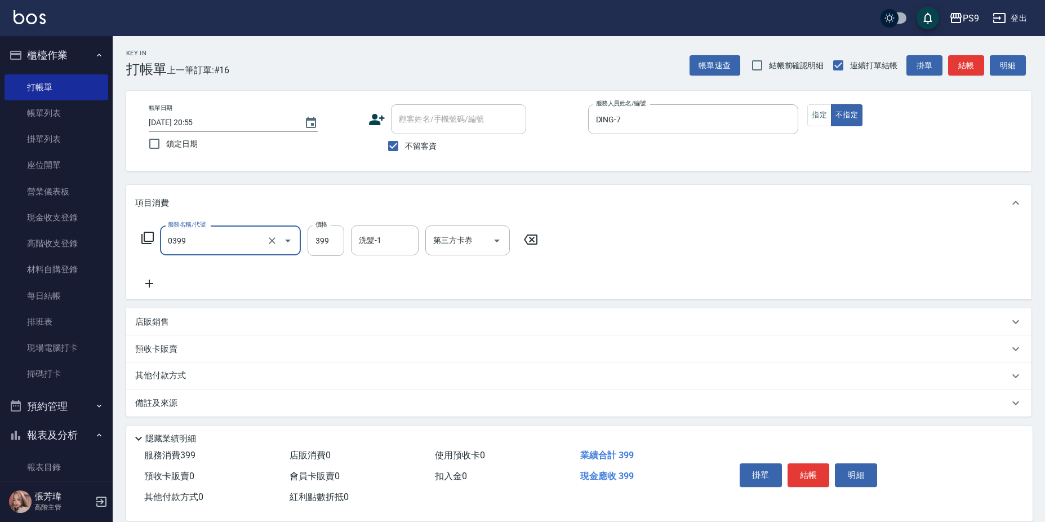
type input "海鹽洗護399(0399)"
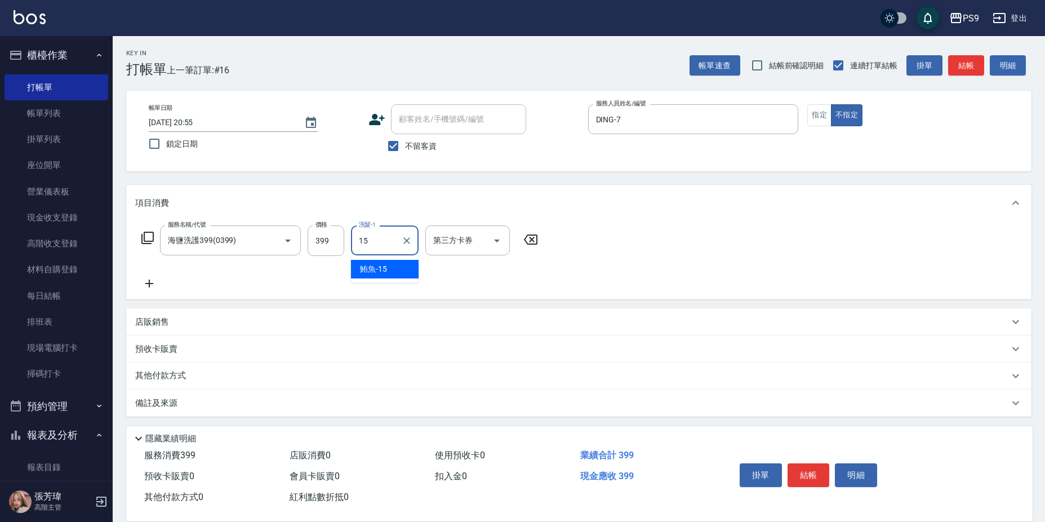
type input "鮪魚-15"
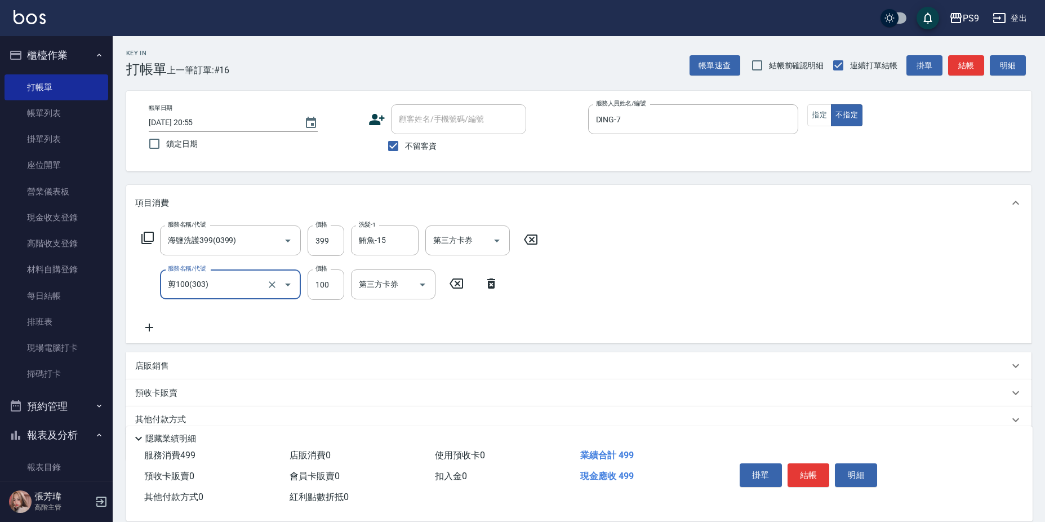
type input "剪100(303)"
type input "200"
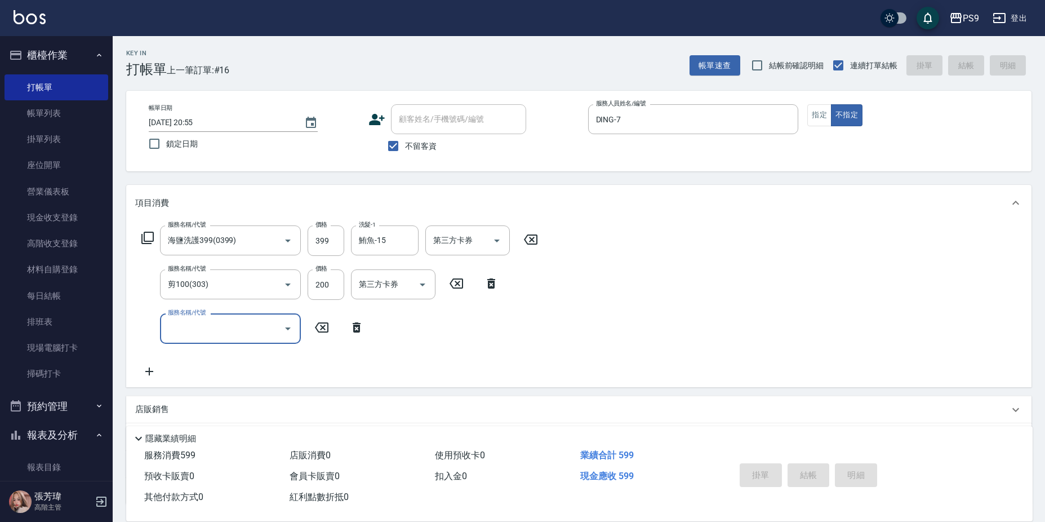
type input "[DATE] 20:56"
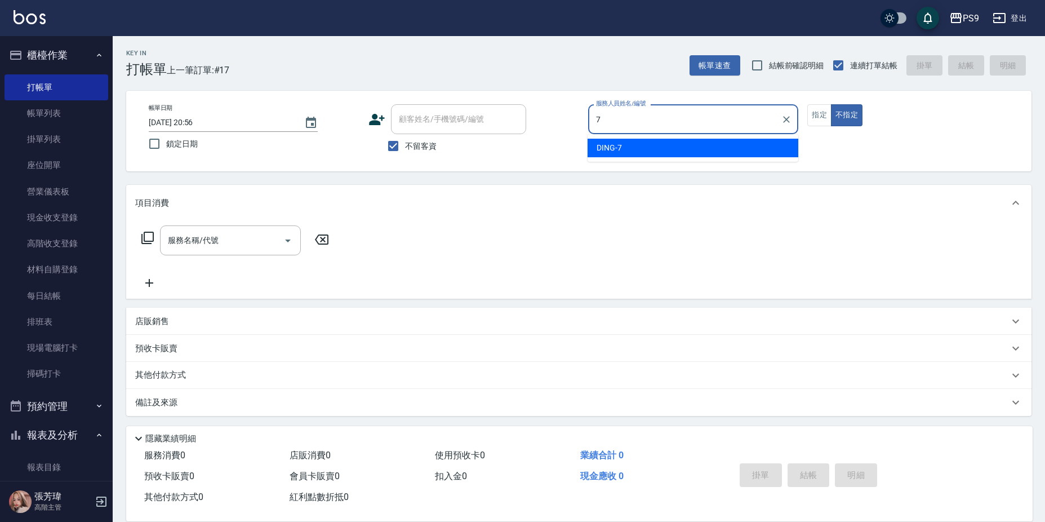
type input "DING-7"
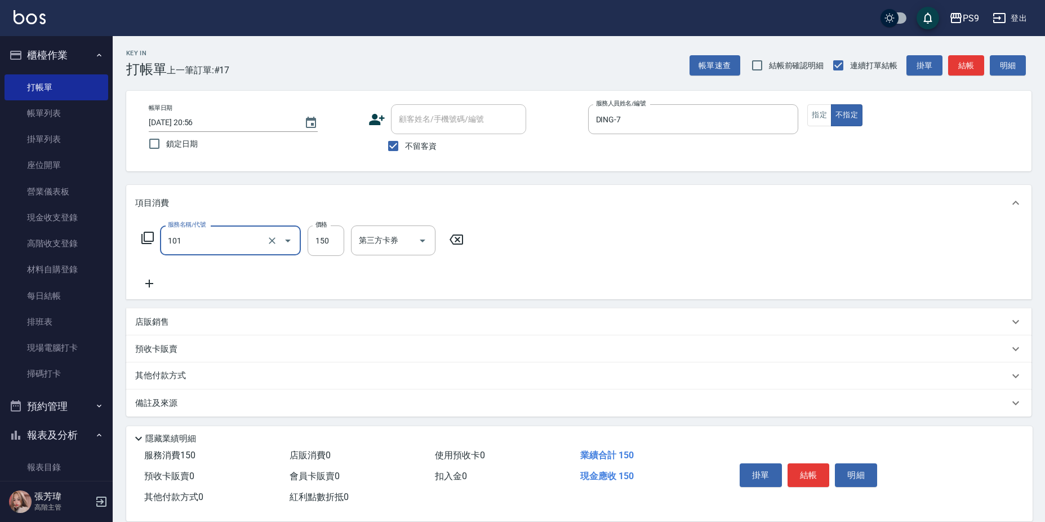
type input "洗髮(101)"
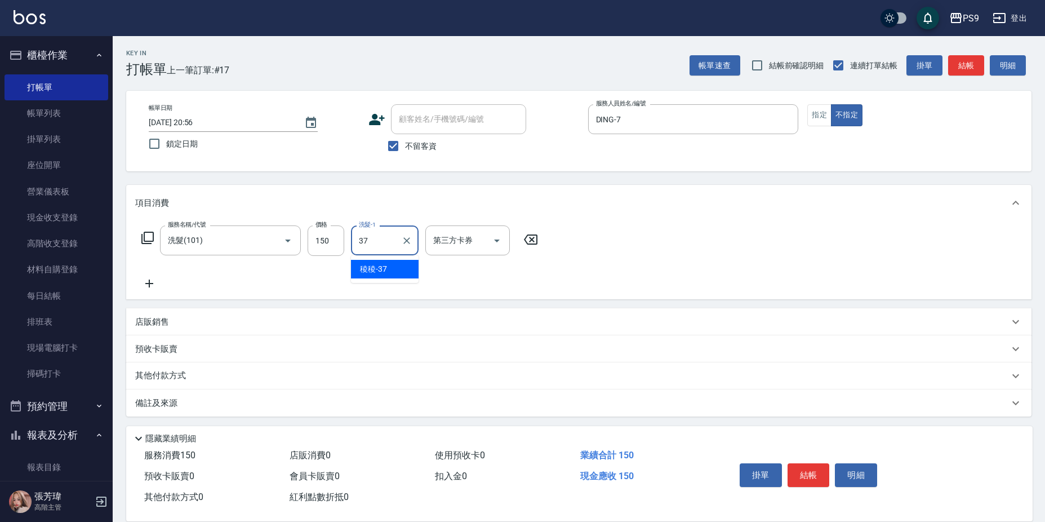
type input "稜稜-37"
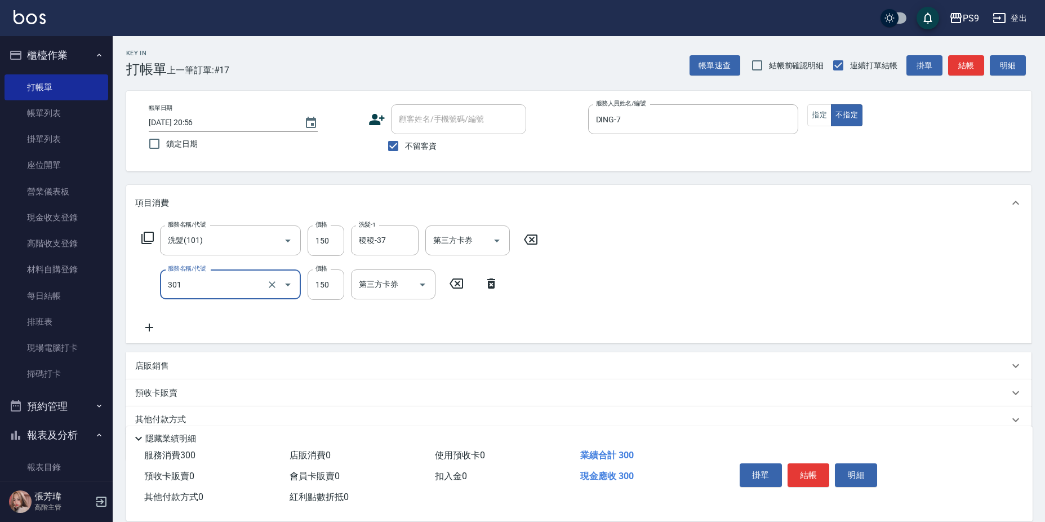
type input "剪-150(301)"
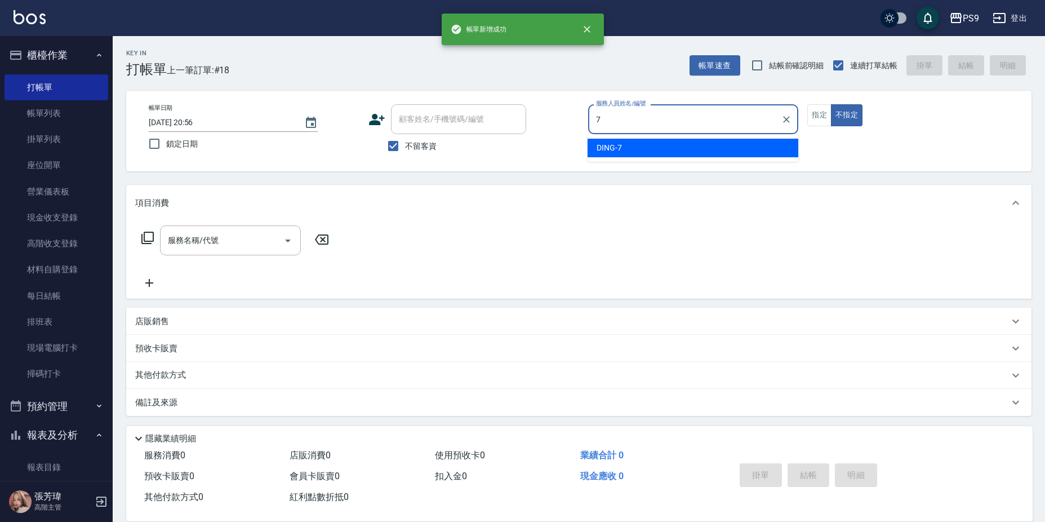
type input "DING-7"
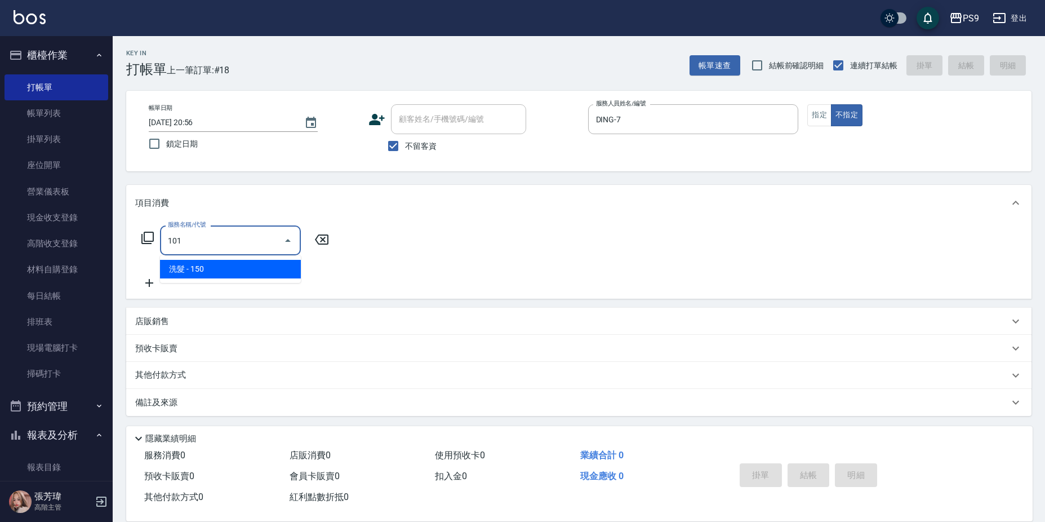
type input "洗髮(101)"
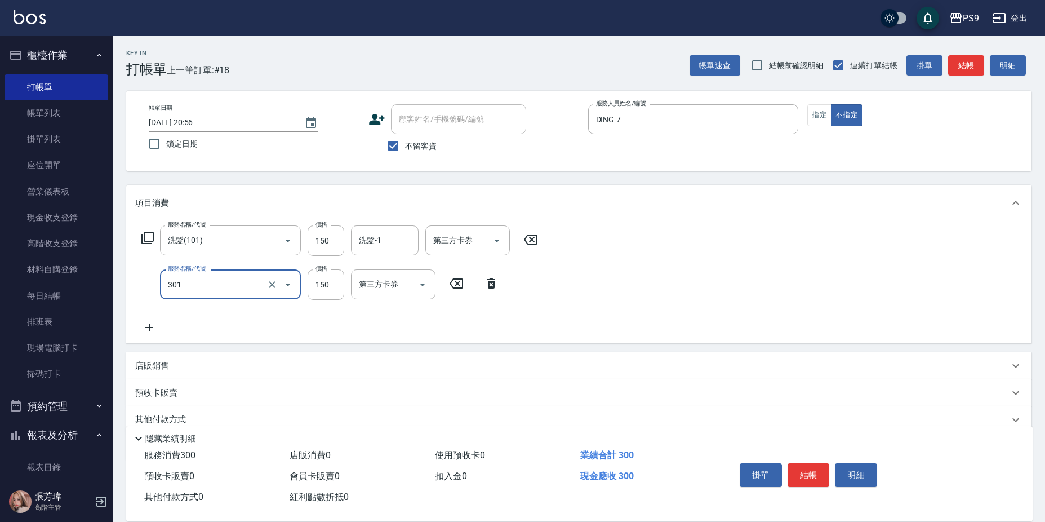
type input "剪-150(301)"
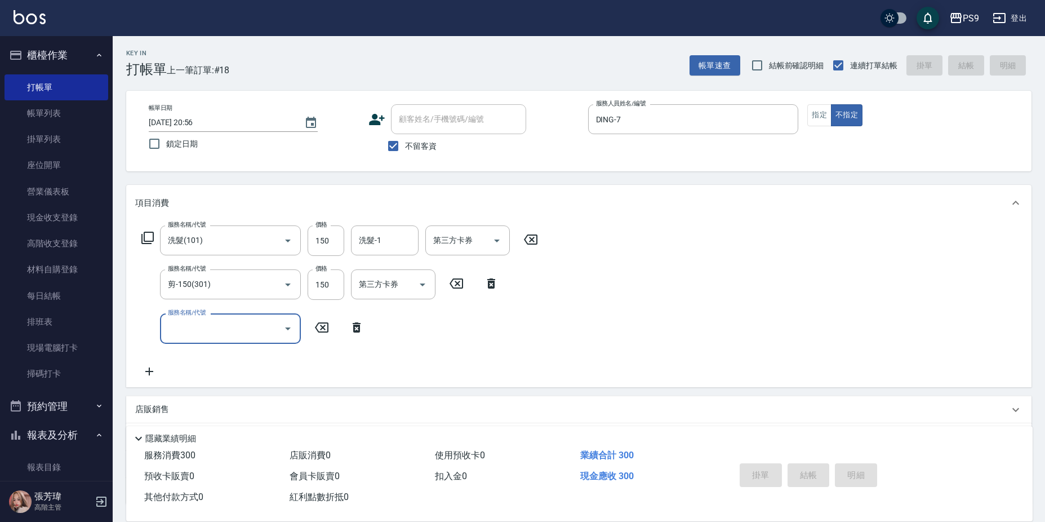
type input "[DATE] 20:57"
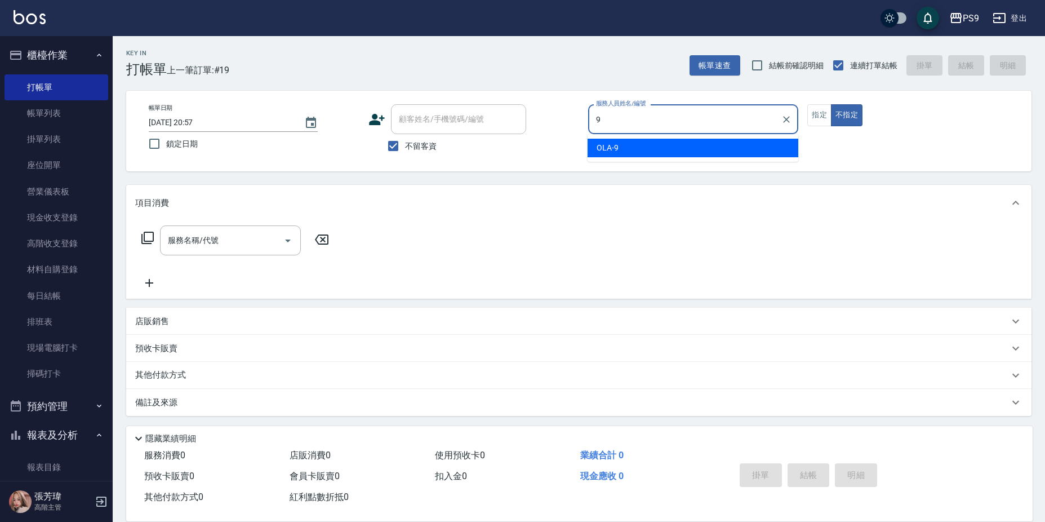
type input "OLA-9"
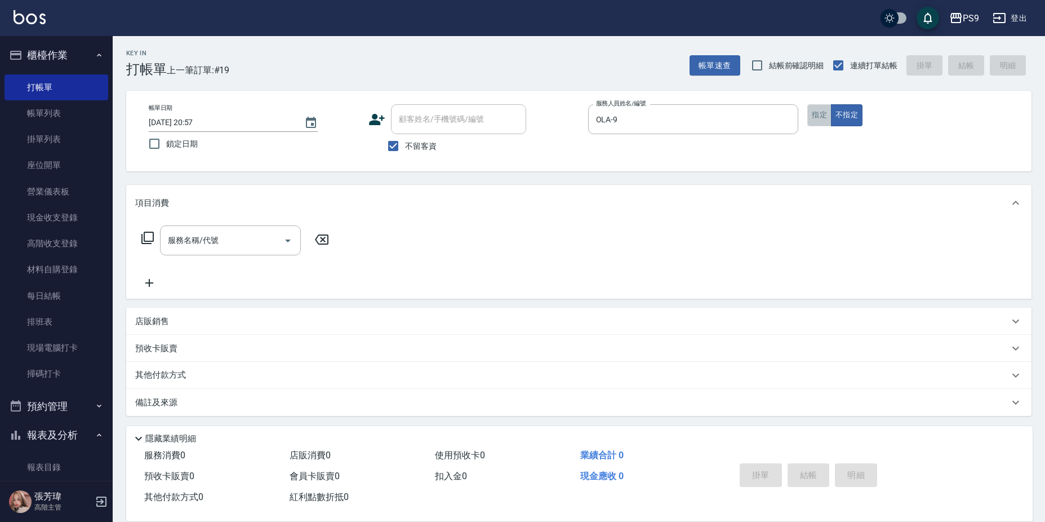
click at [812, 114] on button "指定" at bounding box center [819, 115] width 24 height 22
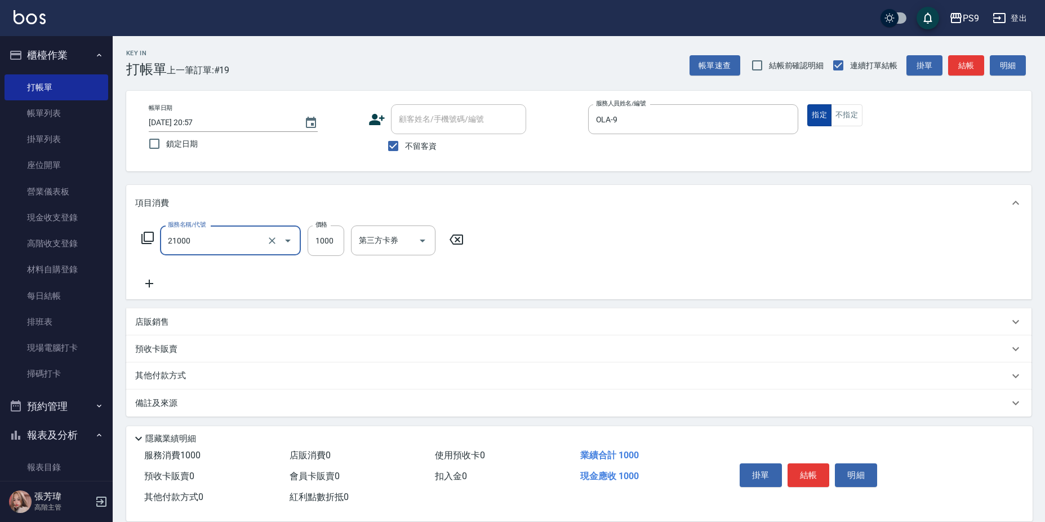
type input "染髮1000(21000)"
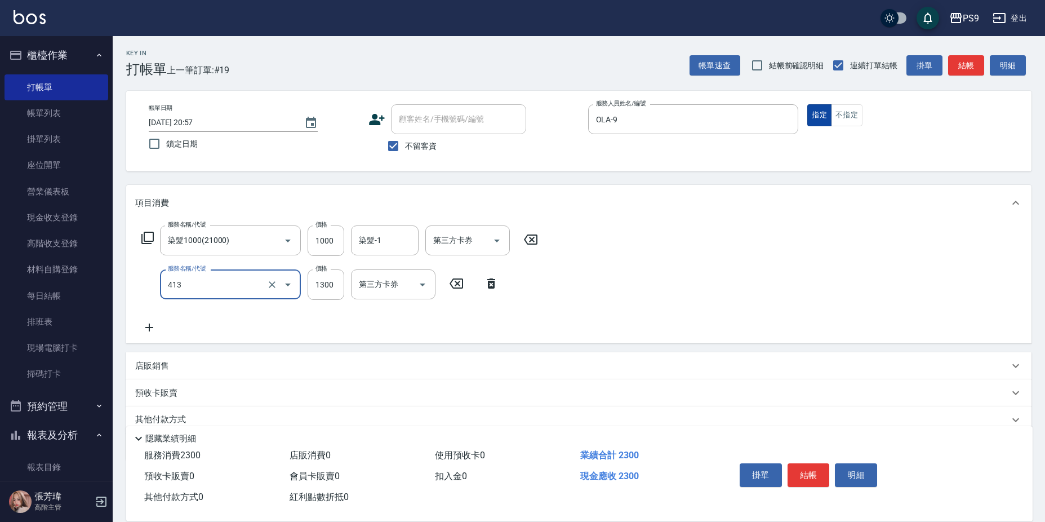
type input "鏡面護髮(413)"
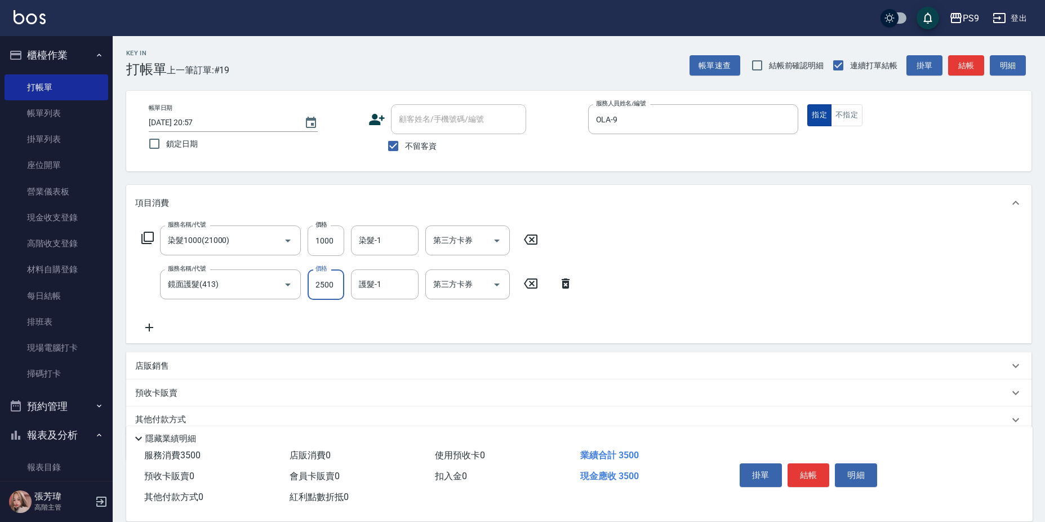
type input "2500"
type input "12"
click at [368, 250] on input "染髮-1" at bounding box center [384, 240] width 57 height 20
type input "鮪魚-15"
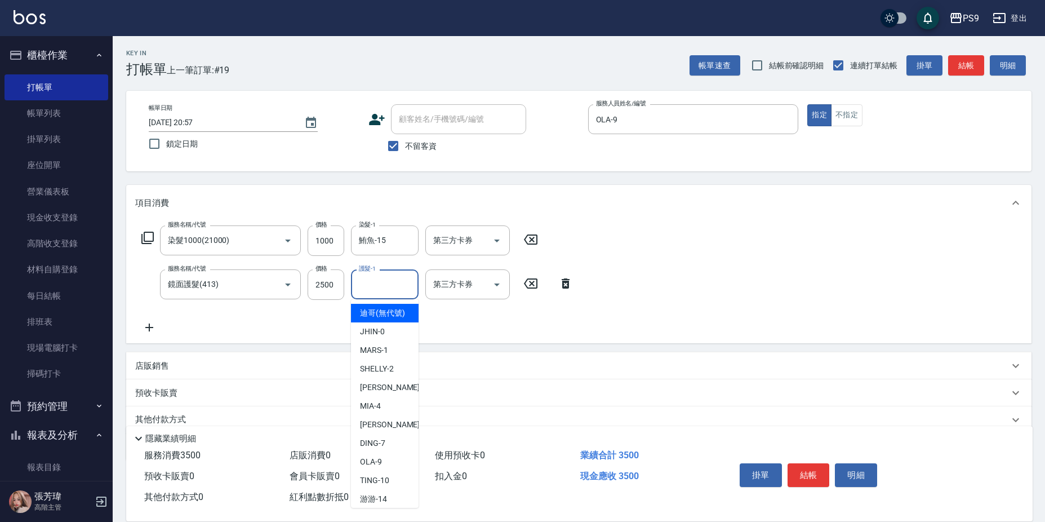
click at [391, 288] on input "護髮-1" at bounding box center [384, 284] width 57 height 20
type input "鮪魚-15"
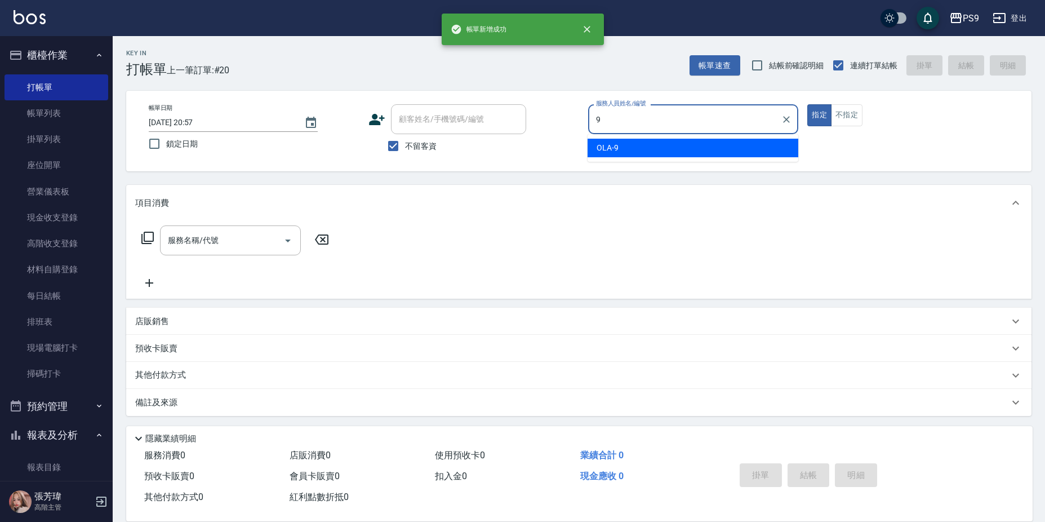
type input "OLA-9"
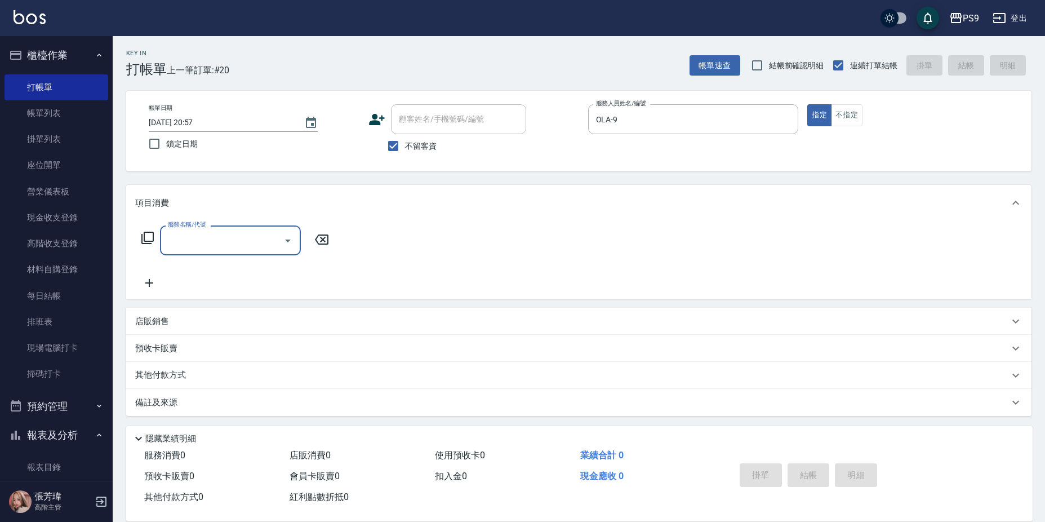
type input "2"
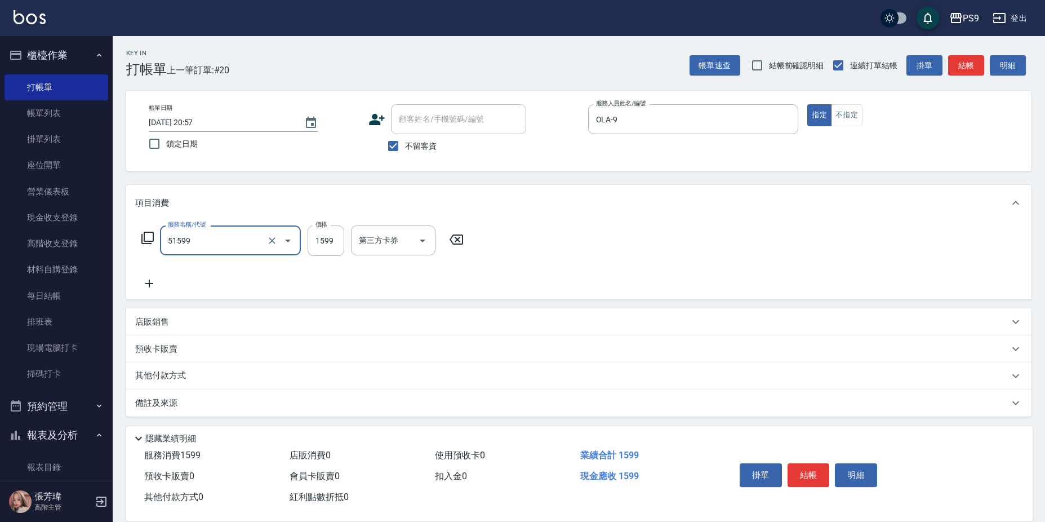
type input "燙1599(51599)"
type input "1499"
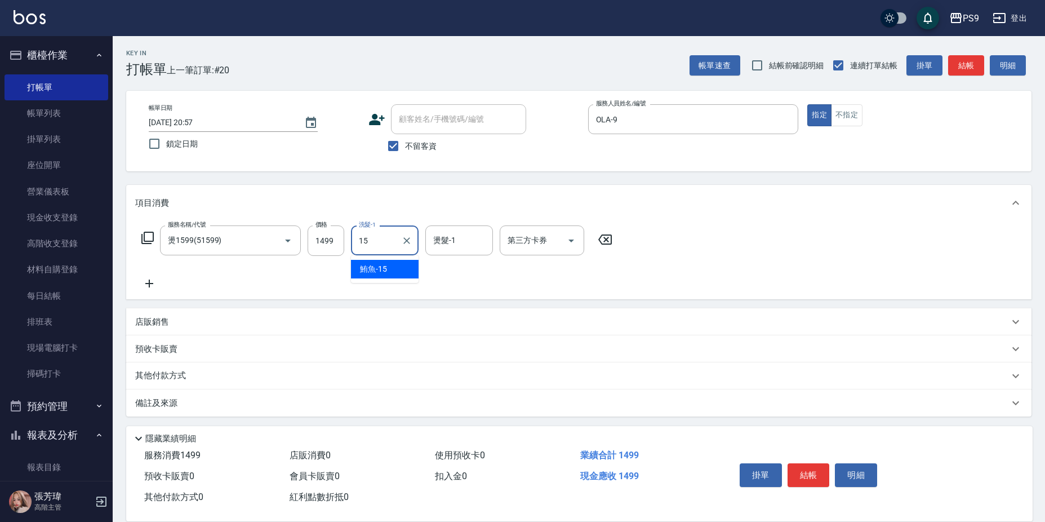
type input "鮪魚-15"
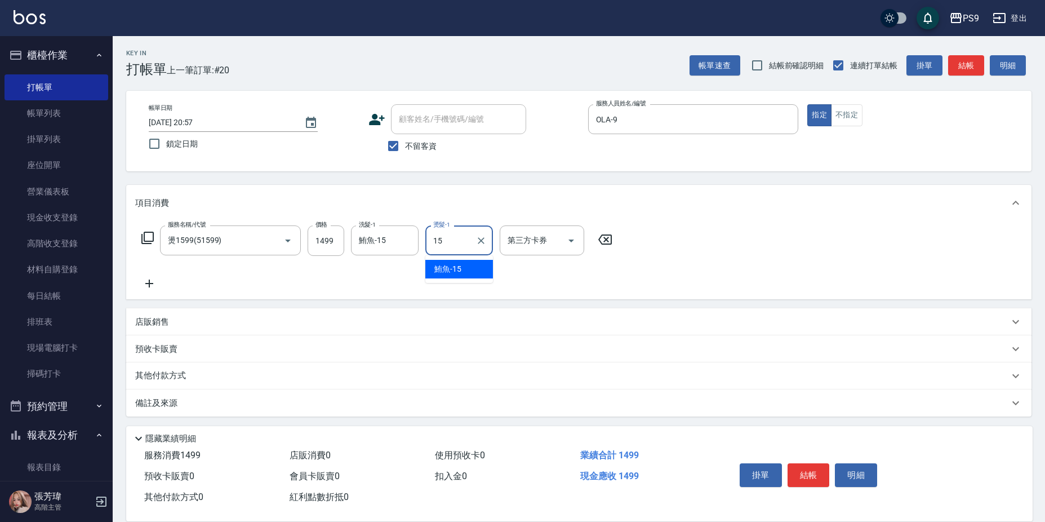
type input "鮪魚-15"
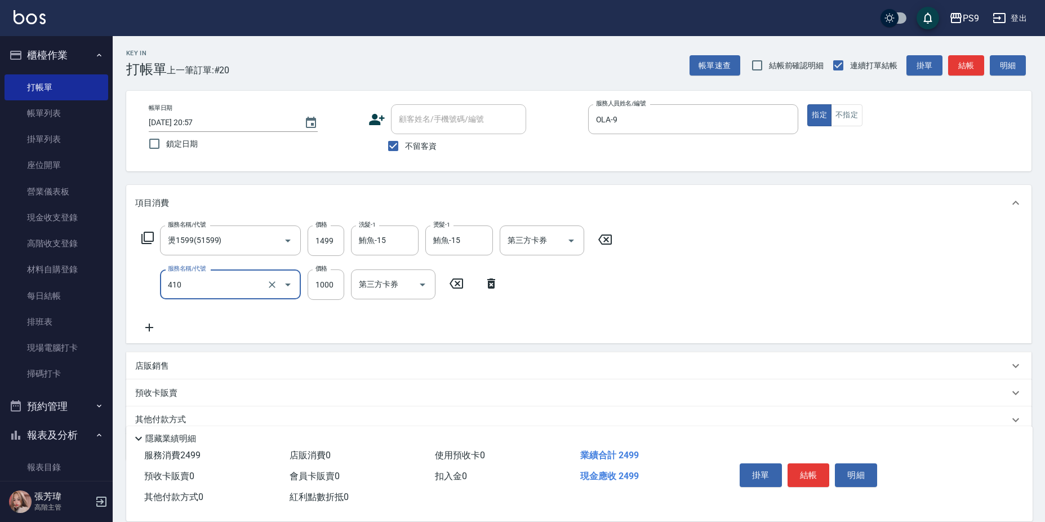
type input "鏡面護髮(燙染)(410)"
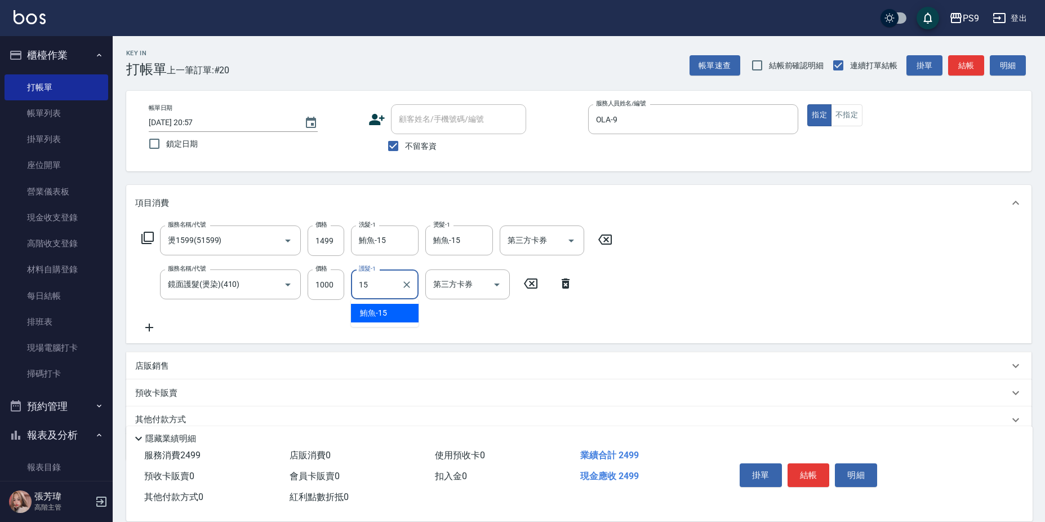
type input "鮪魚-15"
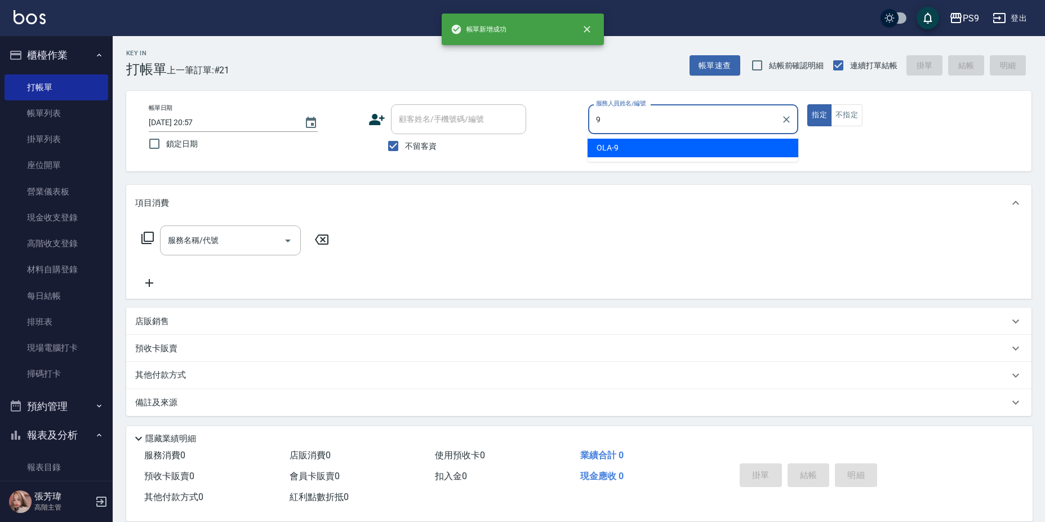
type input "OLA-9"
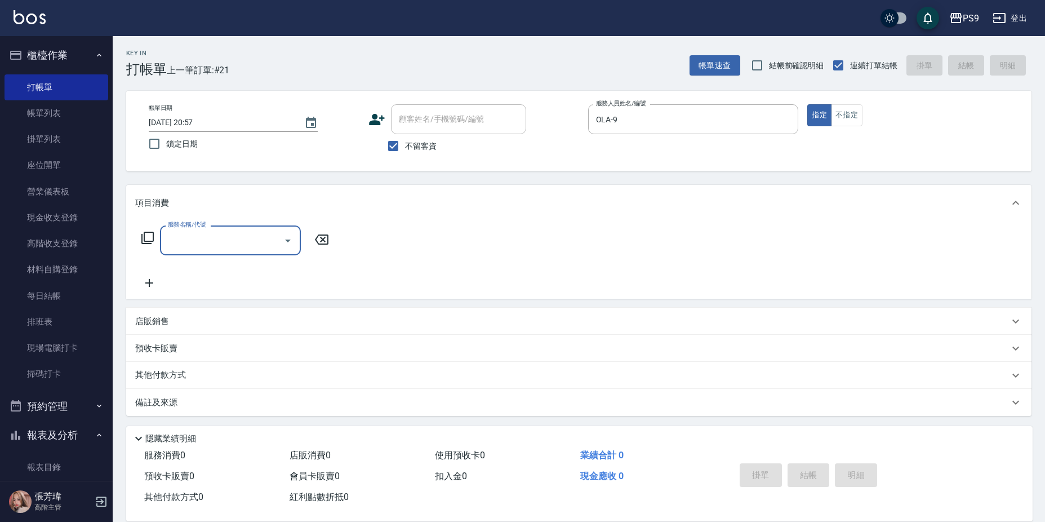
type input "2"
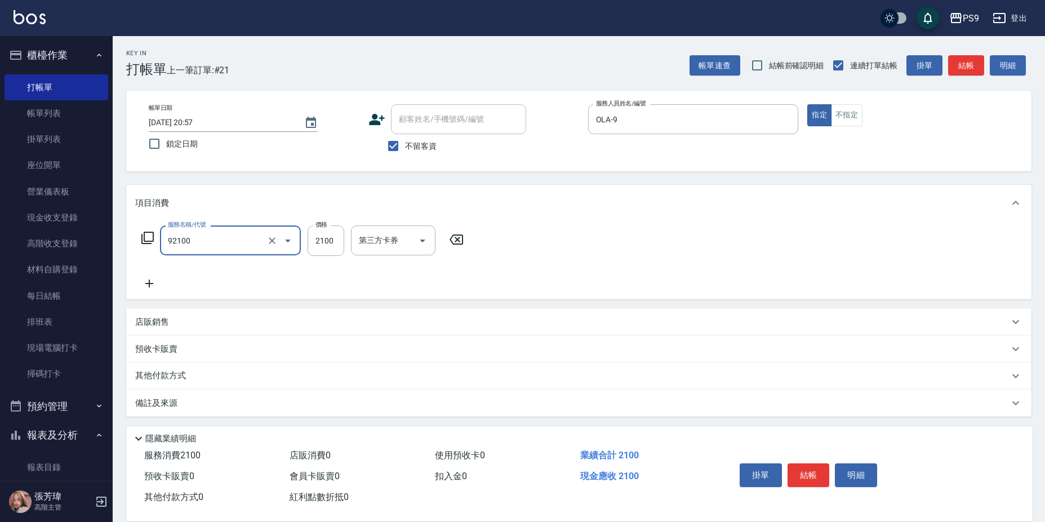
type input "過年-染B(92100)"
type input "1995"
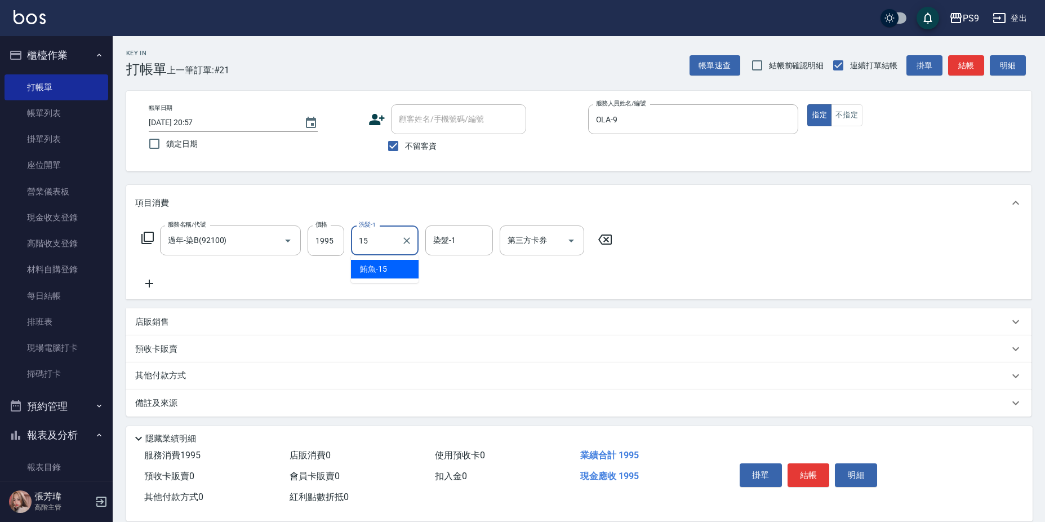
type input "鮪魚-15"
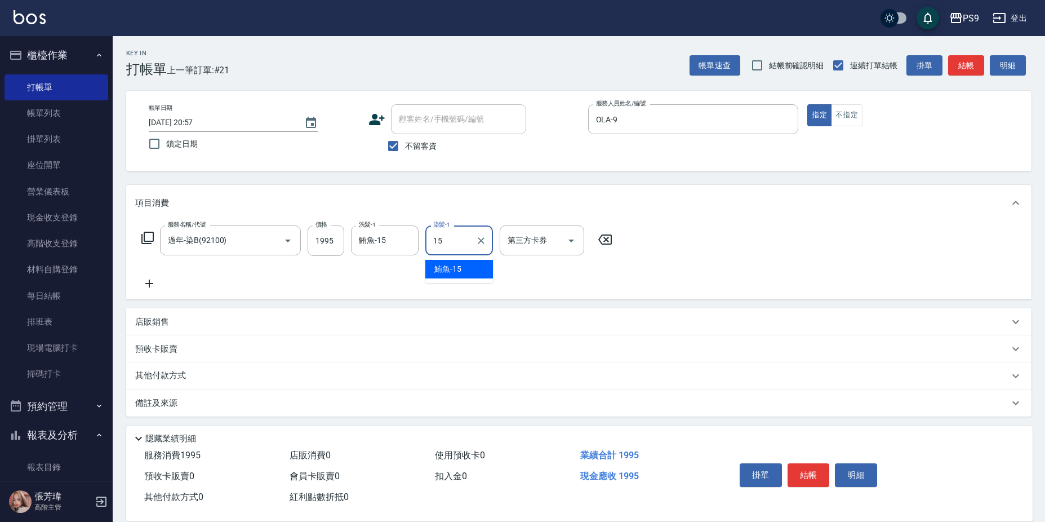
type input "鮪魚-15"
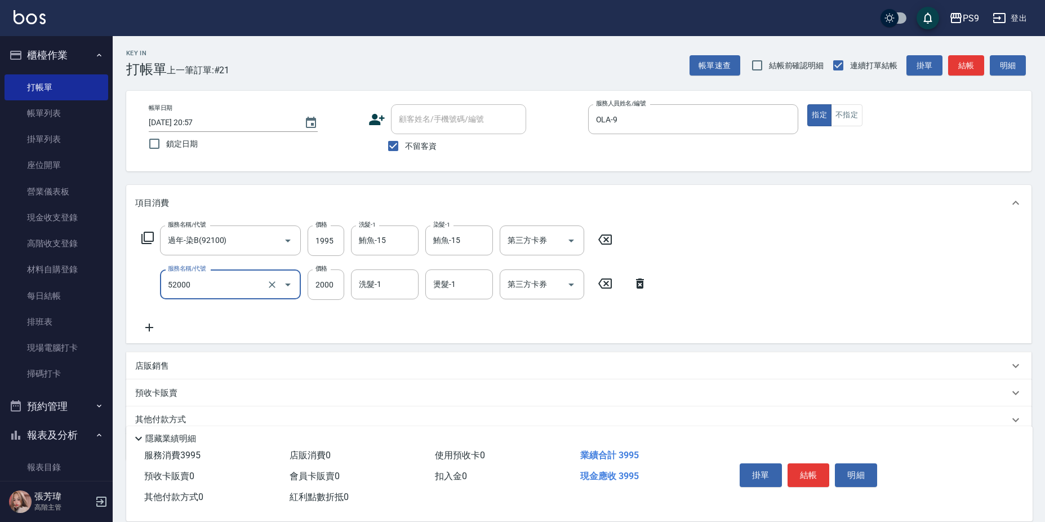
type input "燙髮2000(52000)"
type input "1995"
type input "1"
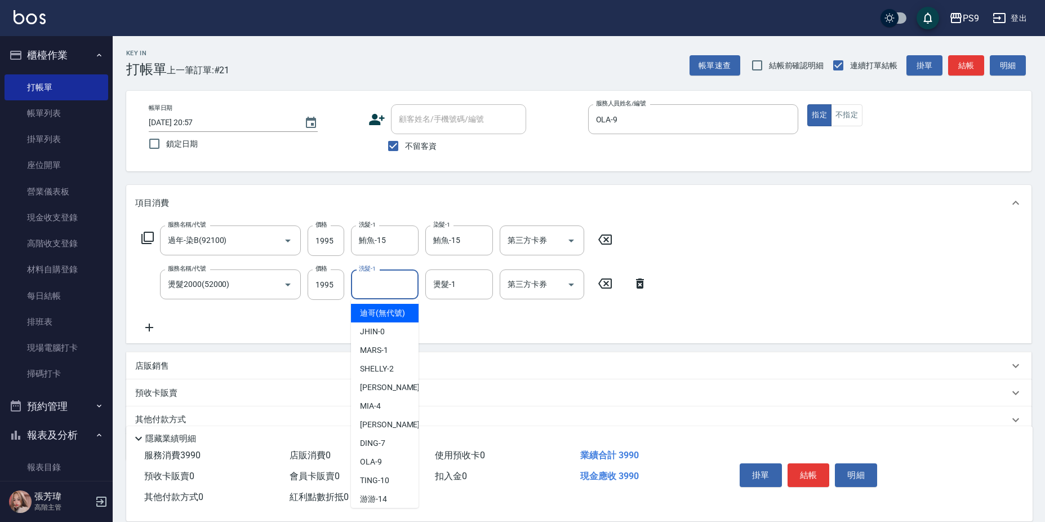
type input "迪哥(無代號)"
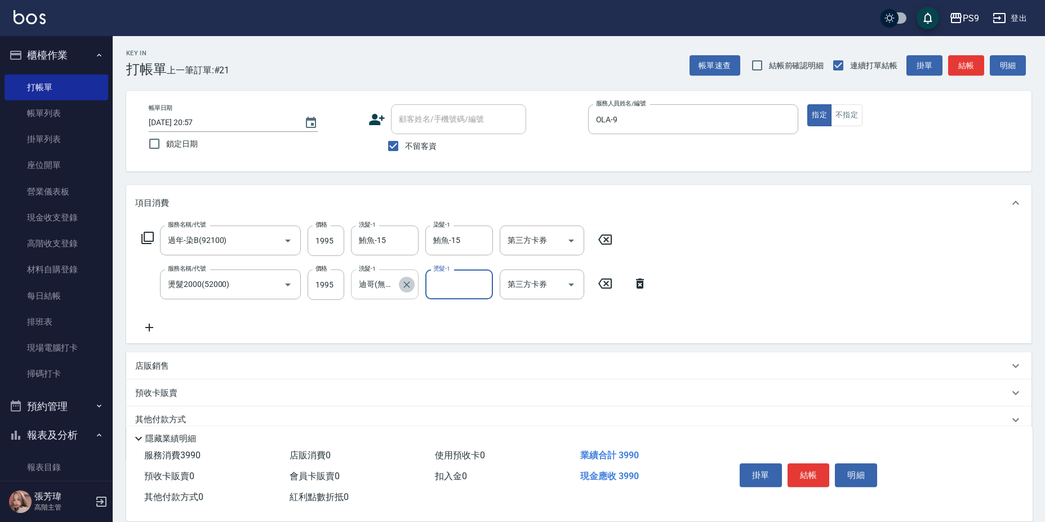
click at [408, 279] on icon "Clear" at bounding box center [406, 284] width 11 height 11
type input "鮪魚-15"
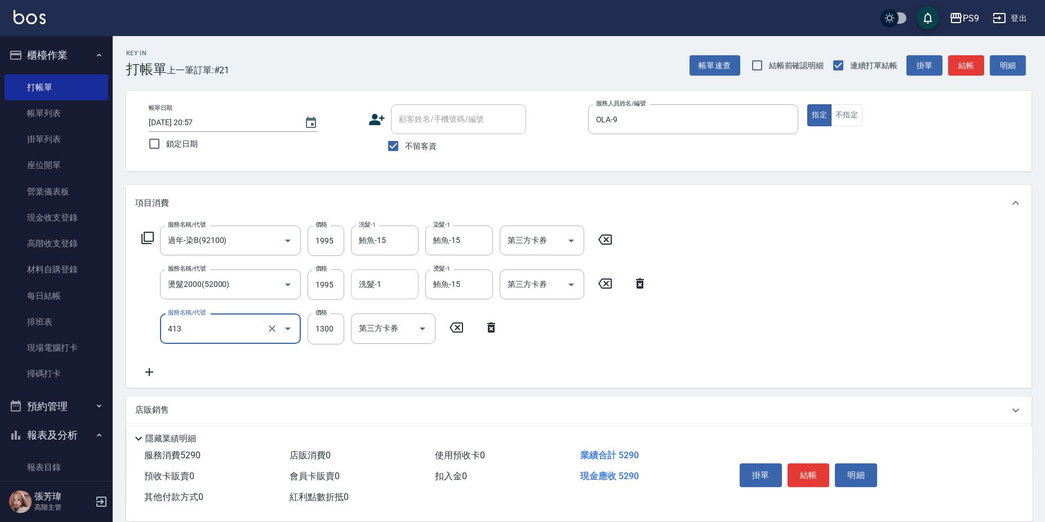
type input "鏡面護髮(413)"
type input "1500"
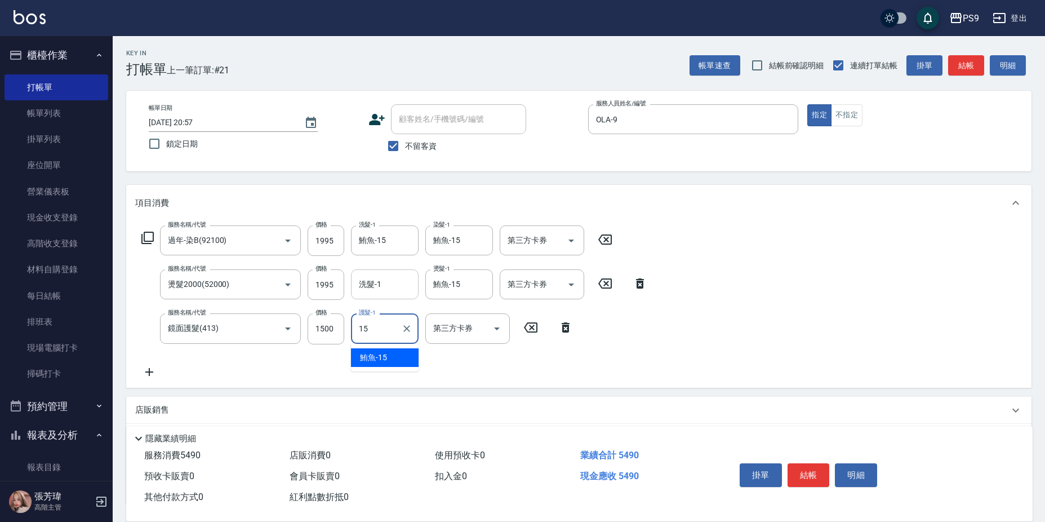
type input "鮪魚-15"
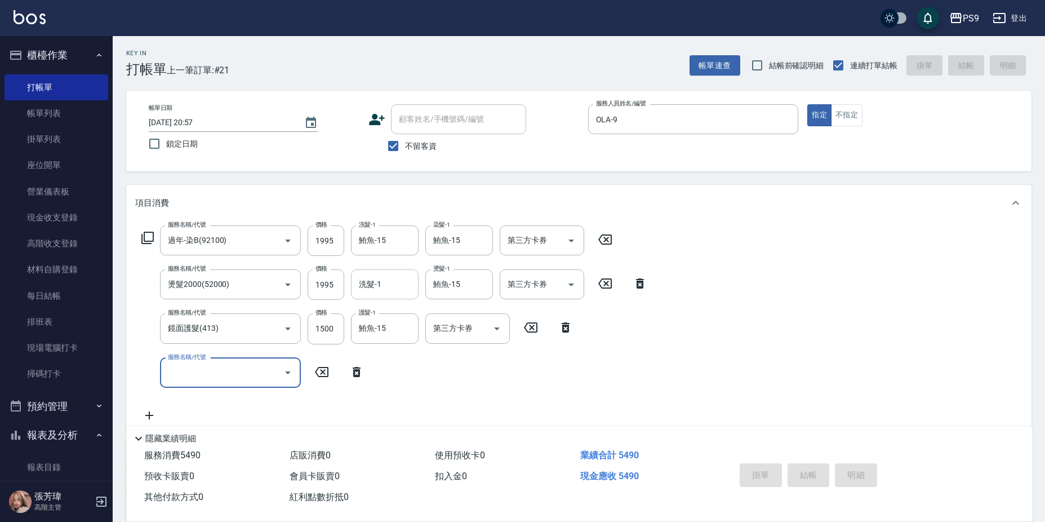
type input "[DATE] 20:58"
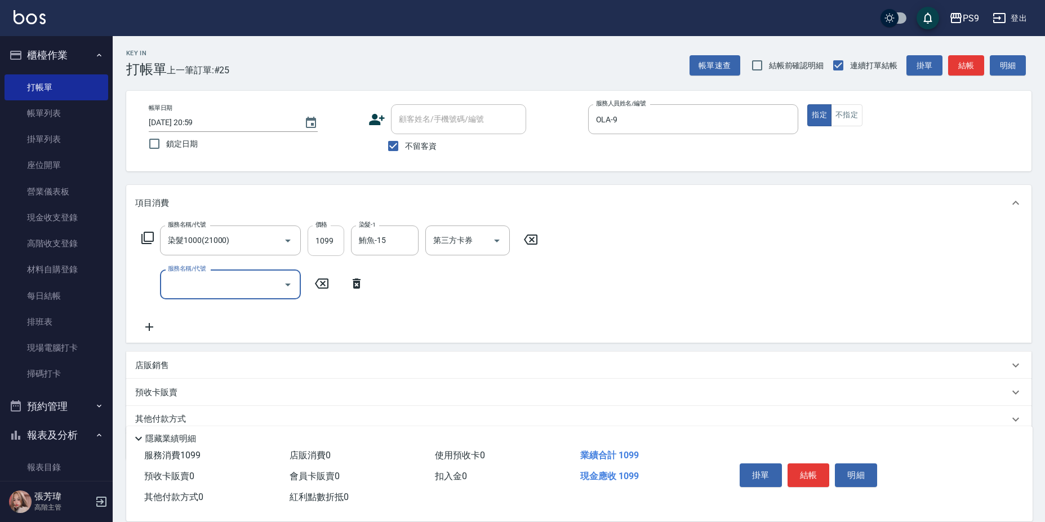
click at [323, 242] on input "1099" at bounding box center [326, 240] width 37 height 30
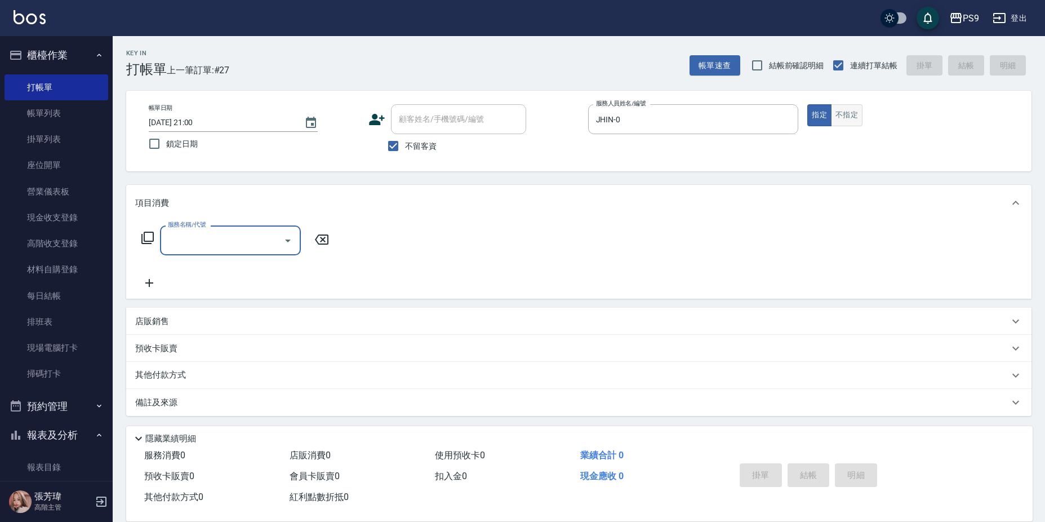
click at [849, 123] on button "不指定" at bounding box center [847, 115] width 32 height 22
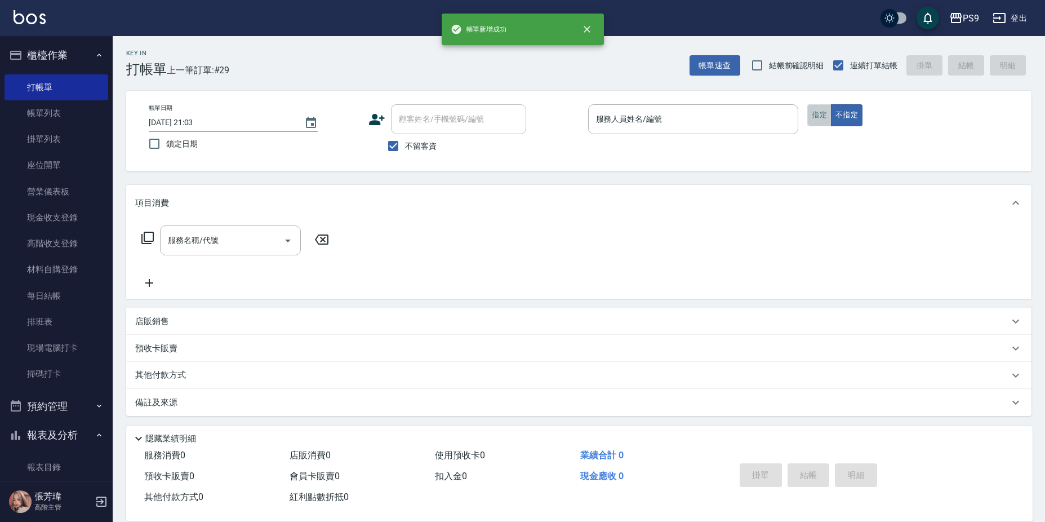
click at [812, 120] on button "指定" at bounding box center [819, 115] width 24 height 22
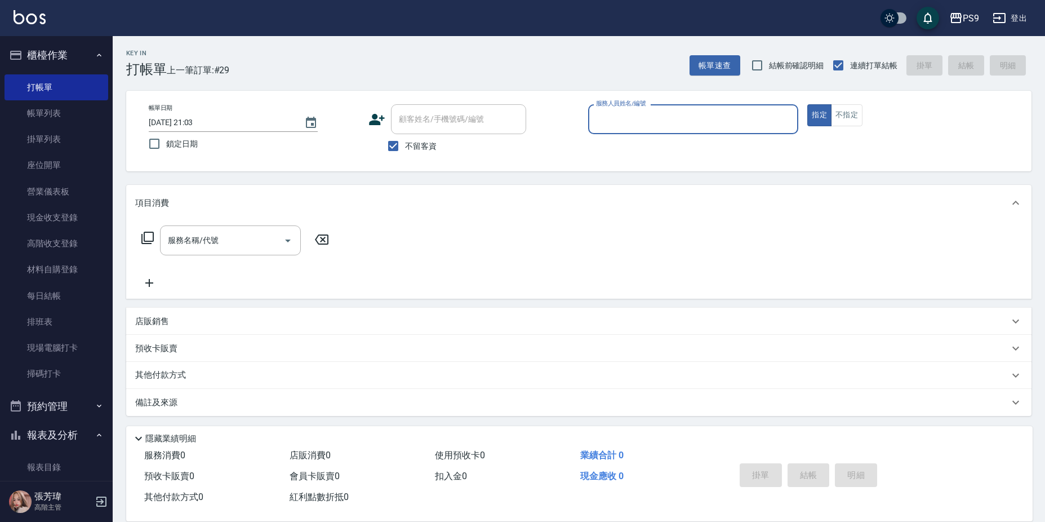
click at [426, 141] on span "不留客資" at bounding box center [421, 146] width 32 height 12
click at [405, 141] on input "不留客資" at bounding box center [393, 146] width 24 height 24
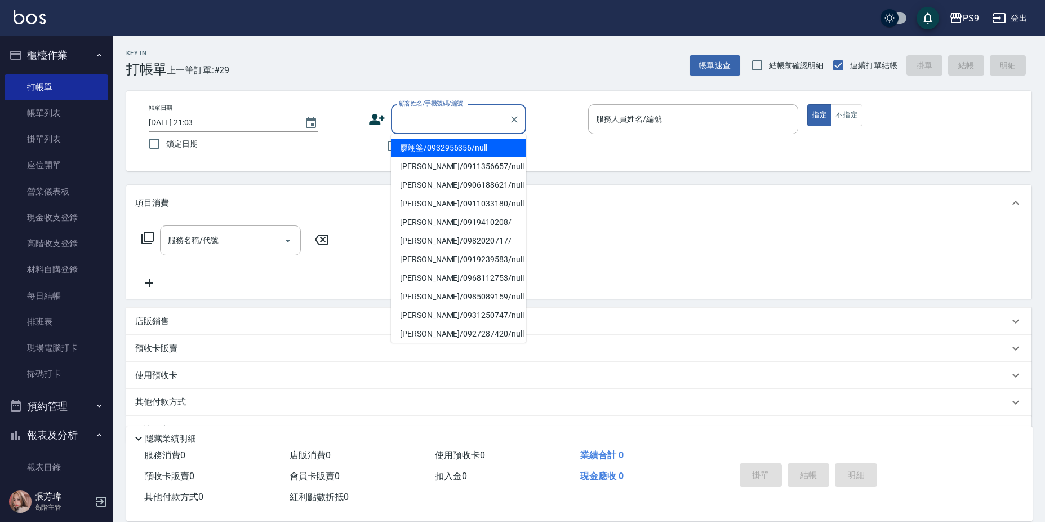
click at [430, 115] on input "顧客姓名/手機號碼/編號" at bounding box center [450, 119] width 108 height 20
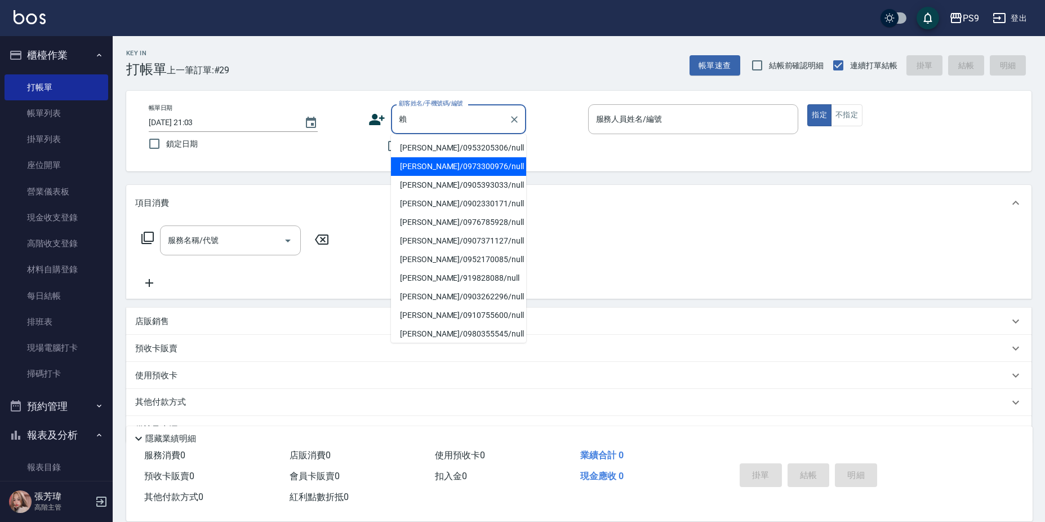
click at [465, 162] on li "[PERSON_NAME]/0973300976/null" at bounding box center [458, 166] width 135 height 19
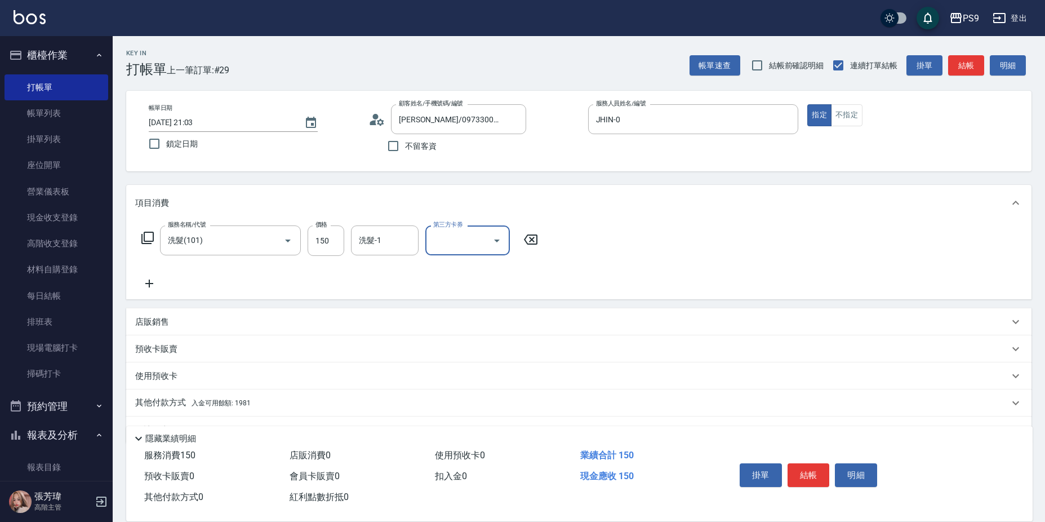
click at [399, 225] on div "服務名稱/代號 洗髮(101) 服務名稱/代號 價格 150 價格 洗髮-1 洗髮-1 第三方卡券 第三方卡券" at bounding box center [578, 260] width 905 height 78
click at [393, 239] on input "洗髮-1" at bounding box center [384, 240] width 57 height 20
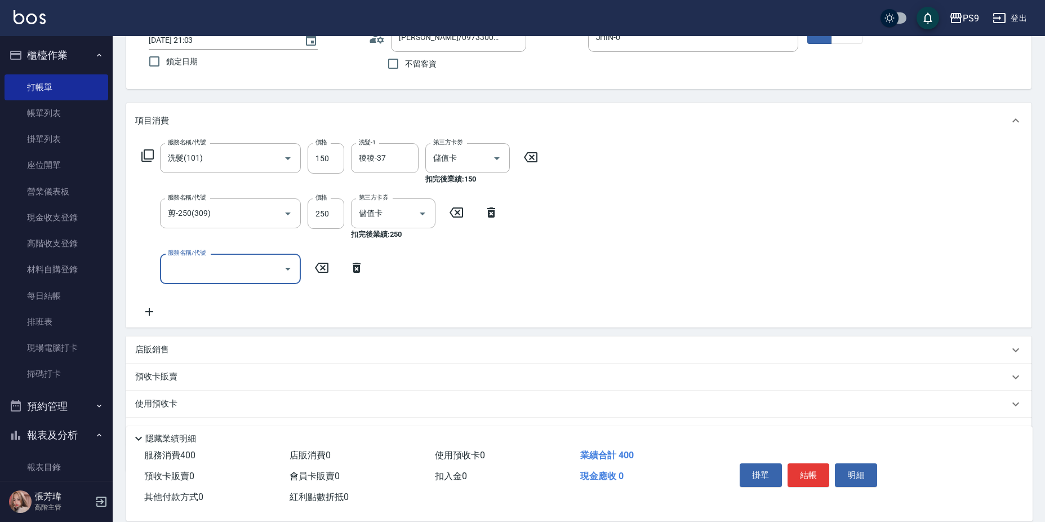
scroll to position [140, 0]
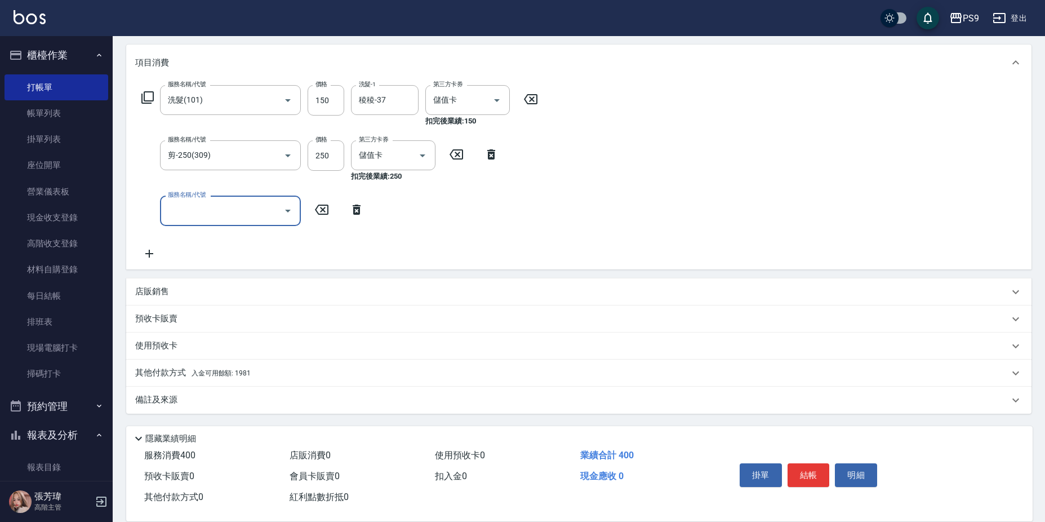
click at [222, 368] on p "其他付款方式 入金可用餘額: 1981" at bounding box center [192, 373] width 115 height 12
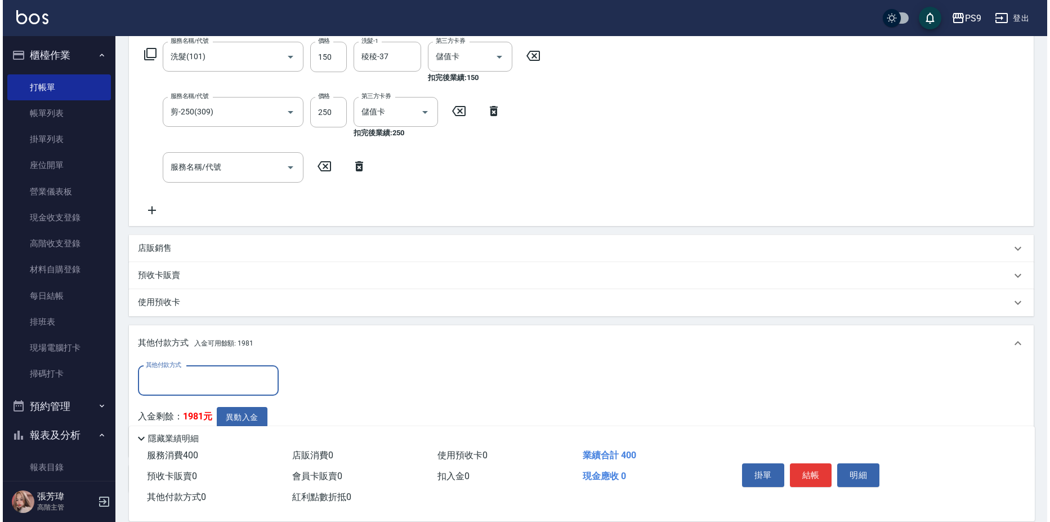
scroll to position [253, 0]
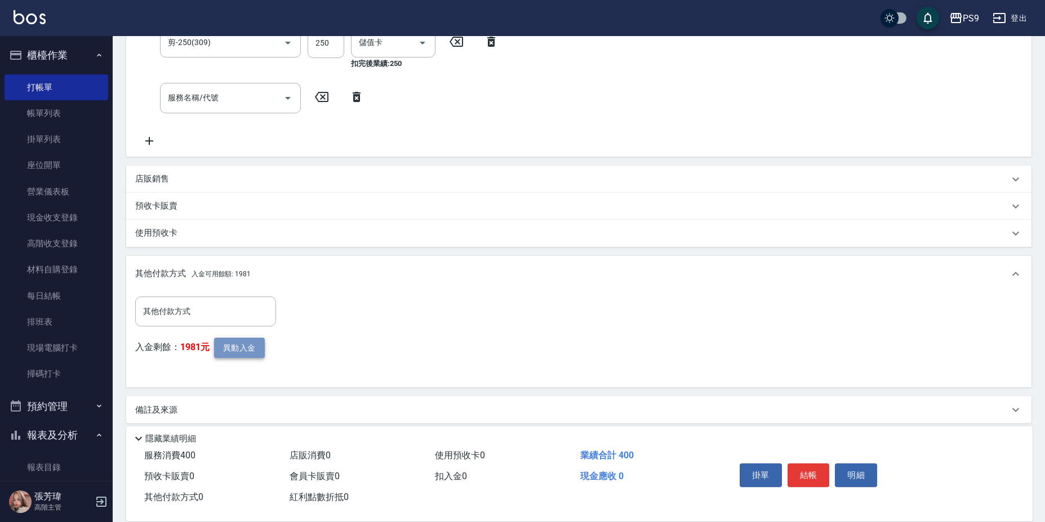
click at [235, 354] on button "異動入金" at bounding box center [239, 347] width 51 height 21
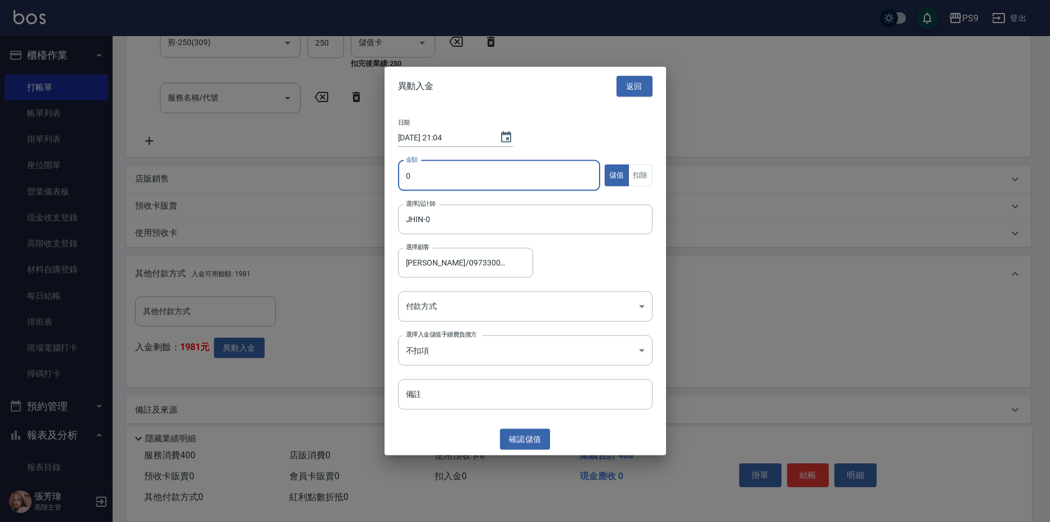
click at [474, 161] on input "0" at bounding box center [499, 175] width 203 height 30
drag, startPoint x: 638, startPoint y: 174, endPoint x: 653, endPoint y: 146, distance: 31.5
click at [637, 175] on button "扣除" at bounding box center [641, 175] width 24 height 22
click at [504, 300] on body "PS9 登出 櫃檯作業 打帳單 帳單列表 掛單列表 座位開單 營業儀表板 現金收支登錄 高階收支登錄 材料自購登錄 每日結帳 排班表 現場電腦打卡 掃碼打卡 …" at bounding box center [525, 139] width 1050 height 784
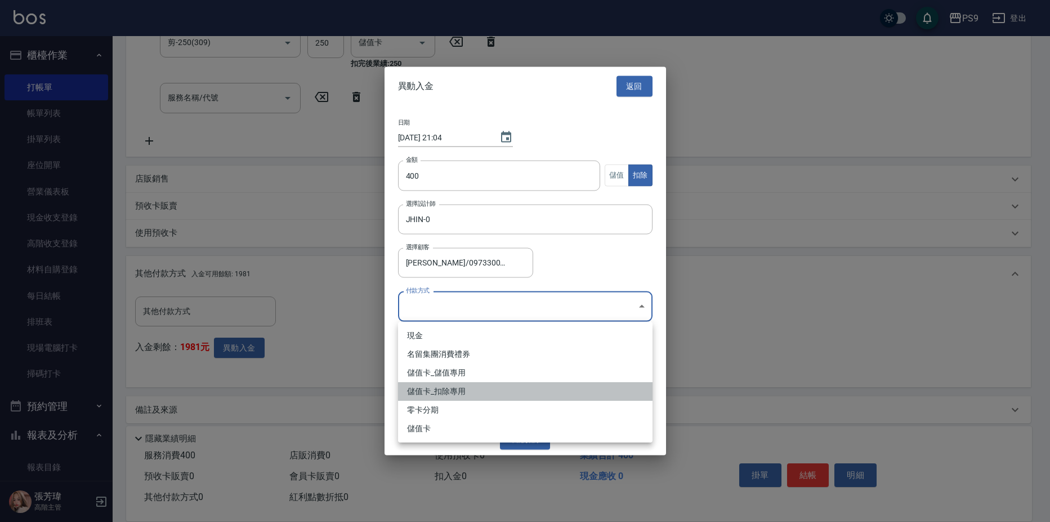
click at [498, 389] on li "儲值卡_扣除專用" at bounding box center [525, 391] width 255 height 19
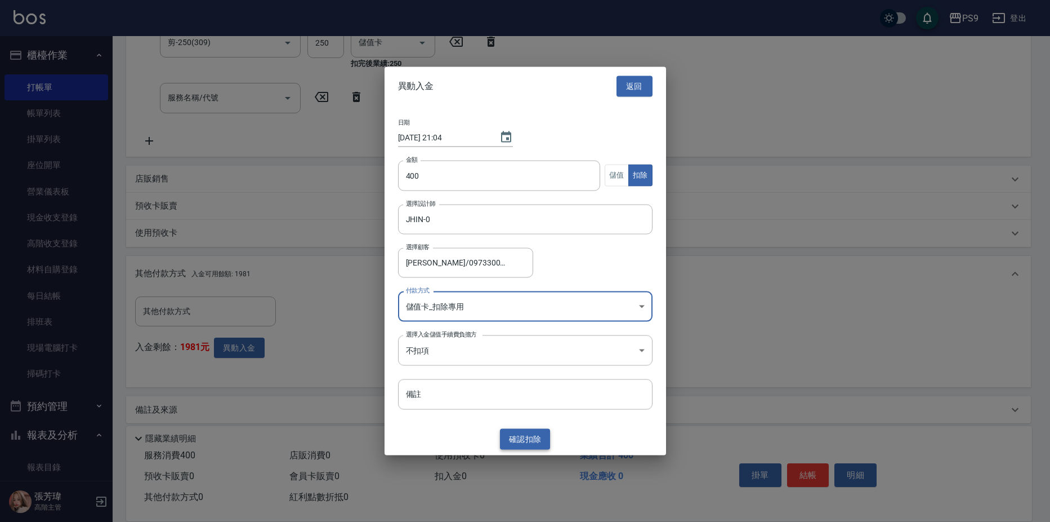
click at [523, 447] on button "確認 扣除" at bounding box center [525, 439] width 51 height 21
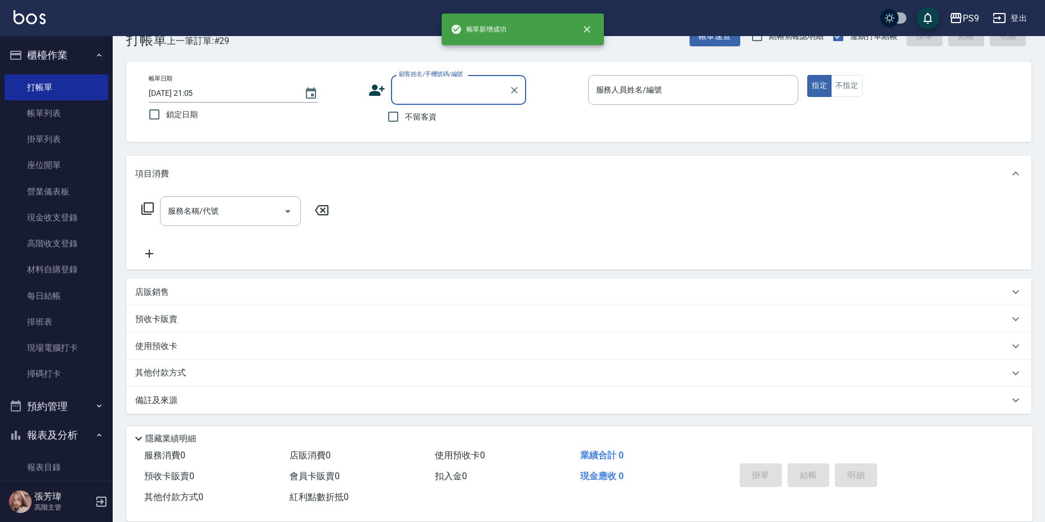
scroll to position [0, 0]
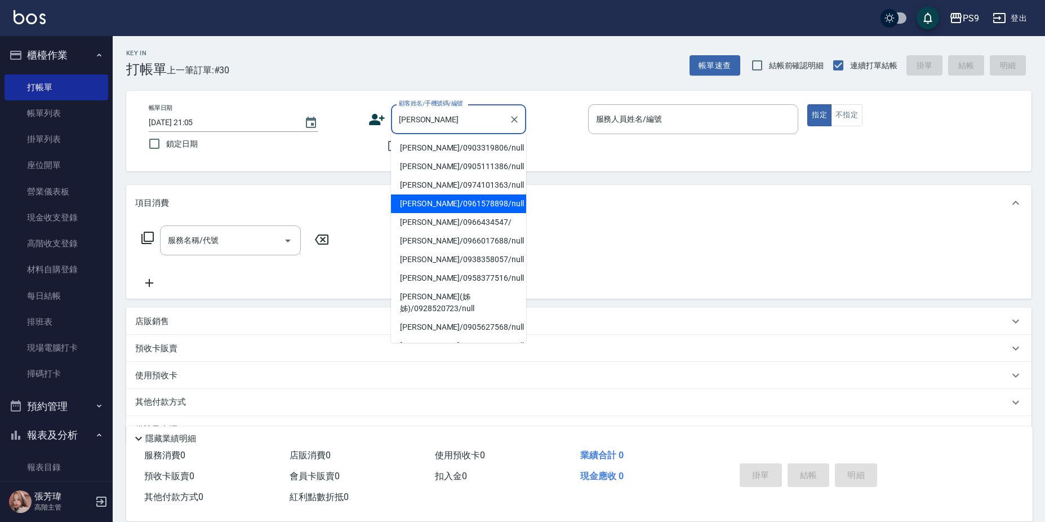
click at [455, 211] on li "[PERSON_NAME]/0961578898/null" at bounding box center [458, 203] width 135 height 19
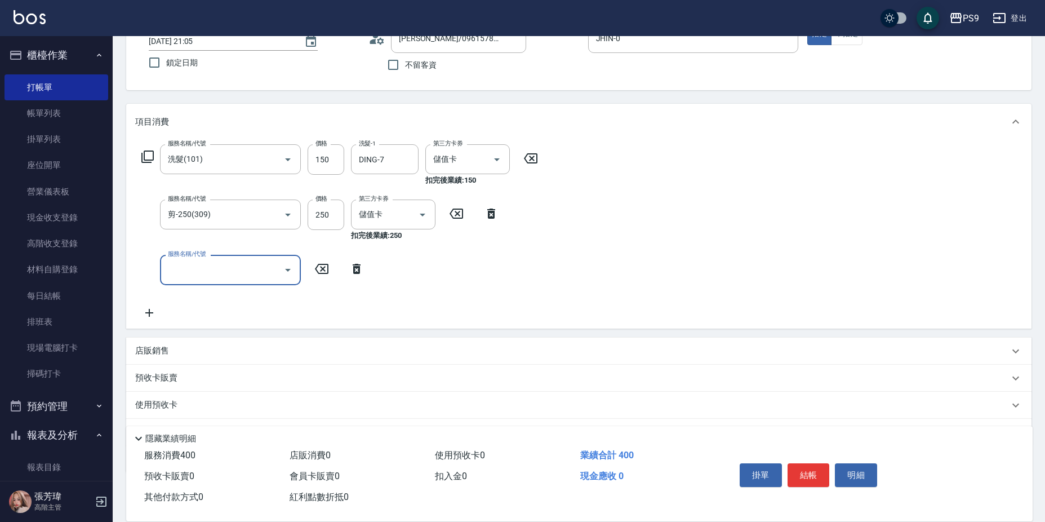
scroll to position [140, 0]
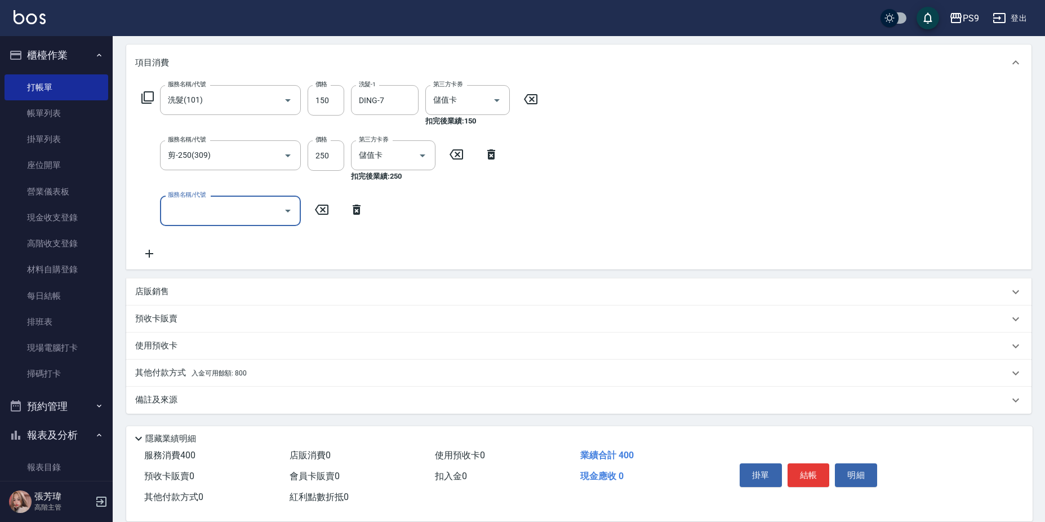
click at [264, 383] on div "其他付款方式 入金可用餘額: 800" at bounding box center [578, 372] width 905 height 27
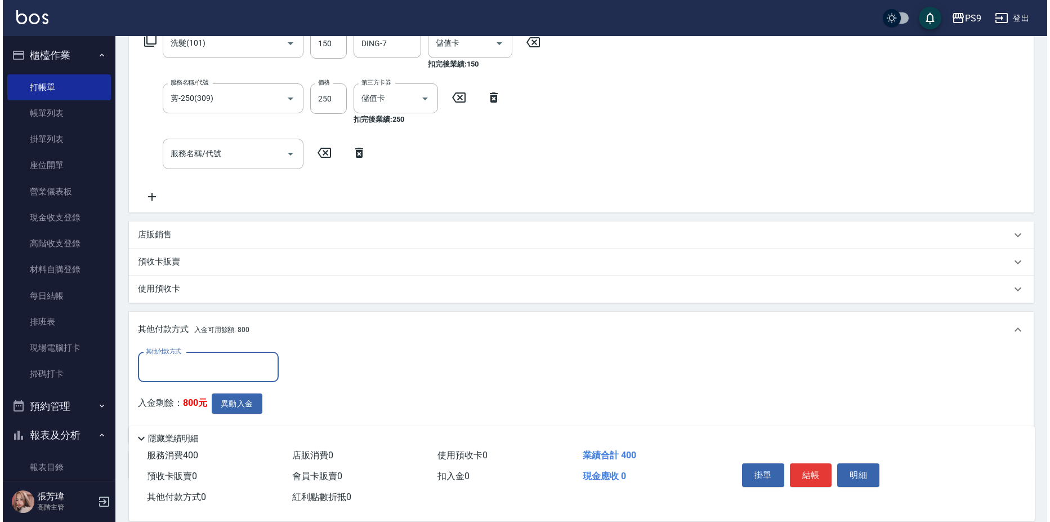
scroll to position [262, 0]
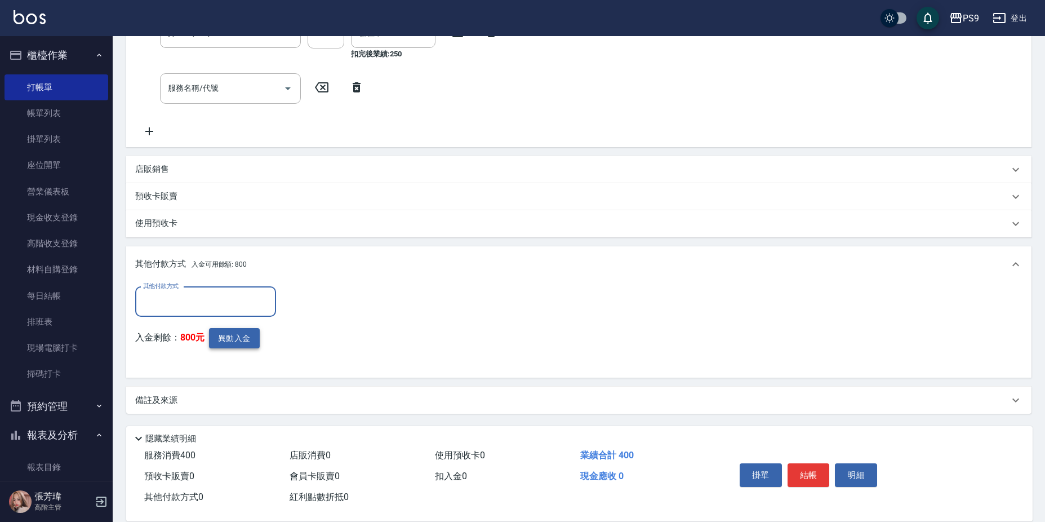
click at [242, 338] on button "異動入金" at bounding box center [234, 338] width 51 height 21
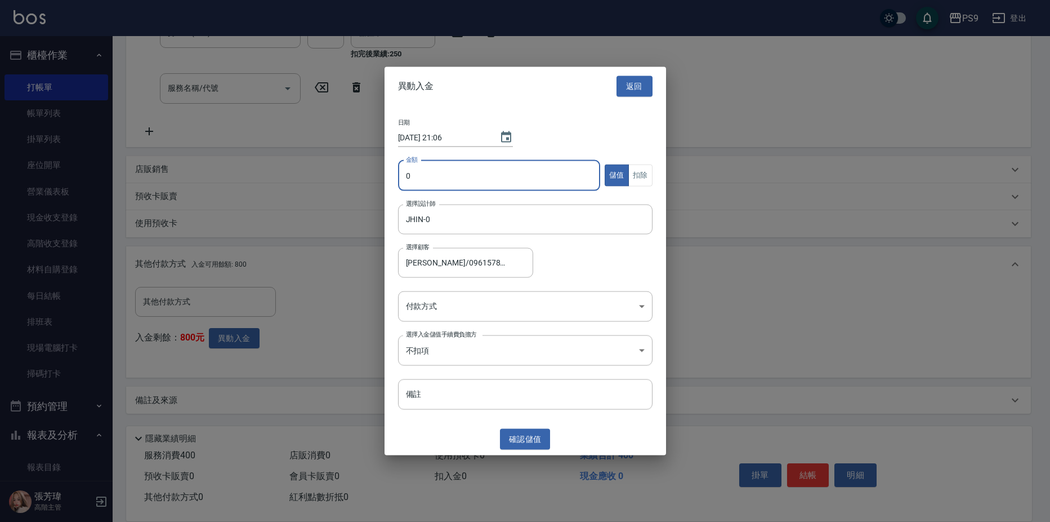
click at [443, 173] on input "0" at bounding box center [499, 175] width 203 height 30
click at [644, 168] on button "扣除" at bounding box center [641, 175] width 24 height 22
click at [427, 308] on body "PS9 登出 櫃檯作業 打帳單 帳單列表 掛單列表 座位開單 營業儀表板 現金收支登錄 高階收支登錄 材料自購登錄 每日結帳 排班表 現場電腦打卡 掃碼打卡 …" at bounding box center [525, 130] width 1050 height 784
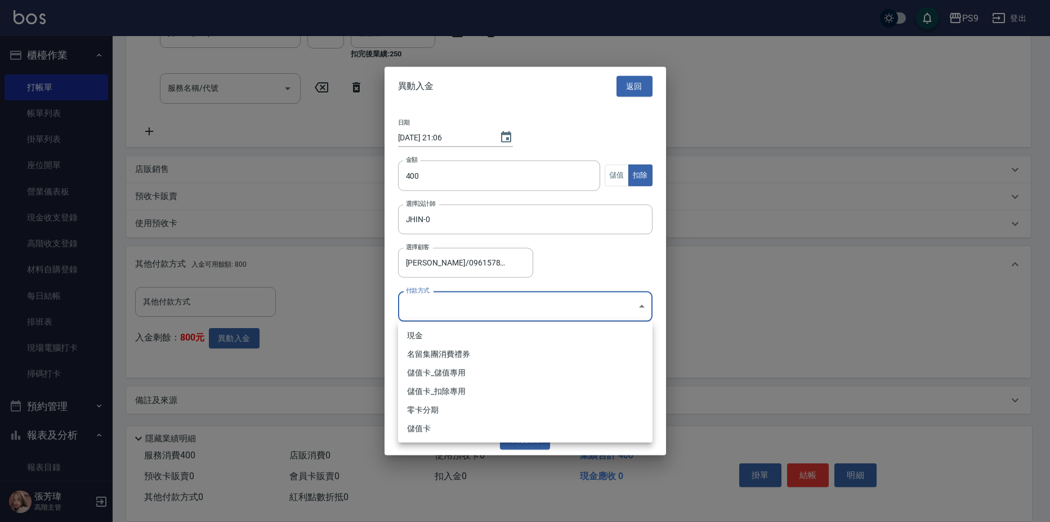
click at [504, 394] on li "儲值卡_扣除專用" at bounding box center [525, 391] width 255 height 19
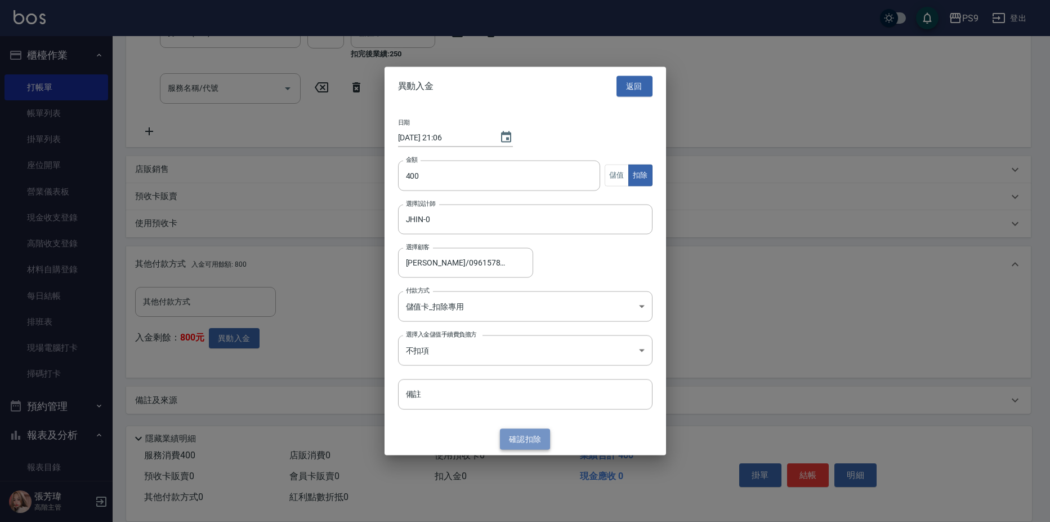
click at [532, 444] on button "確認 扣除" at bounding box center [525, 439] width 51 height 21
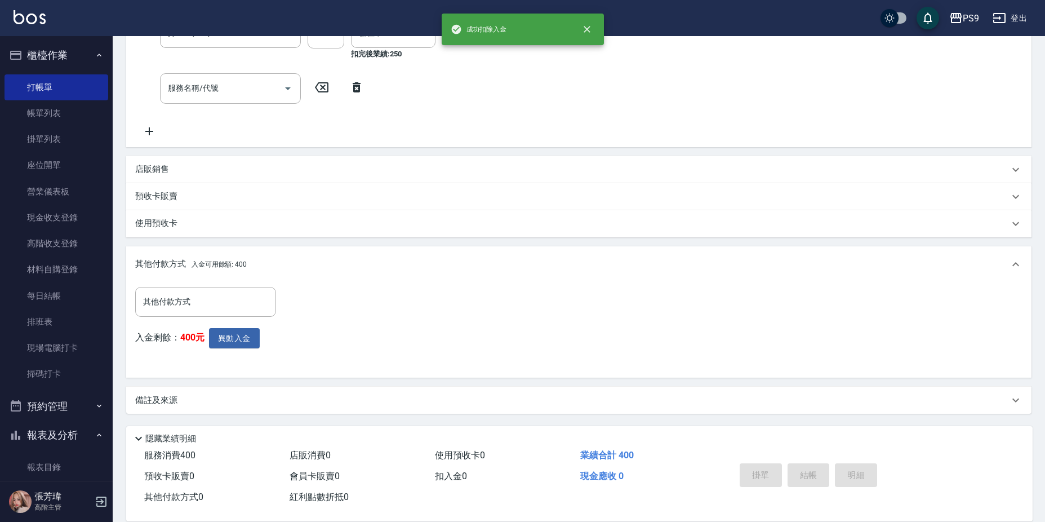
scroll to position [0, 0]
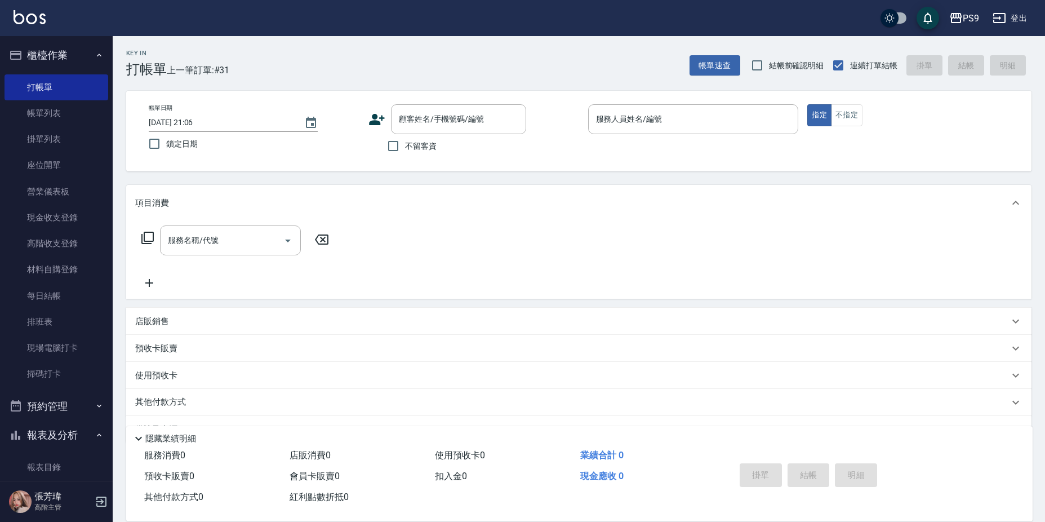
click at [430, 151] on span "不留客資" at bounding box center [421, 146] width 32 height 12
click at [405, 151] on input "不留客資" at bounding box center [393, 146] width 24 height 24
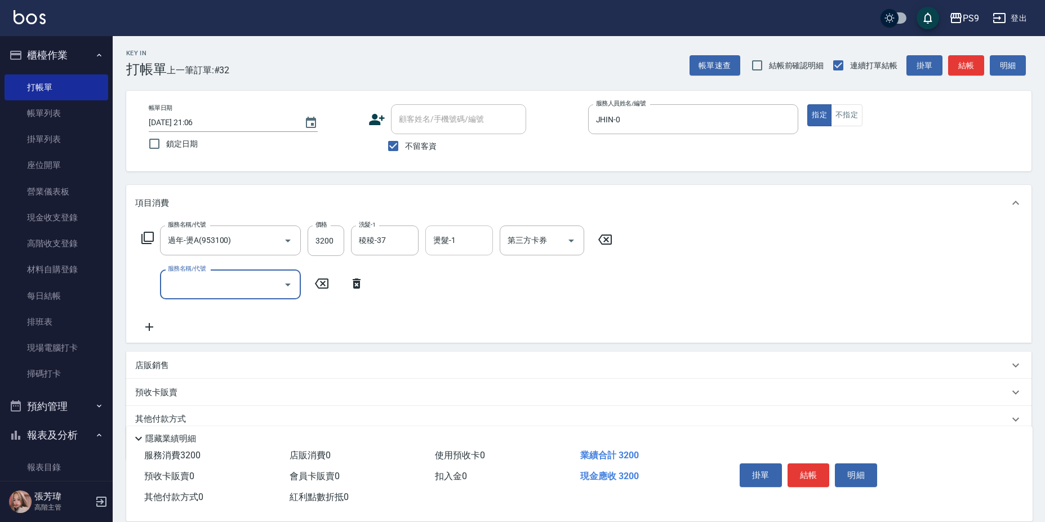
click at [430, 246] on div "燙髮-1" at bounding box center [459, 240] width 68 height 30
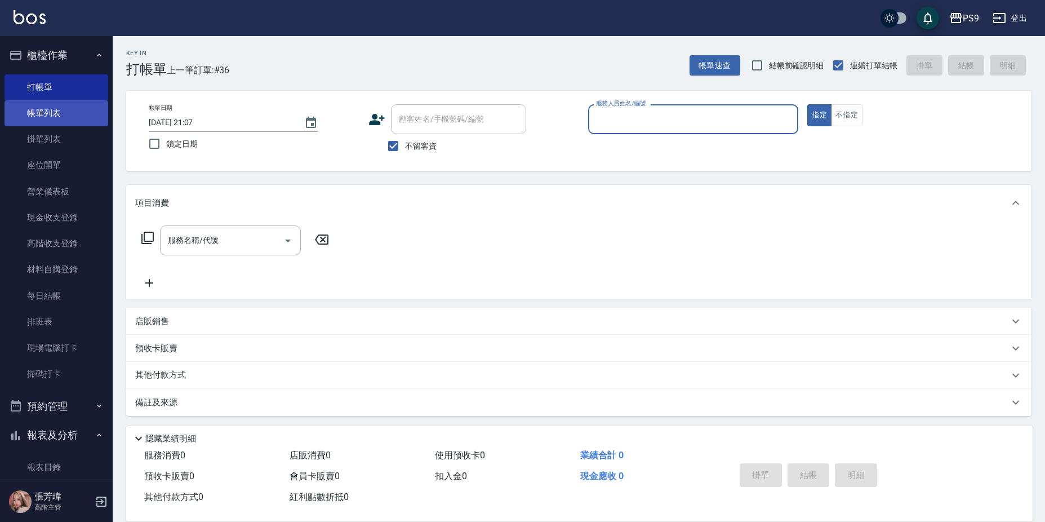
click at [40, 113] on link "帳單列表" at bounding box center [57, 113] width 104 height 26
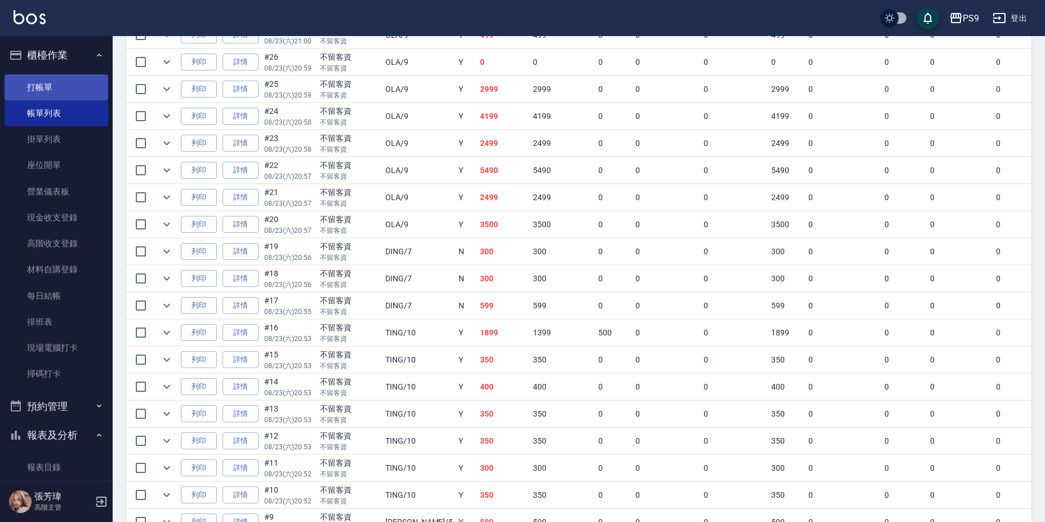
scroll to position [451, 0]
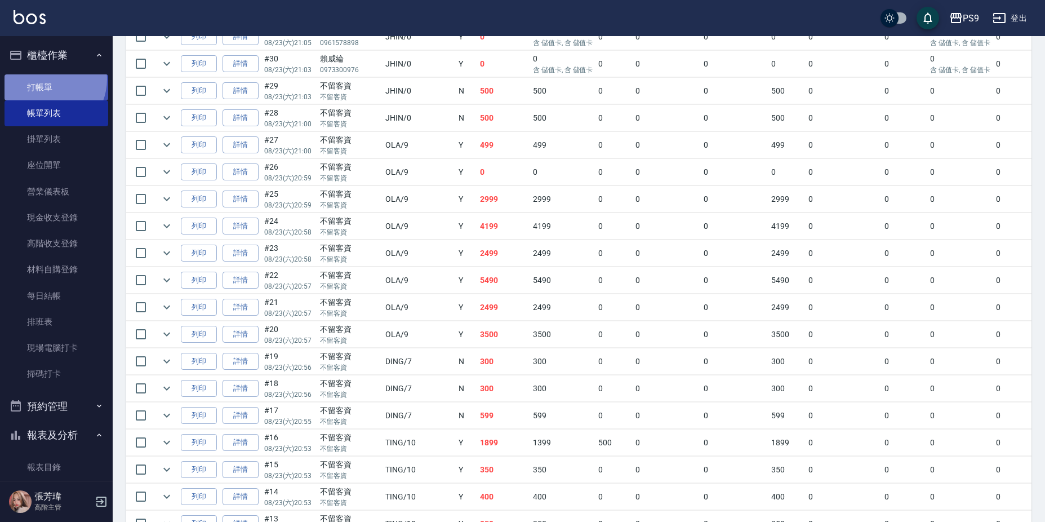
click at [45, 78] on link "打帳單" at bounding box center [57, 87] width 104 height 26
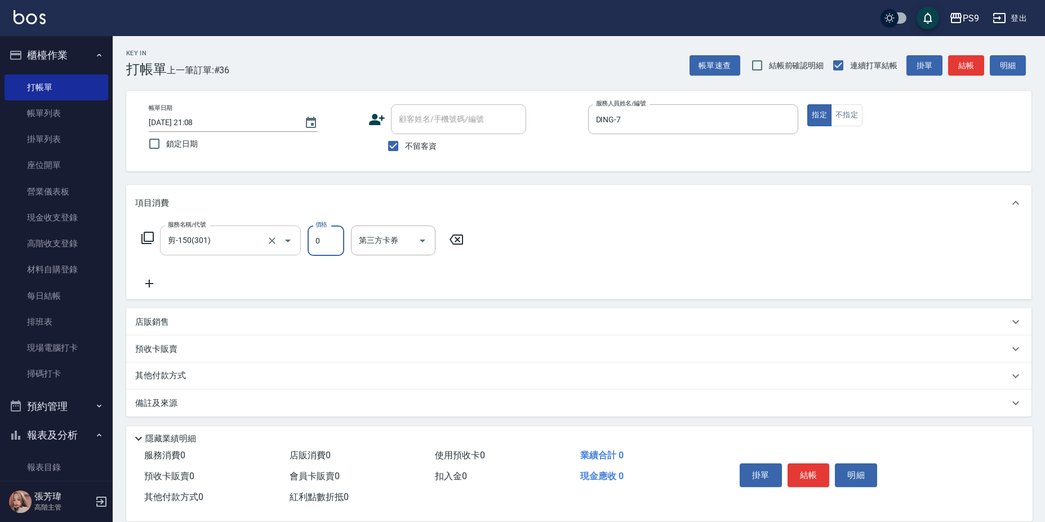
click at [264, 244] on input "剪-150(301)" at bounding box center [214, 240] width 99 height 20
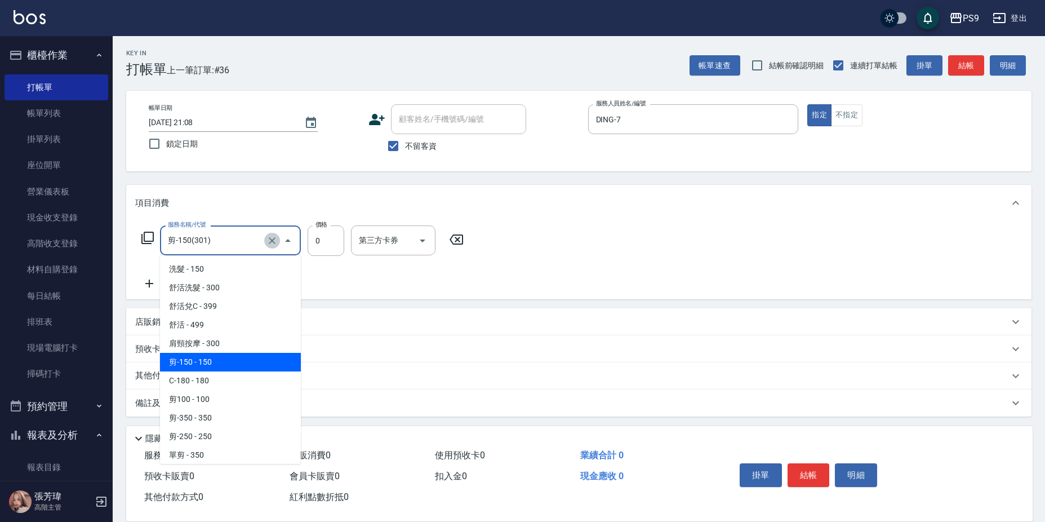
click at [273, 237] on icon "Clear" at bounding box center [271, 240] width 11 height 11
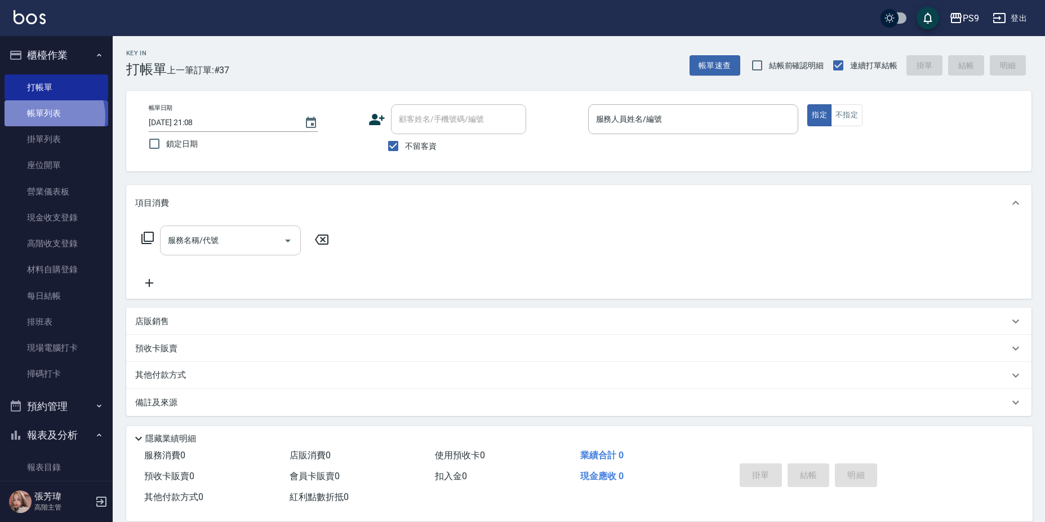
click at [47, 116] on link "帳單列表" at bounding box center [57, 113] width 104 height 26
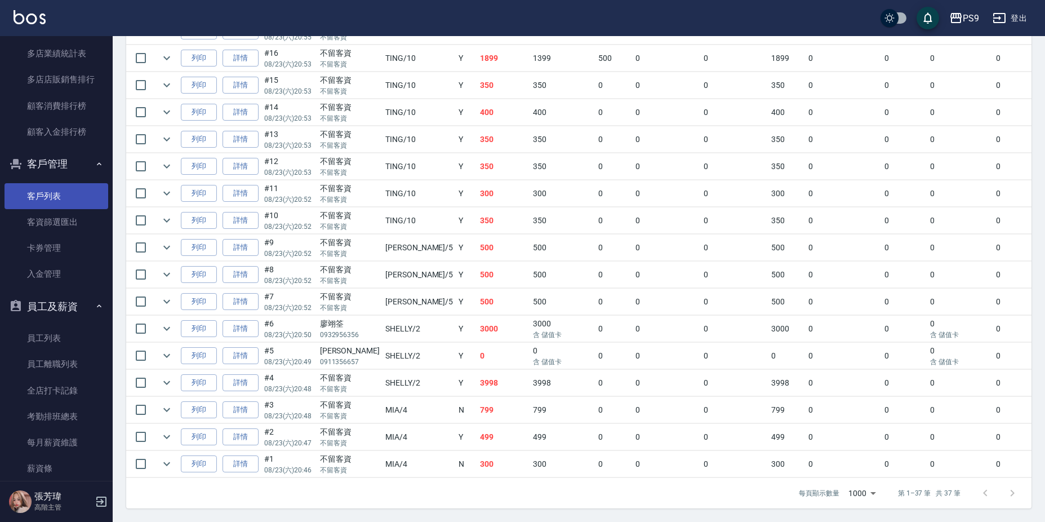
scroll to position [1464, 0]
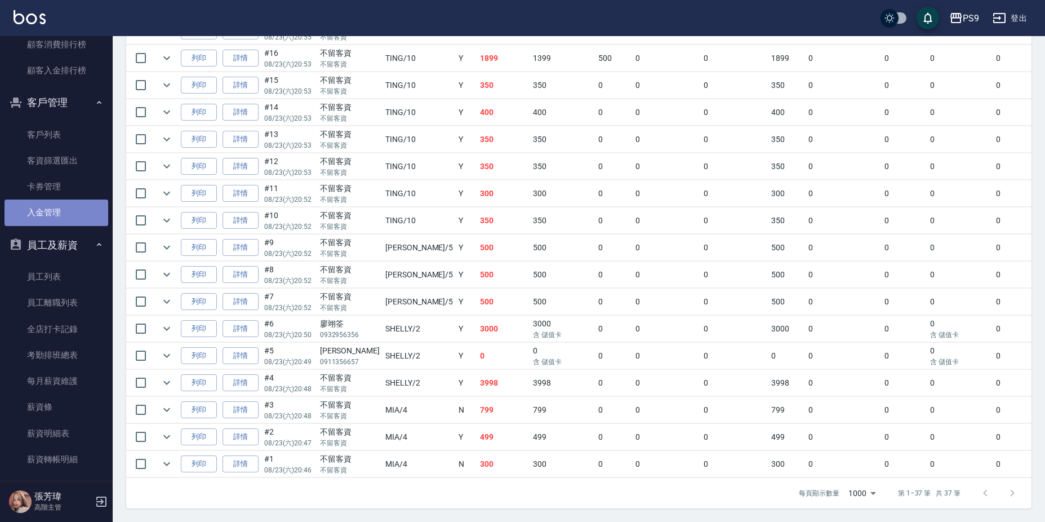
click at [68, 213] on link "入金管理" at bounding box center [57, 212] width 104 height 26
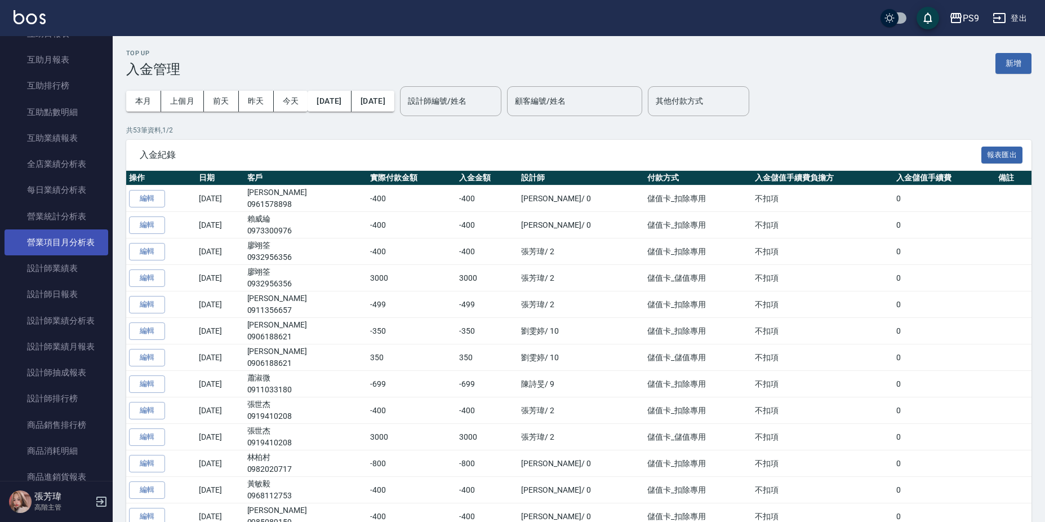
scroll to position [451, 0]
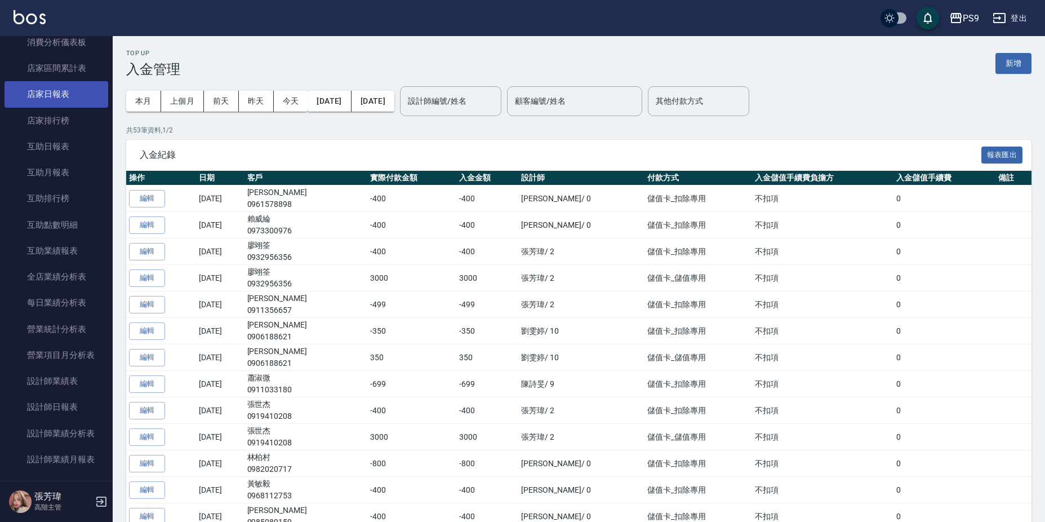
click at [54, 91] on link "店家日報表" at bounding box center [57, 94] width 104 height 26
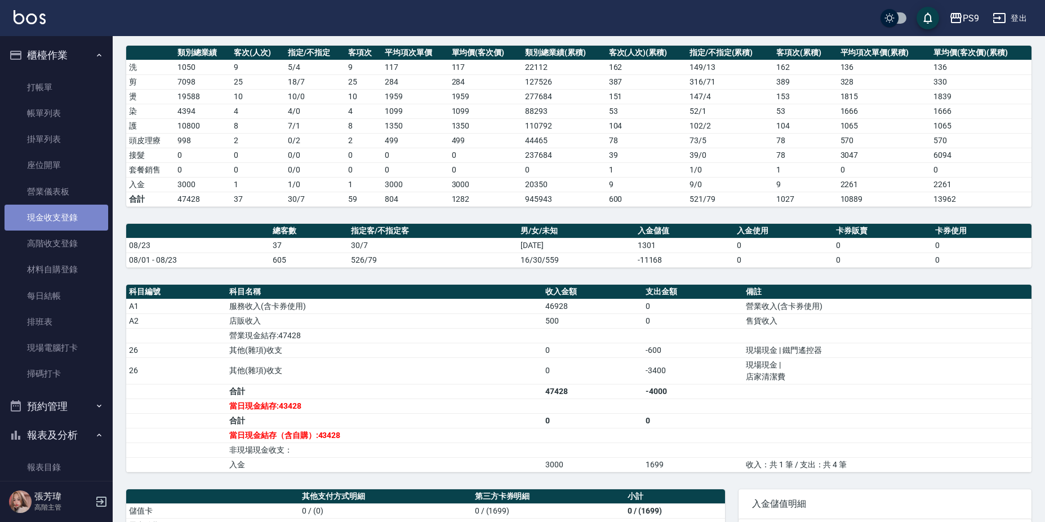
click at [86, 208] on link "現金收支登錄" at bounding box center [57, 217] width 104 height 26
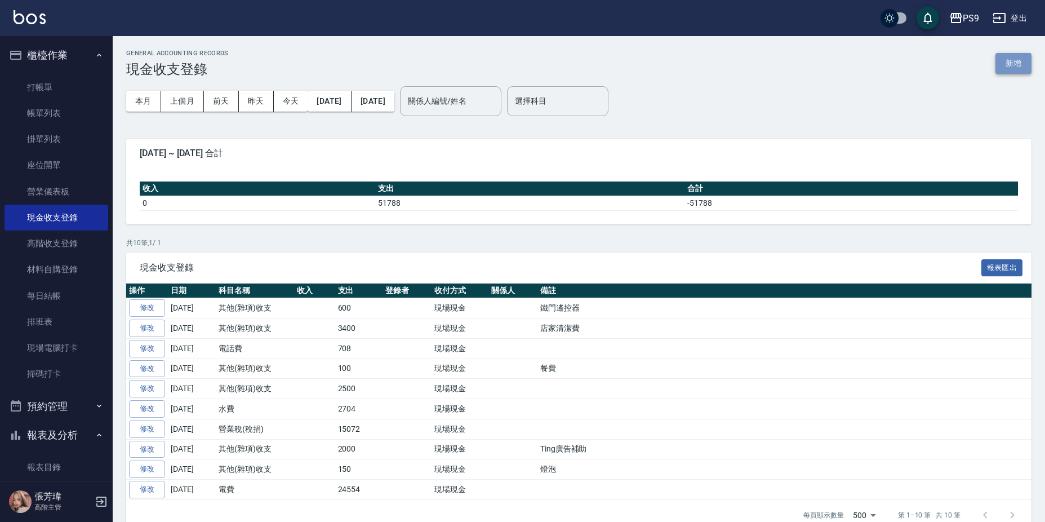
click at [1004, 58] on button "新增" at bounding box center [1013, 63] width 36 height 21
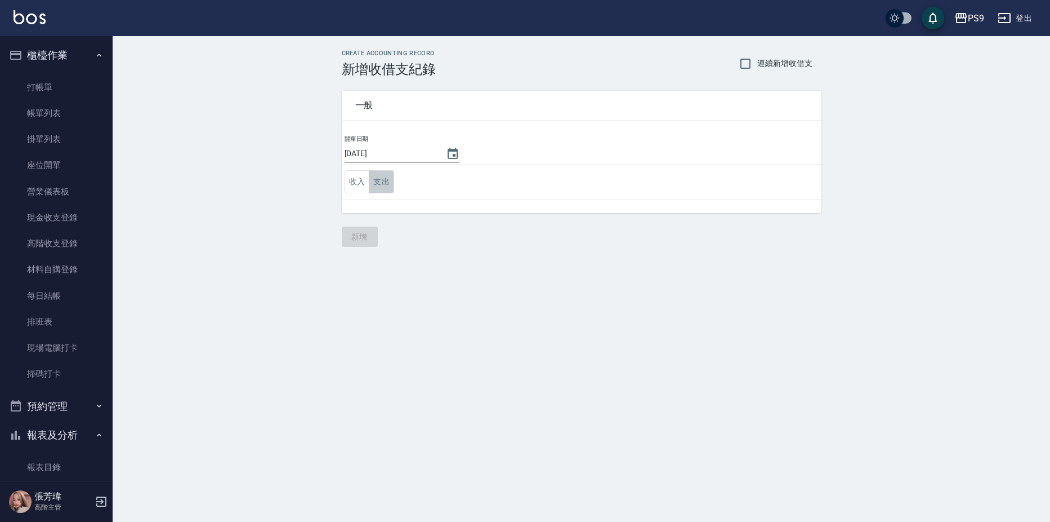
click at [386, 179] on button "支出" at bounding box center [381, 181] width 25 height 23
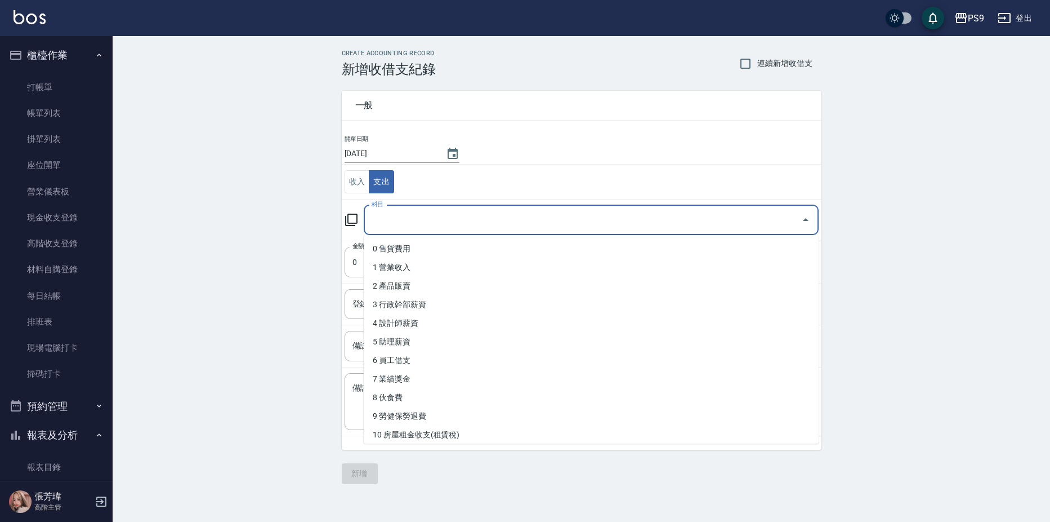
click at [409, 225] on input "科目" at bounding box center [583, 220] width 428 height 20
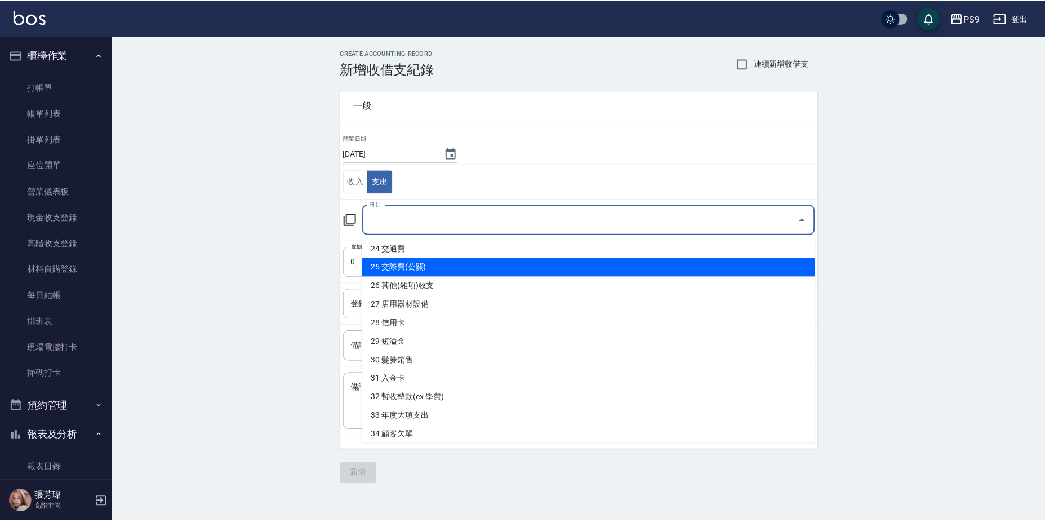
scroll to position [431, 0]
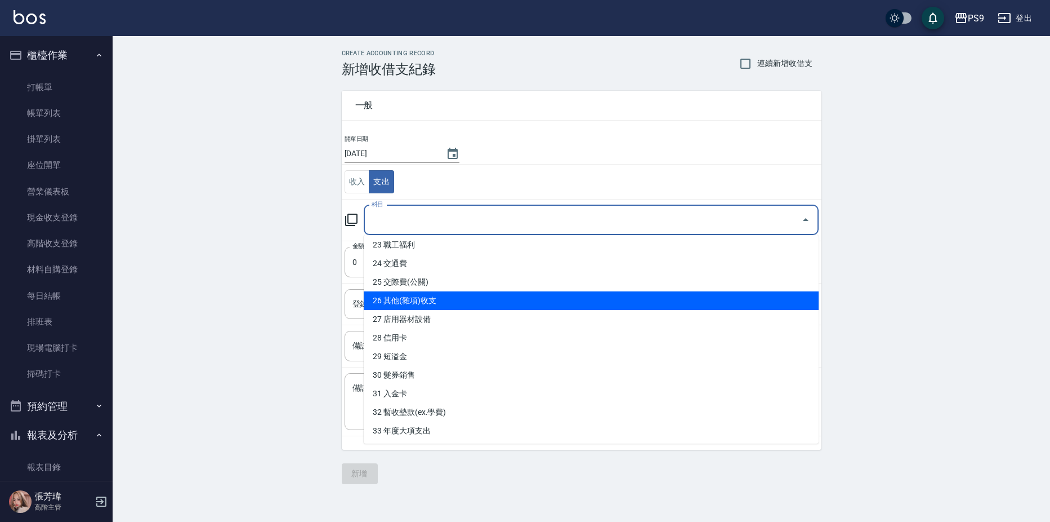
click at [419, 309] on li "26 其他(雜項)收支" at bounding box center [591, 300] width 455 height 19
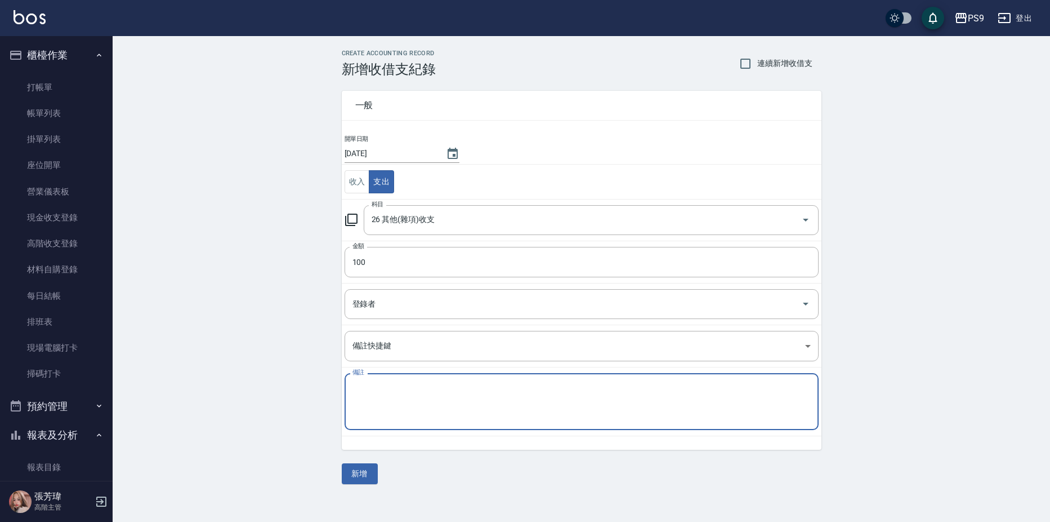
click at [374, 419] on textarea "備註" at bounding box center [582, 401] width 458 height 38
click at [404, 407] on textarea "實習餐費" at bounding box center [582, 401] width 458 height 38
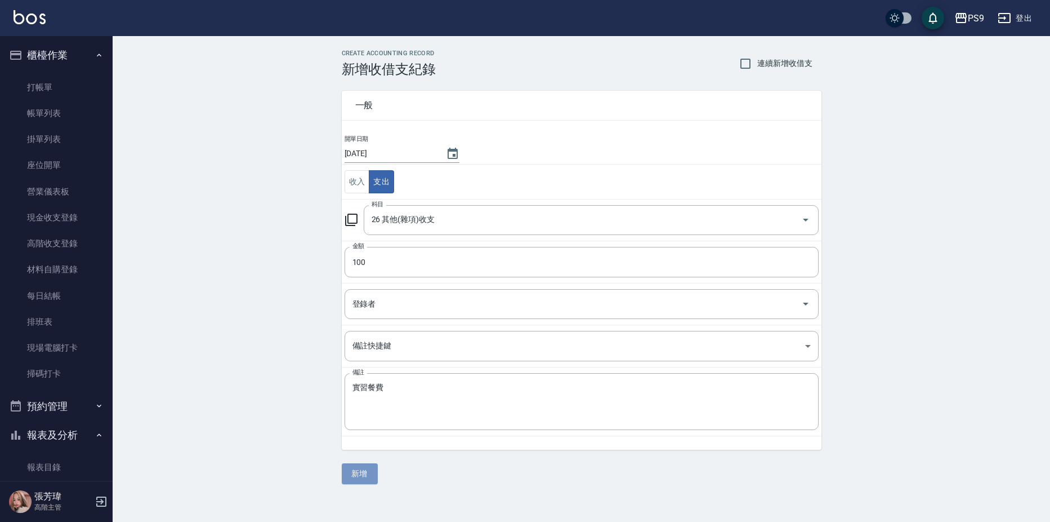
click at [373, 470] on button "新增" at bounding box center [360, 473] width 36 height 21
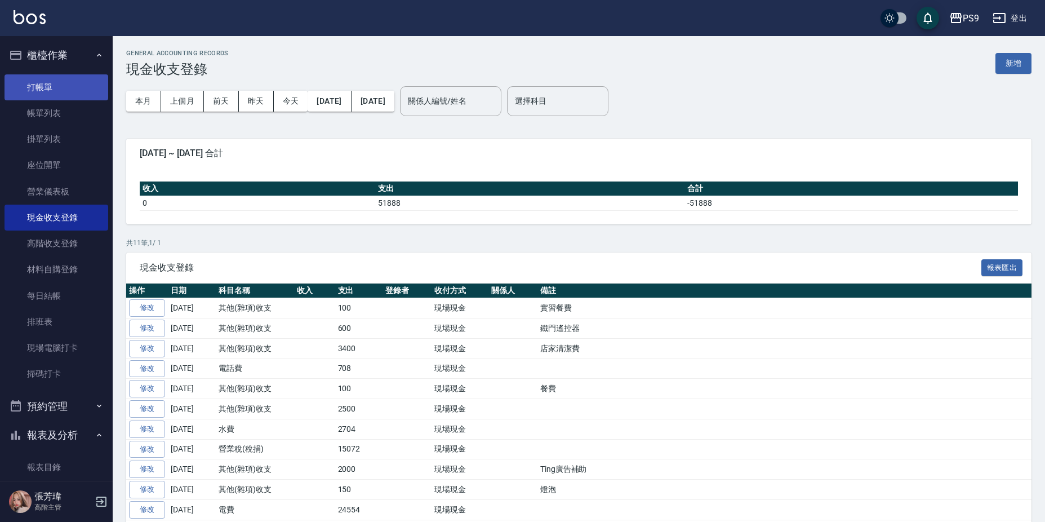
click at [41, 81] on link "打帳單" at bounding box center [57, 87] width 104 height 26
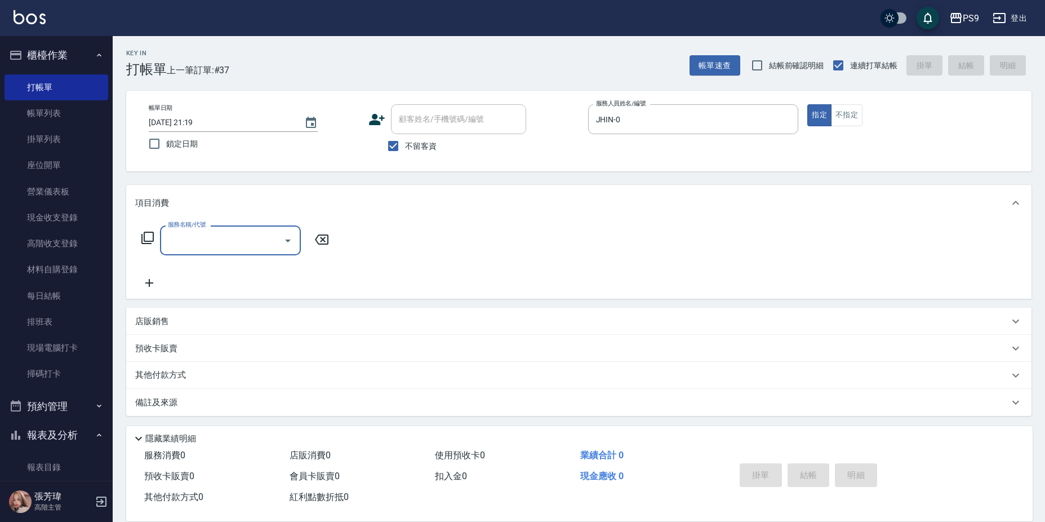
click at [409, 148] on span "不留客資" at bounding box center [421, 146] width 32 height 12
click at [405, 148] on input "不留客資" at bounding box center [393, 146] width 24 height 24
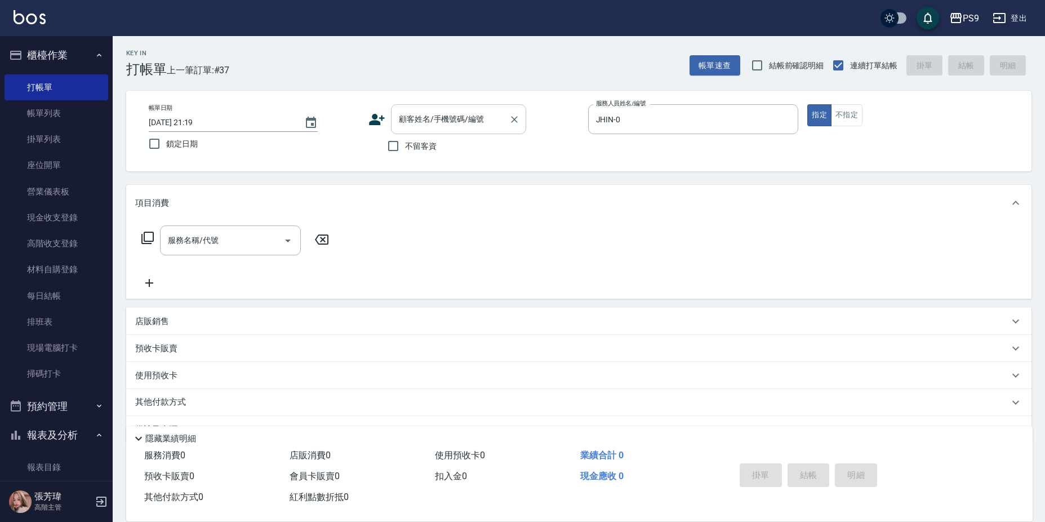
click at [413, 123] on input "顧客姓名/手機號碼/編號" at bounding box center [450, 119] width 108 height 20
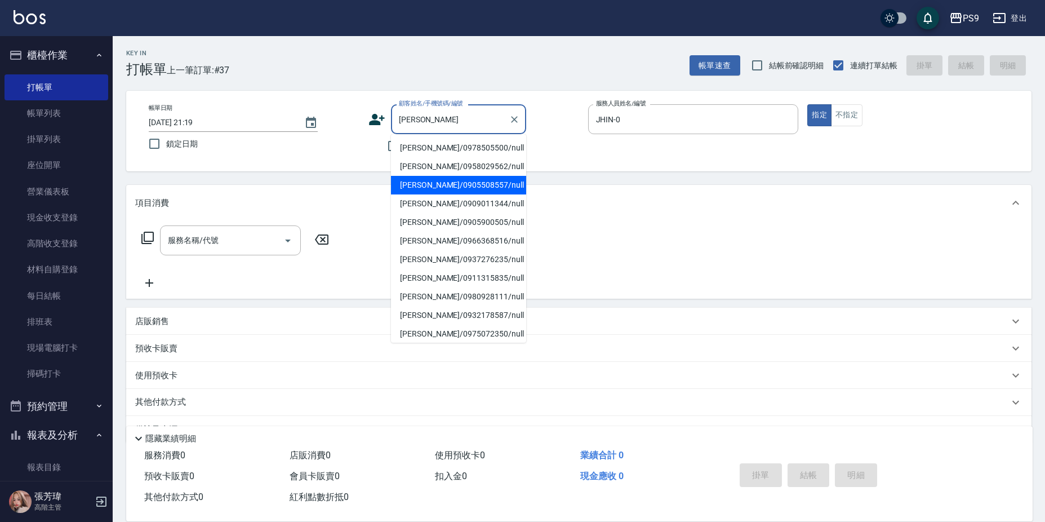
click at [488, 189] on li "[PERSON_NAME]/0905508557/null" at bounding box center [458, 185] width 135 height 19
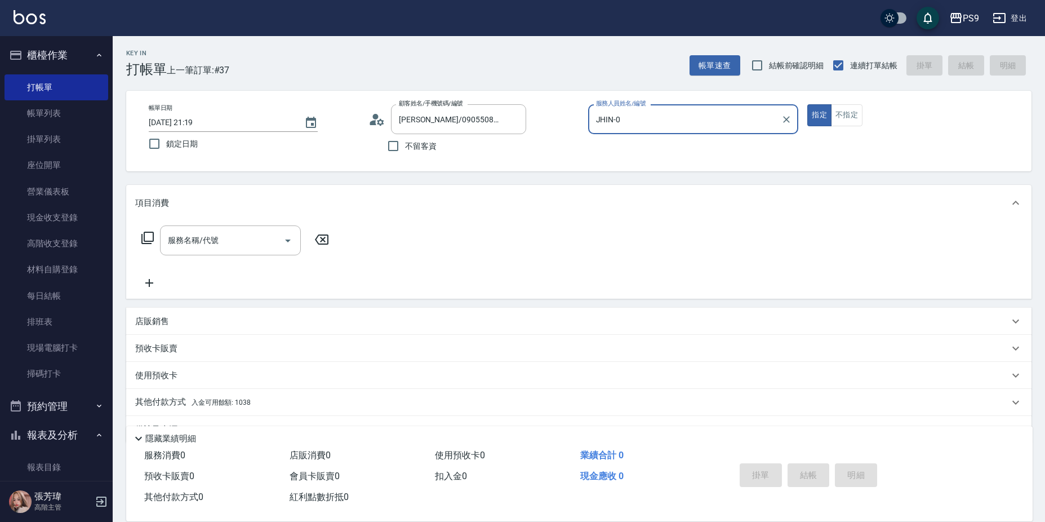
click at [807, 104] on button "指定" at bounding box center [819, 115] width 24 height 22
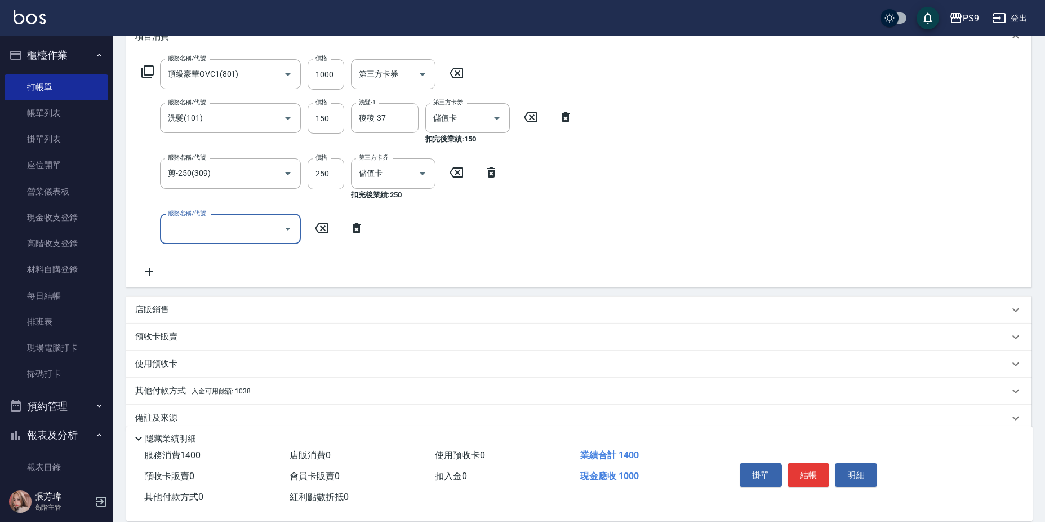
scroll to position [184, 0]
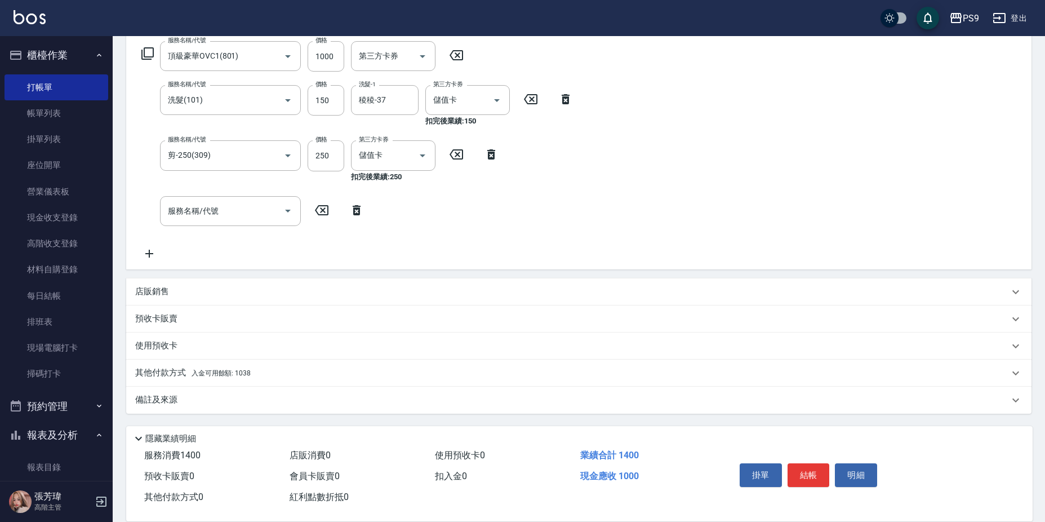
click at [244, 372] on span "入金可用餘額: 1038" at bounding box center [221, 373] width 59 height 8
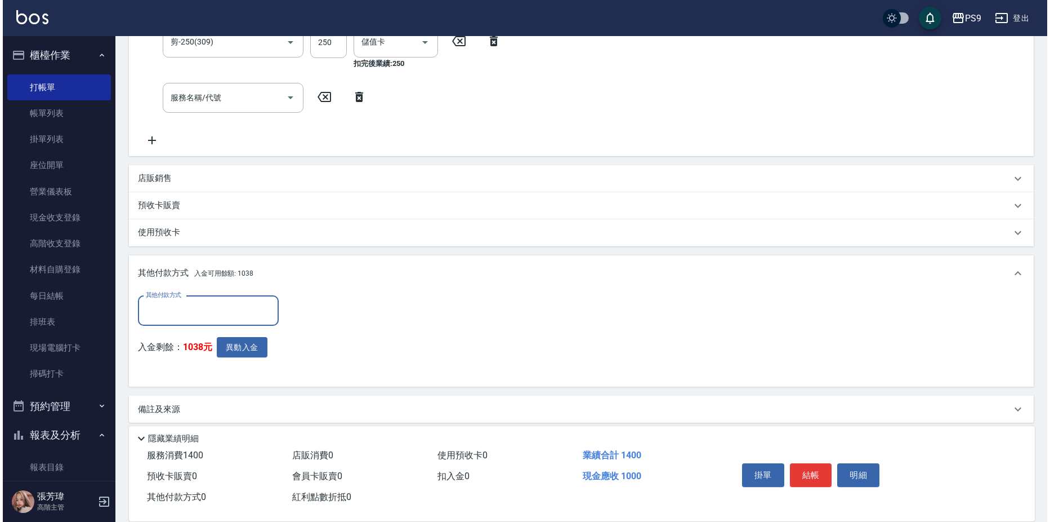
scroll to position [306, 0]
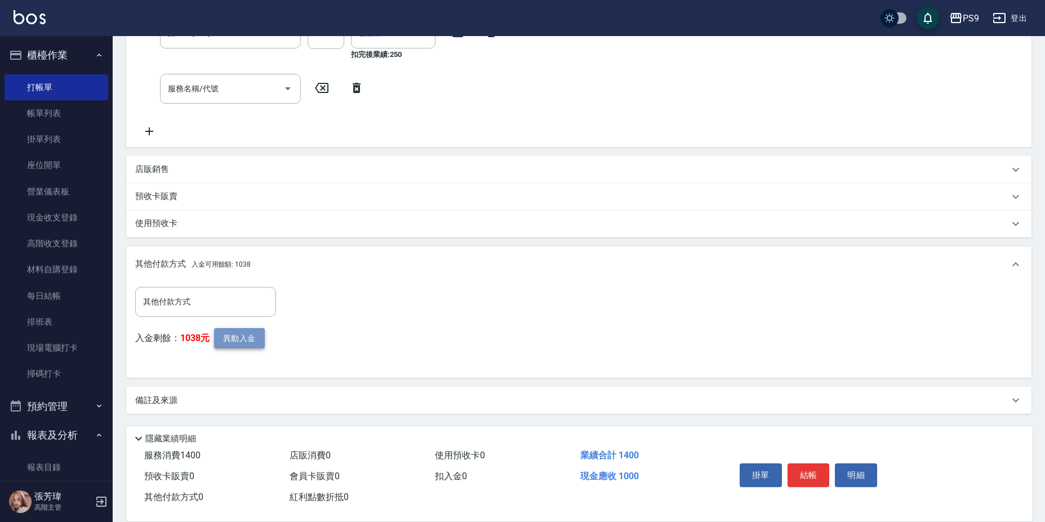
click at [255, 344] on button "異動入金" at bounding box center [239, 338] width 51 height 21
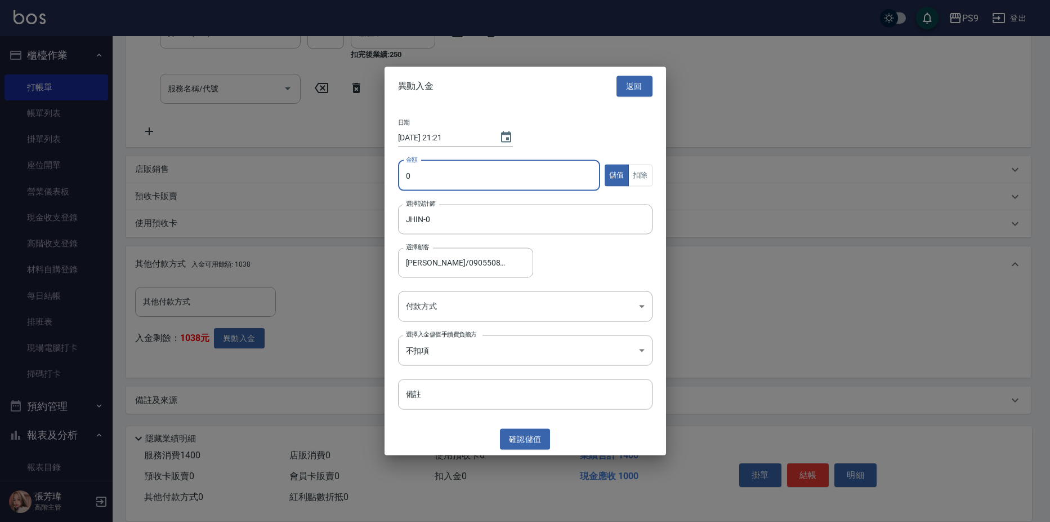
click at [537, 179] on input "0" at bounding box center [499, 175] width 203 height 30
click at [497, 312] on body "PS9 登出 櫃檯作業 打帳單 帳單列表 掛單列表 座位開單 營業儀表板 現金收支登錄 高階收支登錄 材料自購登錄 每日結帳 排班表 現場電腦打卡 掃碼打卡 …" at bounding box center [525, 108] width 1050 height 828
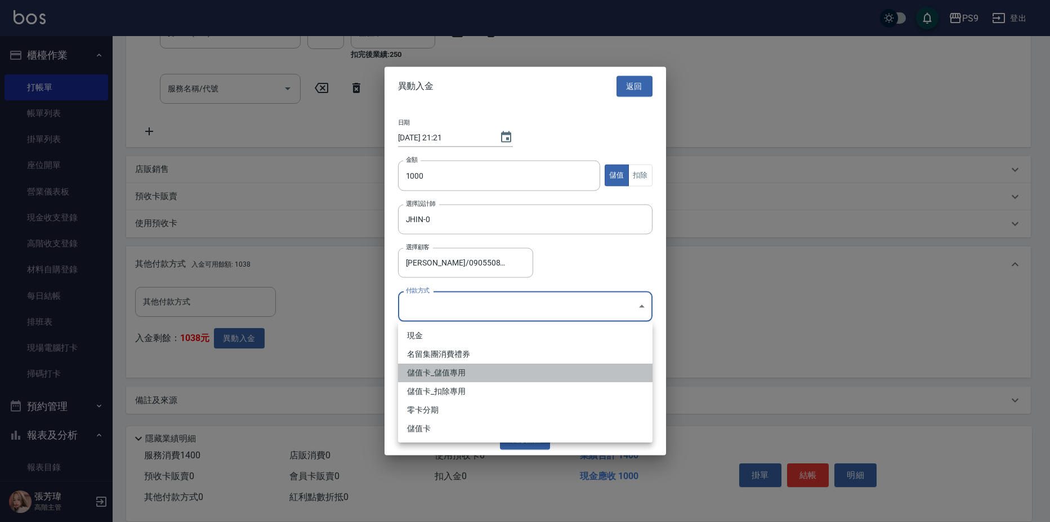
click at [509, 376] on li "儲值卡_儲值專用" at bounding box center [525, 372] width 255 height 19
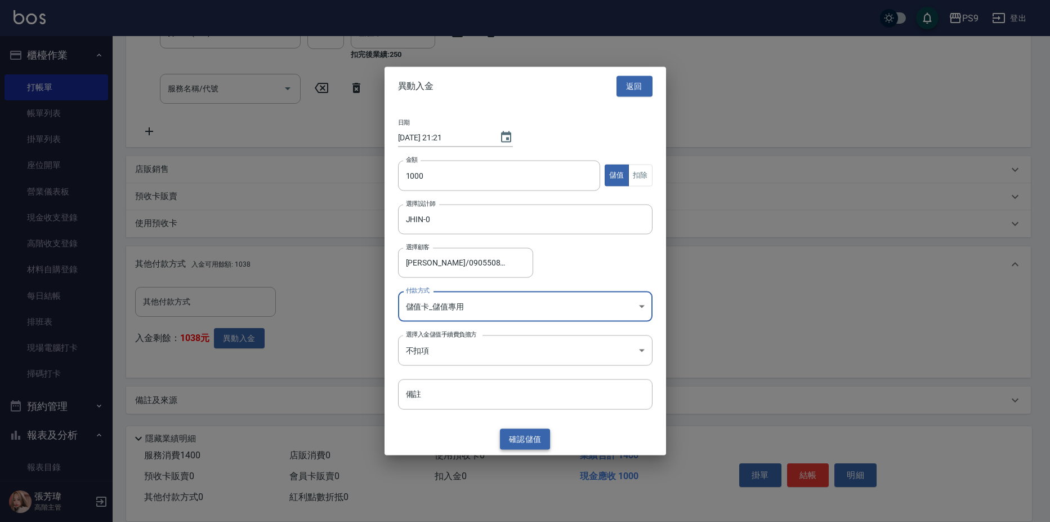
click at [534, 441] on button "確認 儲值" at bounding box center [525, 439] width 51 height 21
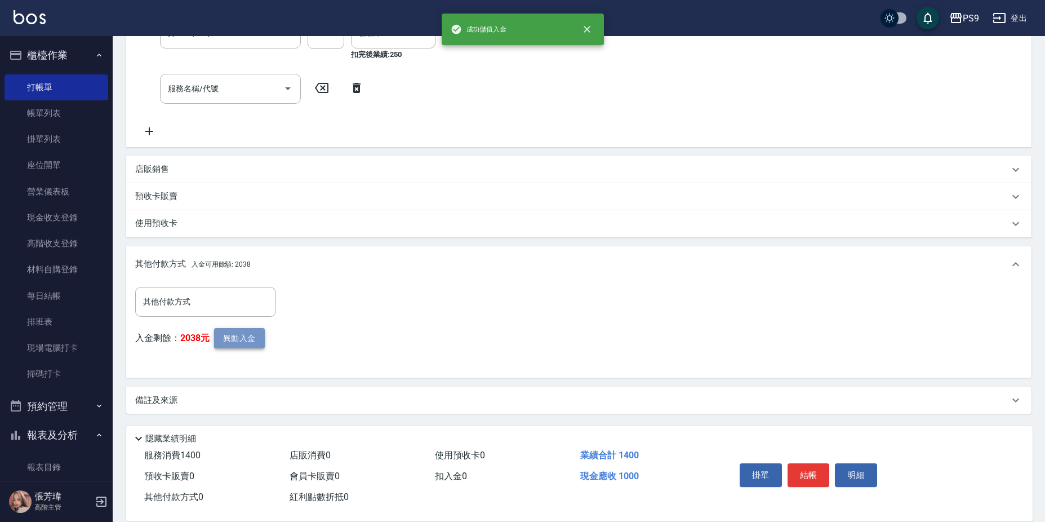
click at [260, 336] on button "異動入金" at bounding box center [239, 338] width 51 height 21
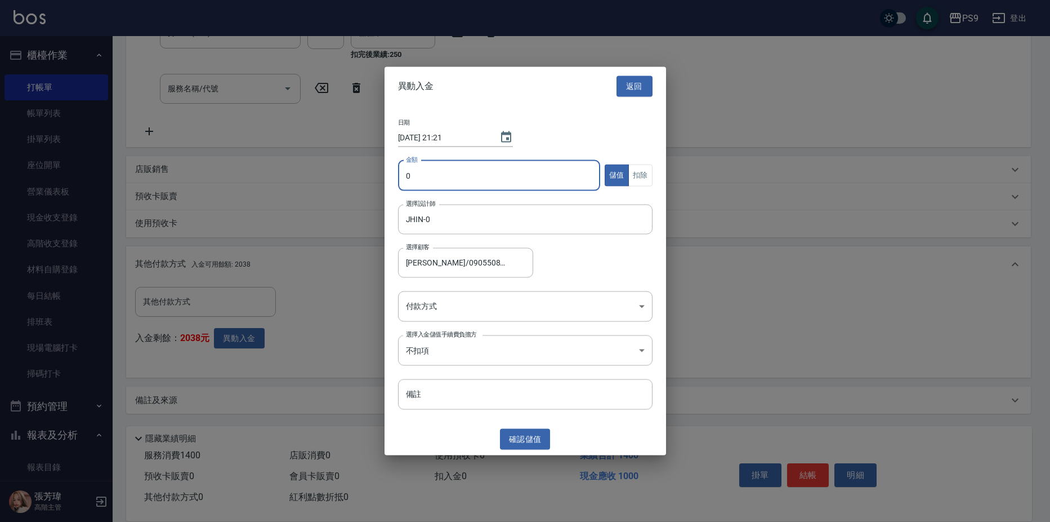
click at [560, 178] on input "0" at bounding box center [499, 175] width 203 height 30
click at [644, 180] on button "扣除" at bounding box center [641, 175] width 24 height 22
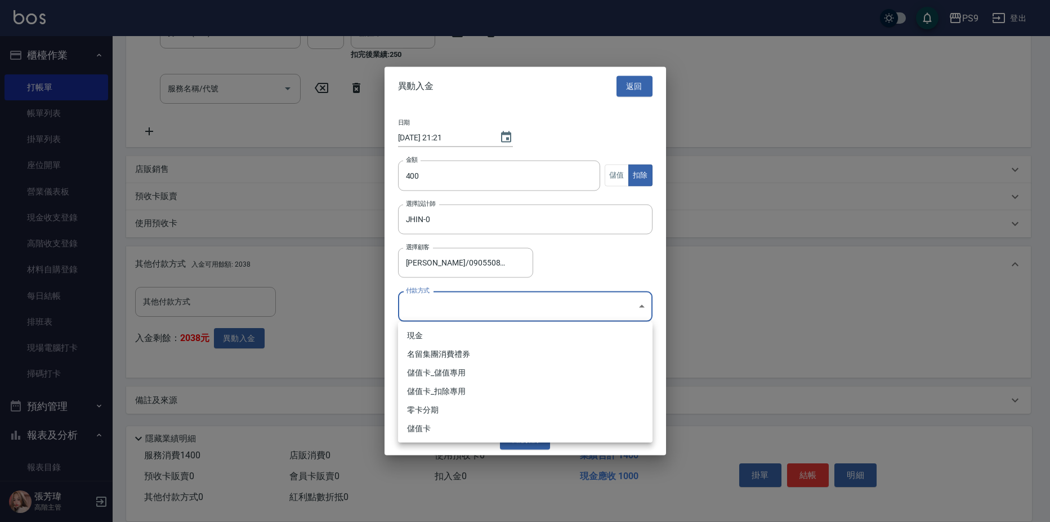
click at [634, 314] on body "PS9 登出 櫃檯作業 打帳單 帳單列表 掛單列表 座位開單 營業儀表板 現金收支登錄 高階收支登錄 材料自購登錄 每日結帳 排班表 現場電腦打卡 掃碼打卡 …" at bounding box center [525, 108] width 1050 height 828
click at [421, 388] on li "儲值卡_扣除專用" at bounding box center [525, 391] width 255 height 19
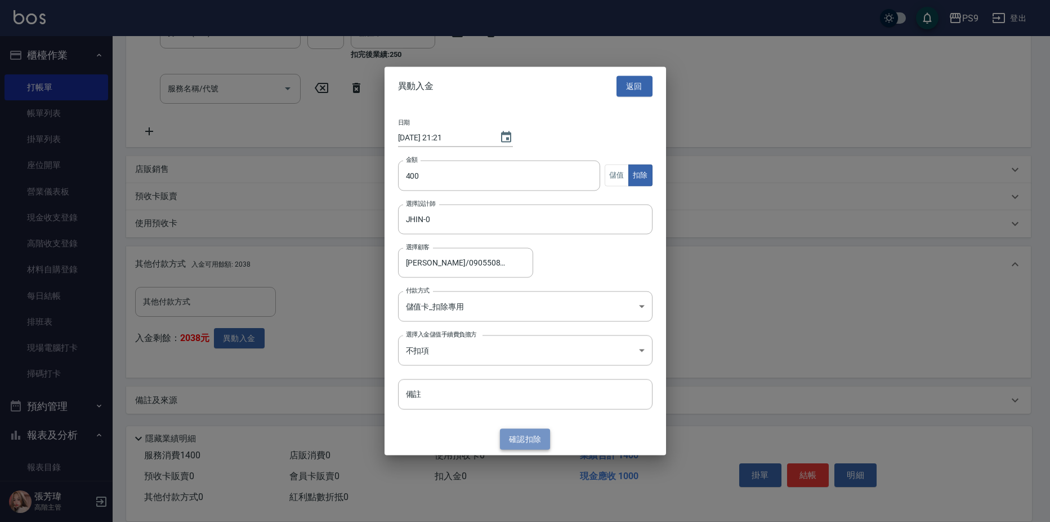
click at [529, 434] on button "確認 扣除" at bounding box center [525, 439] width 51 height 21
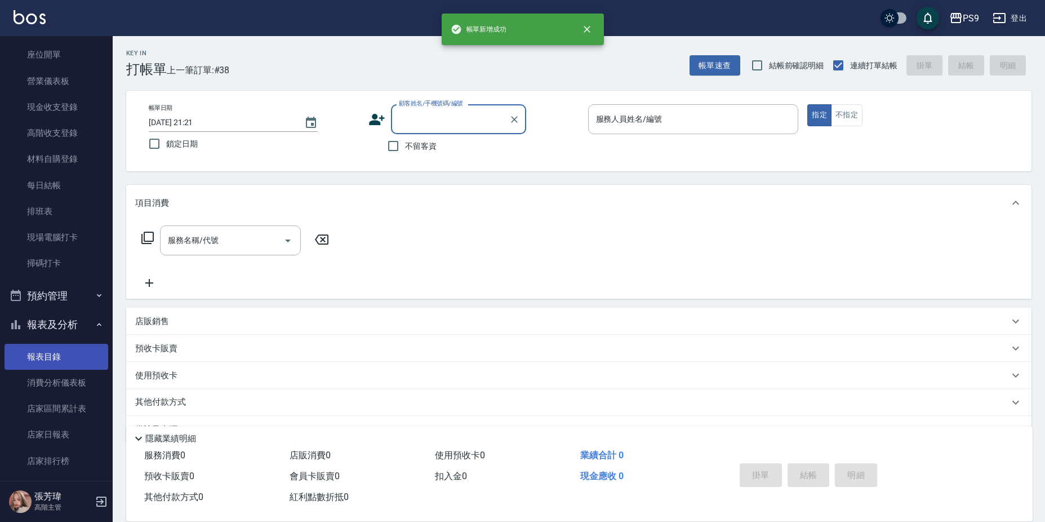
scroll to position [113, 0]
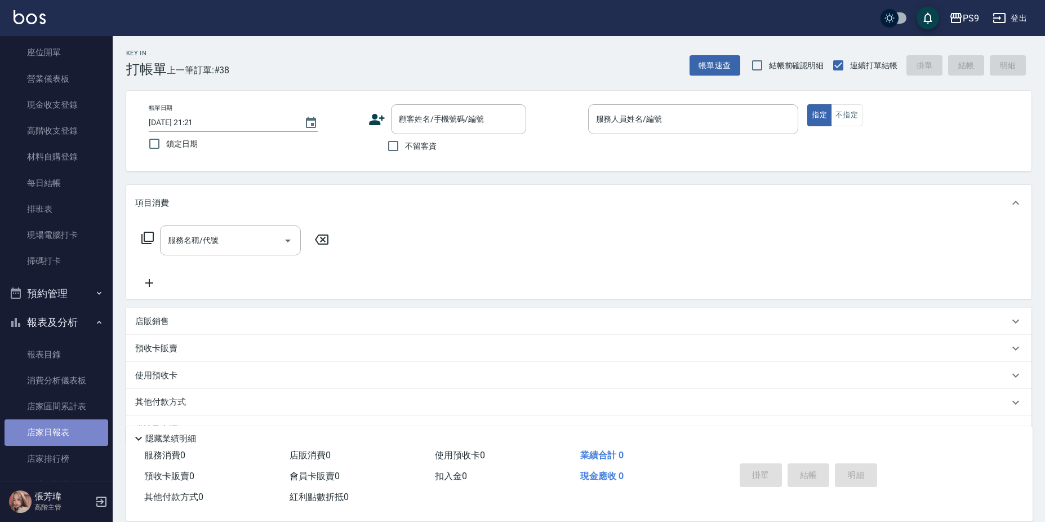
click at [71, 429] on link "店家日報表" at bounding box center [57, 432] width 104 height 26
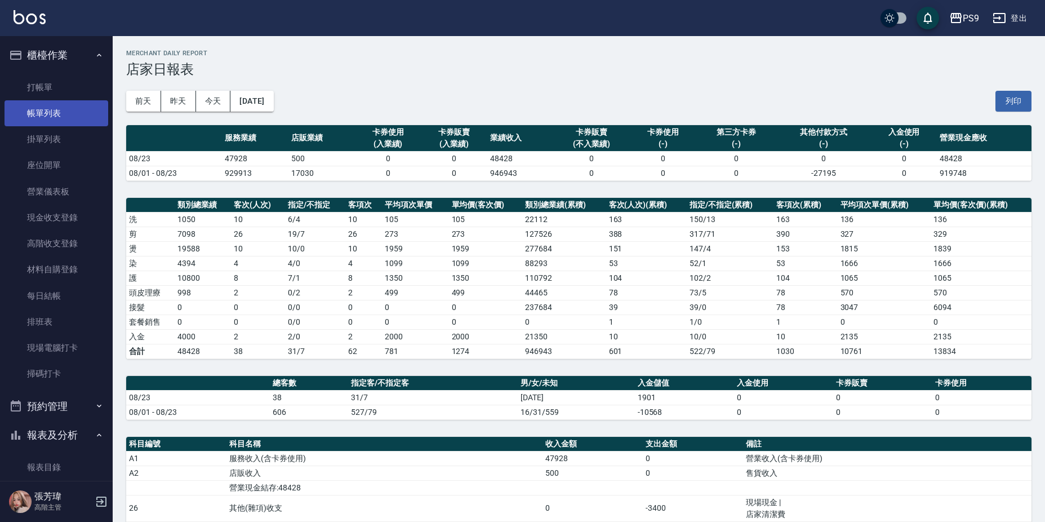
click at [39, 117] on link "帳單列表" at bounding box center [57, 113] width 104 height 26
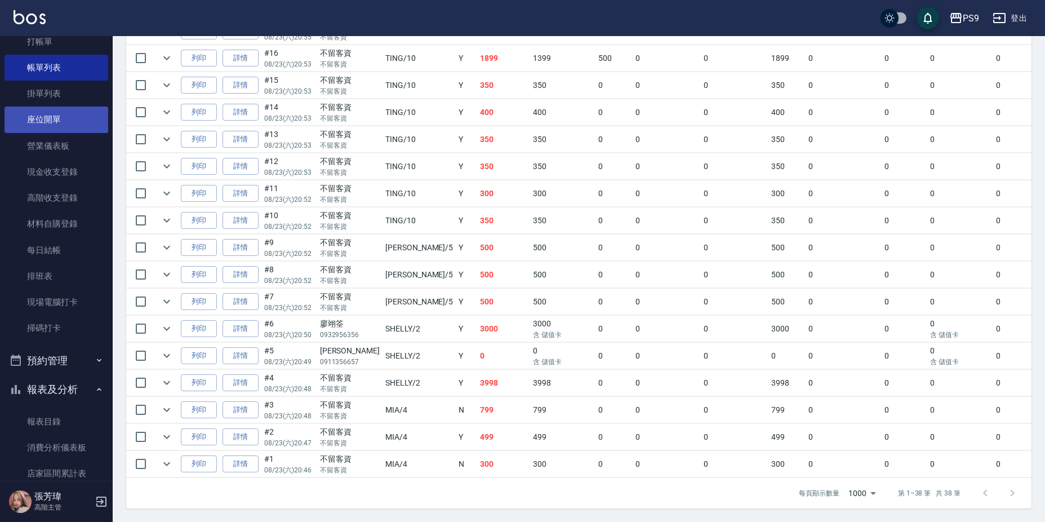
scroll to position [113, 0]
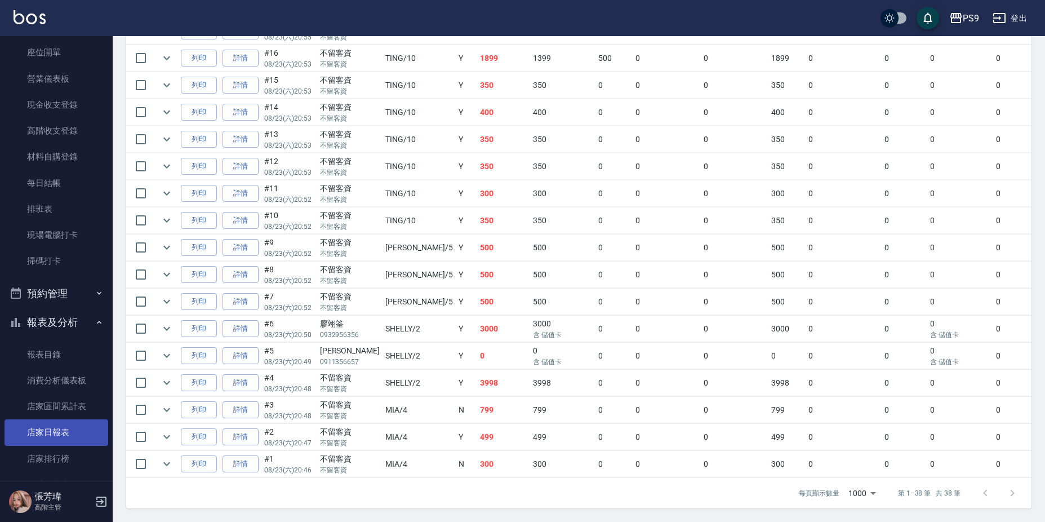
click at [66, 435] on link "店家日報表" at bounding box center [57, 432] width 104 height 26
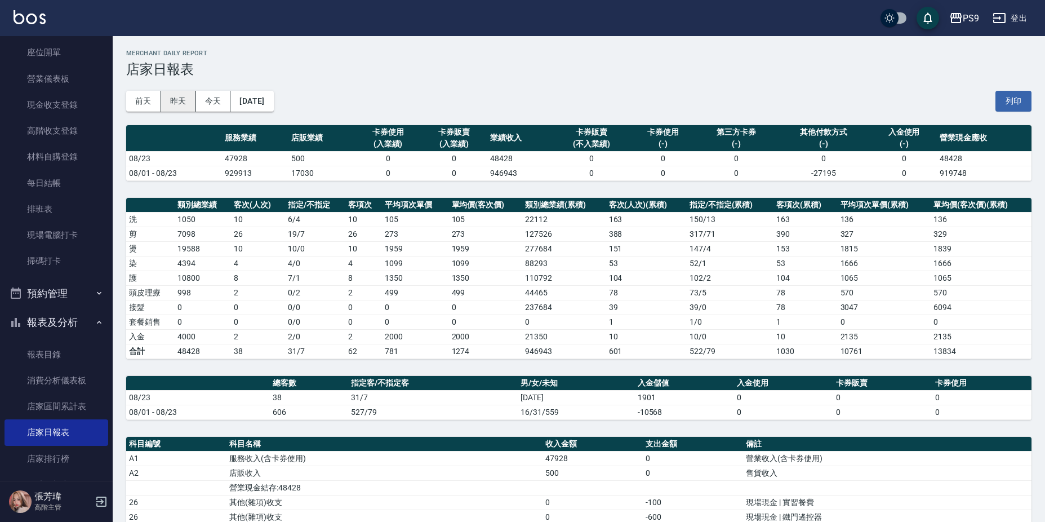
click at [187, 105] on button "昨天" at bounding box center [178, 101] width 35 height 21
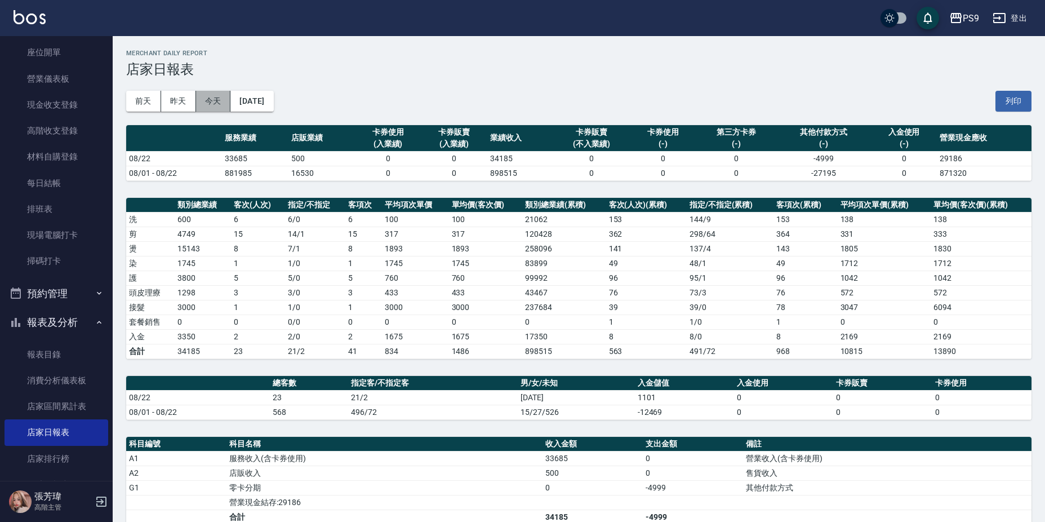
click at [207, 108] on button "今天" at bounding box center [213, 101] width 35 height 21
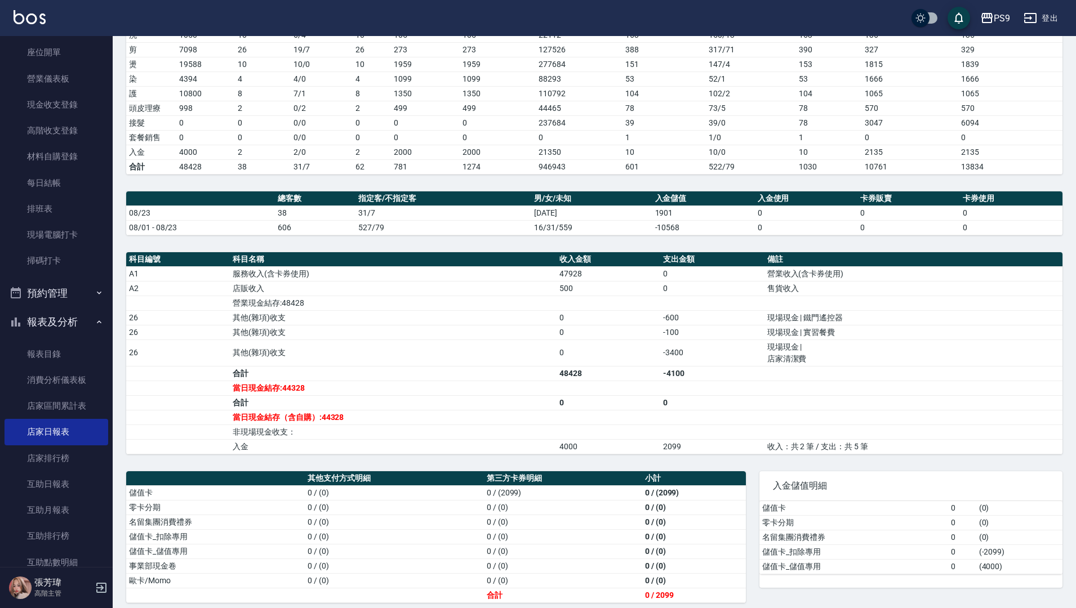
scroll to position [193, 0]
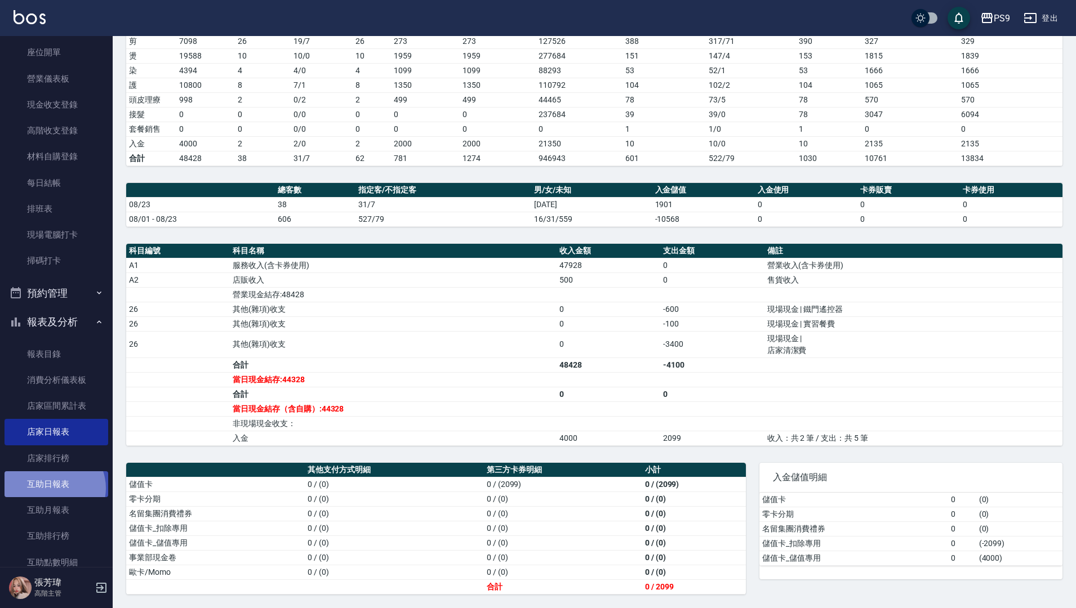
click at [54, 489] on link "互助日報表" at bounding box center [57, 484] width 104 height 26
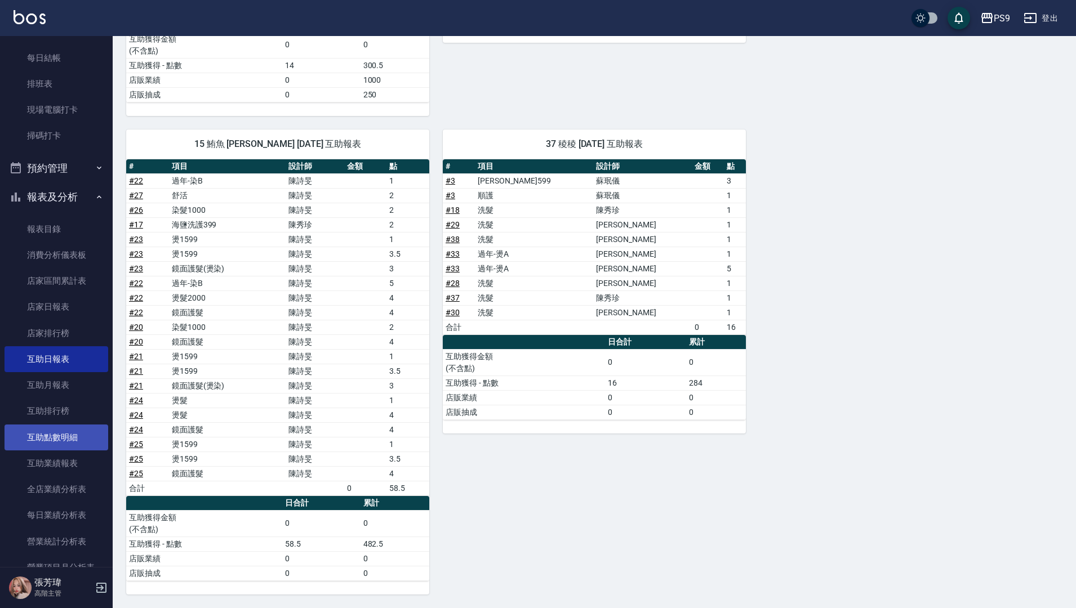
scroll to position [338, 0]
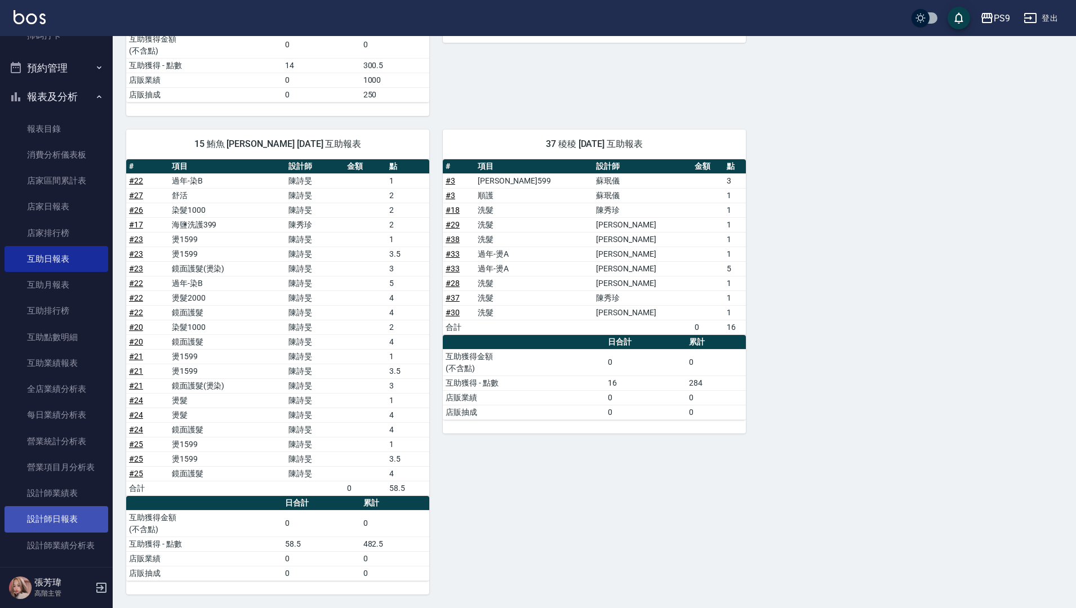
click at [69, 521] on link "設計師日報表" at bounding box center [57, 519] width 104 height 26
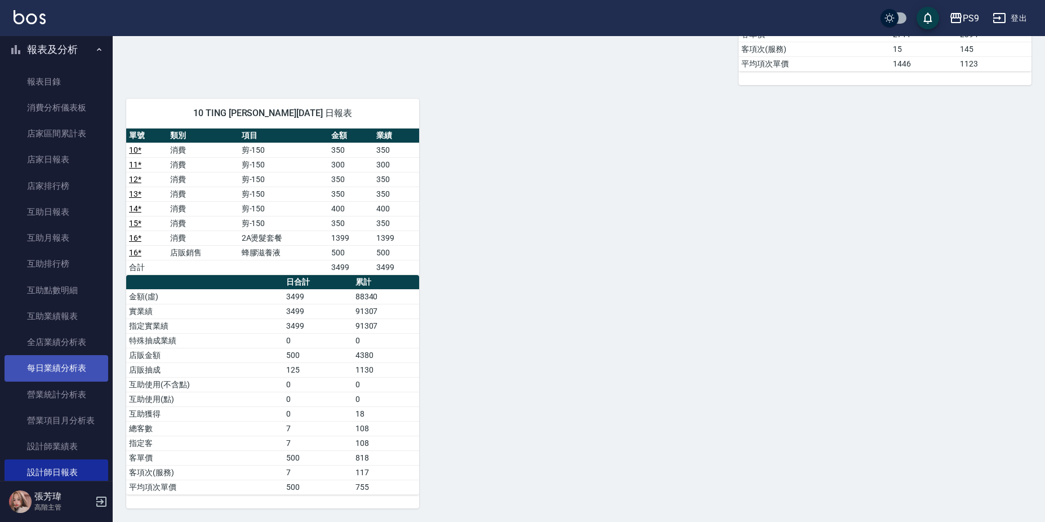
scroll to position [451, 0]
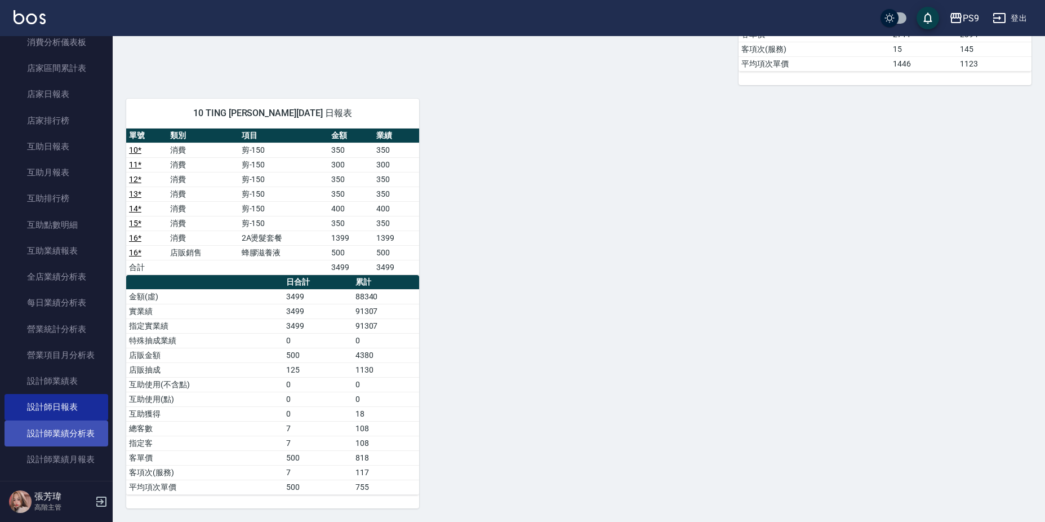
click at [81, 438] on link "設計師業績分析表" at bounding box center [57, 433] width 104 height 26
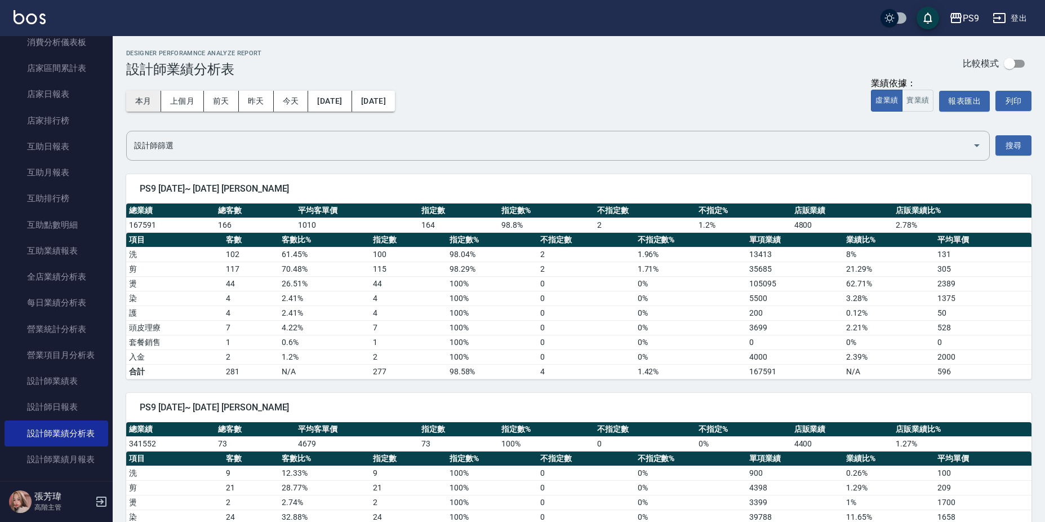
click at [152, 100] on button "本月" at bounding box center [143, 101] width 35 height 21
click at [924, 101] on button "實業績" at bounding box center [918, 101] width 32 height 22
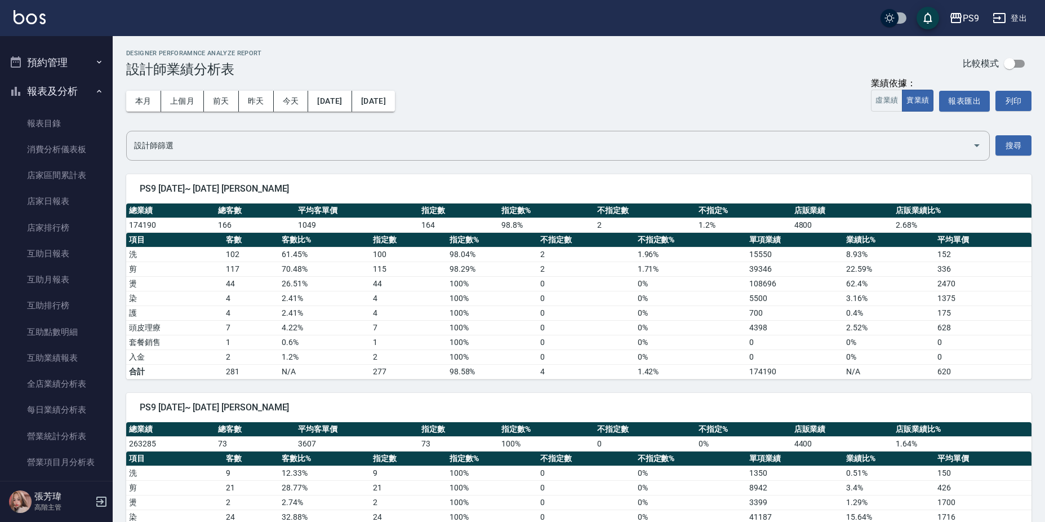
scroll to position [507, 0]
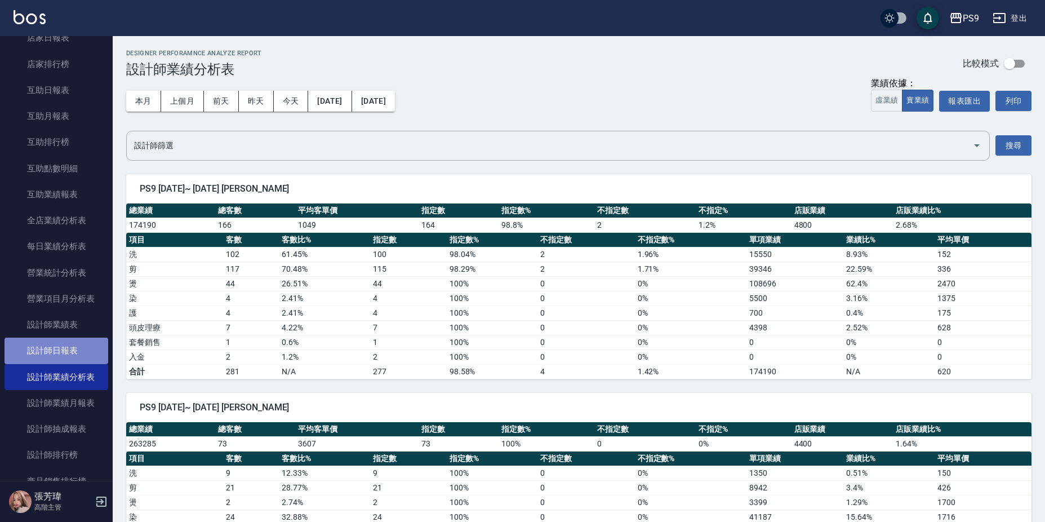
click at [65, 354] on link "設計師日報表" at bounding box center [57, 350] width 104 height 26
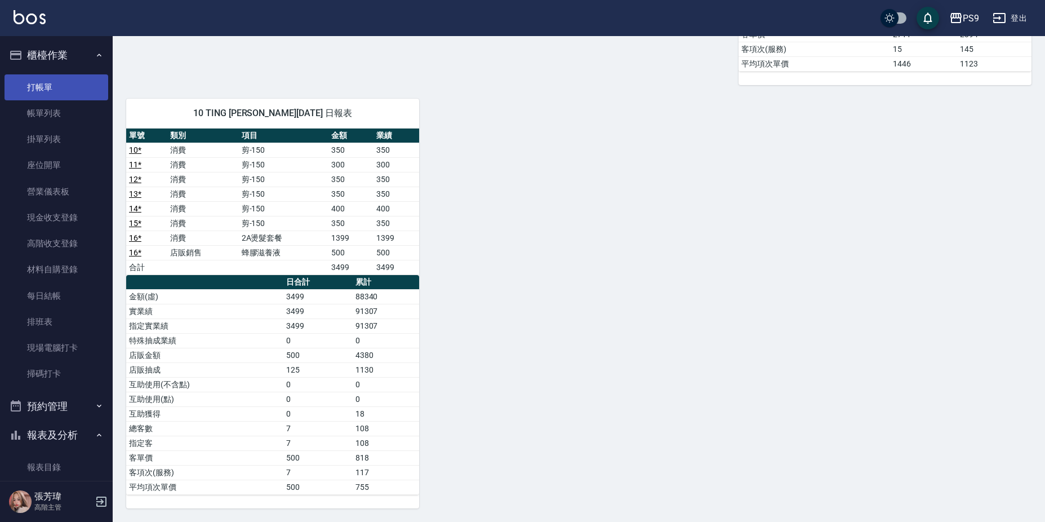
click at [63, 86] on link "打帳單" at bounding box center [57, 87] width 104 height 26
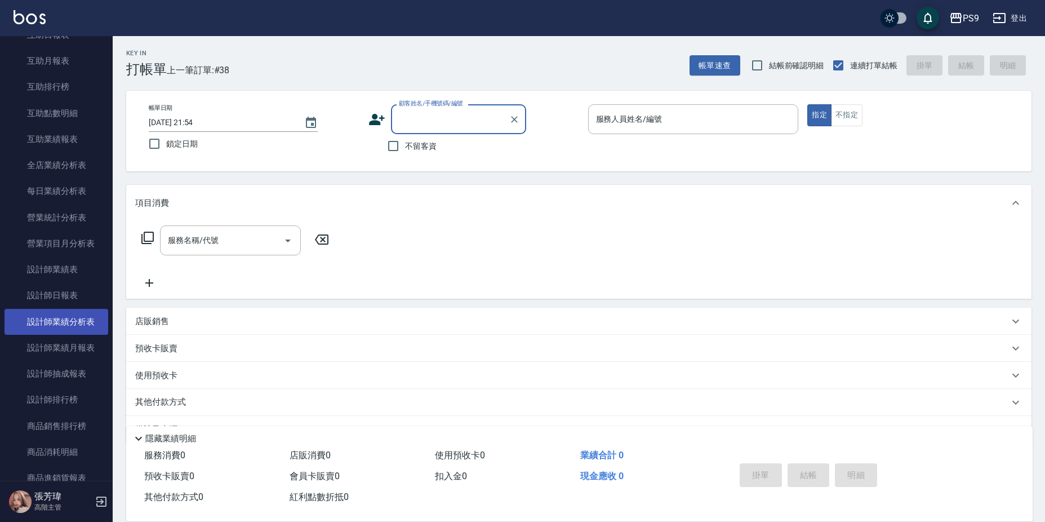
scroll to position [563, 0]
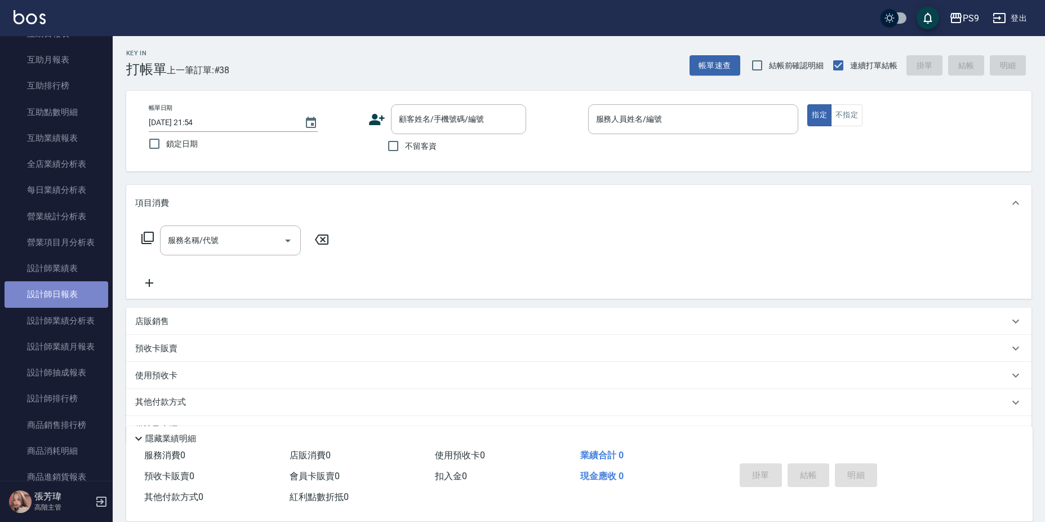
click at [60, 297] on link "設計師日報表" at bounding box center [57, 294] width 104 height 26
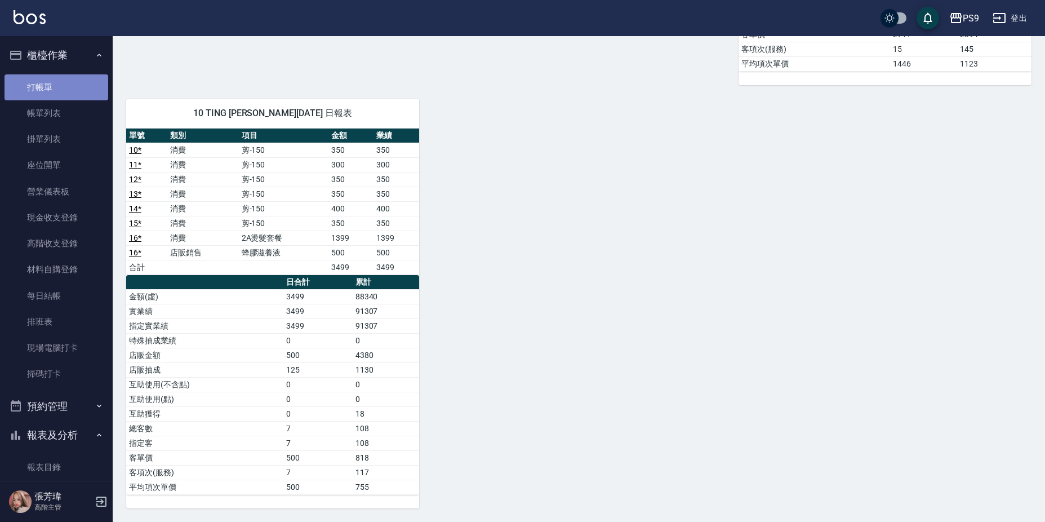
click at [63, 83] on link "打帳單" at bounding box center [57, 87] width 104 height 26
